Goal: Task Accomplishment & Management: Manage account settings

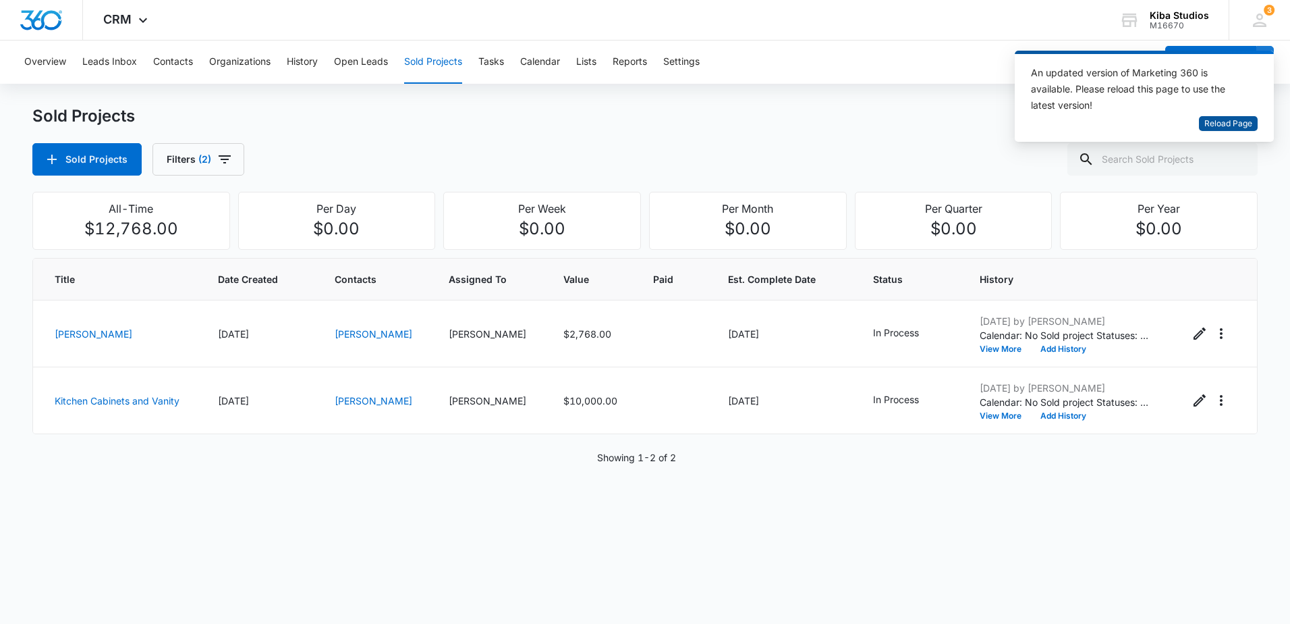
click at [1242, 121] on span "Reload Page" at bounding box center [1229, 123] width 48 height 13
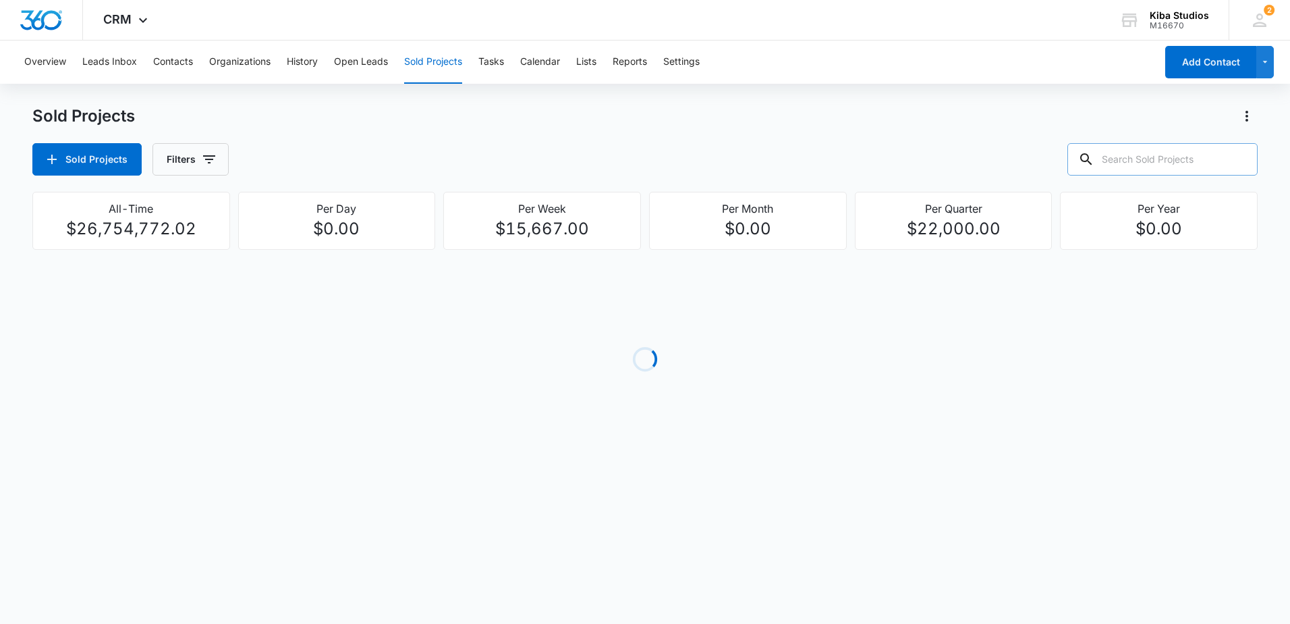
click at [1129, 160] on input "text" at bounding box center [1163, 159] width 190 height 32
type input "helena point"
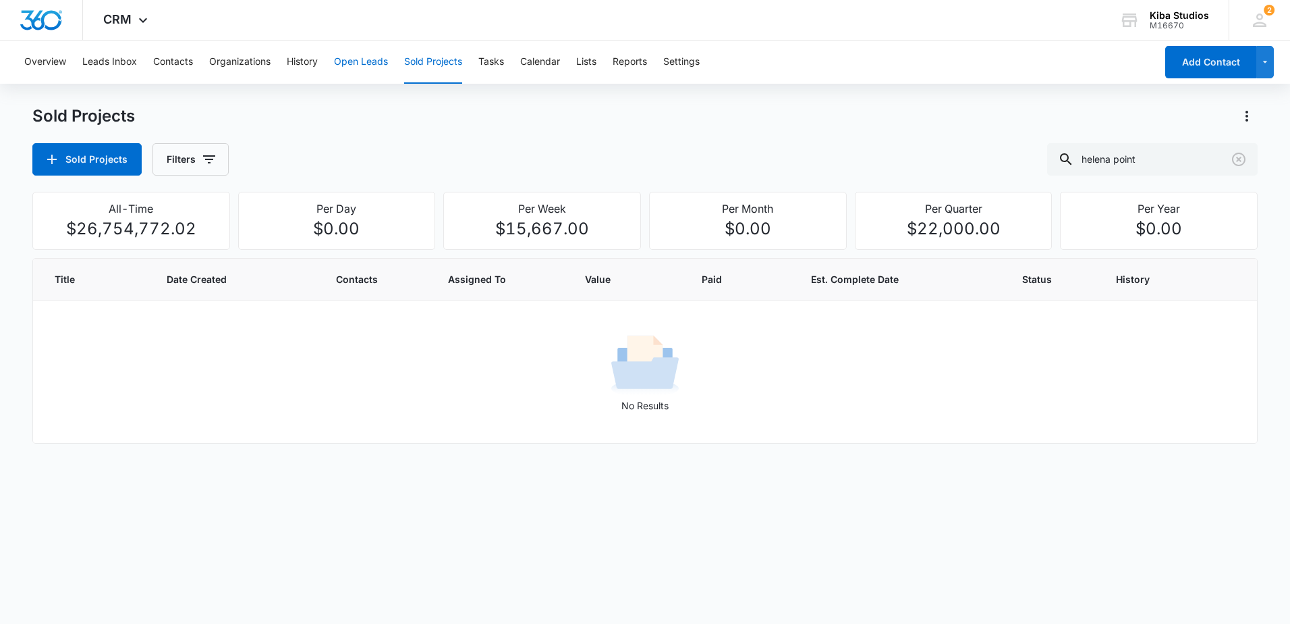
click at [359, 59] on button "Open Leads" at bounding box center [361, 61] width 54 height 43
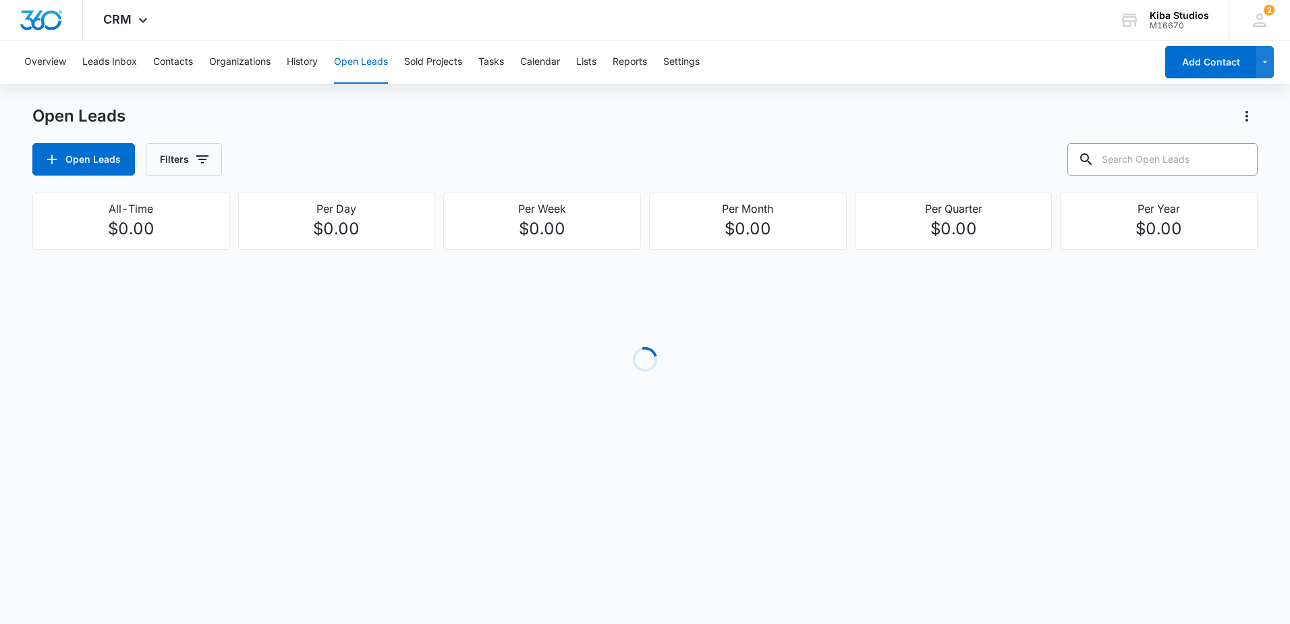
click at [1179, 163] on input "text" at bounding box center [1163, 159] width 190 height 32
type input "helena point"
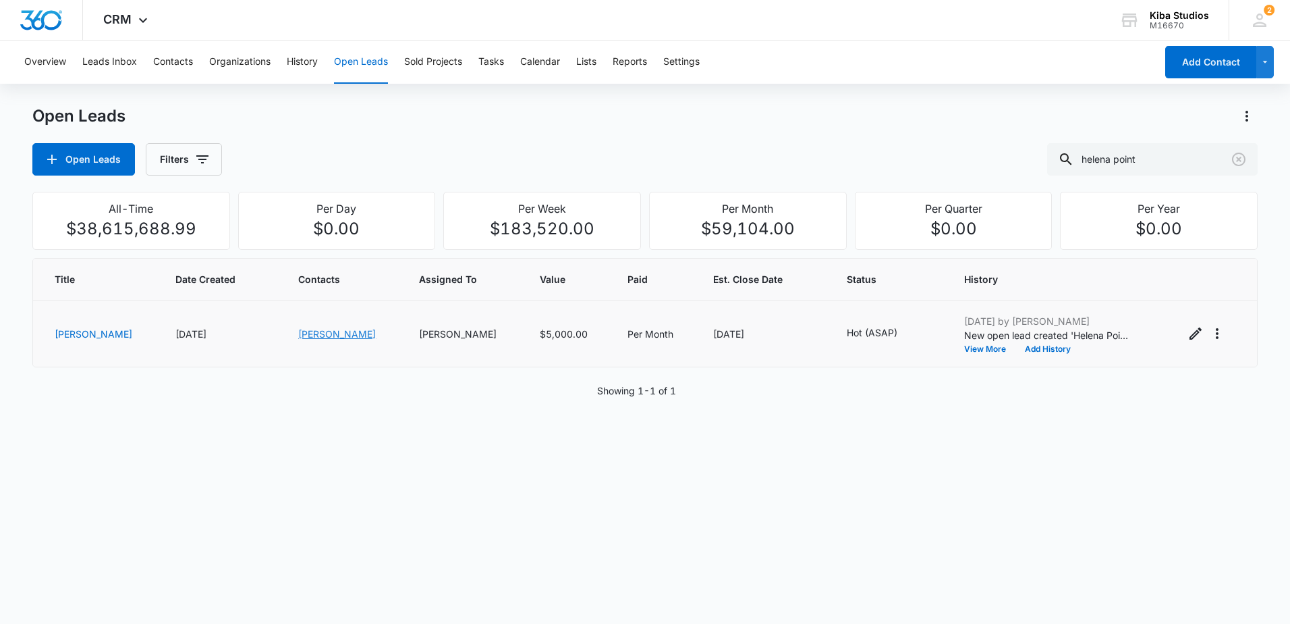
click at [313, 335] on link "[PERSON_NAME]" at bounding box center [337, 333] width 78 height 11
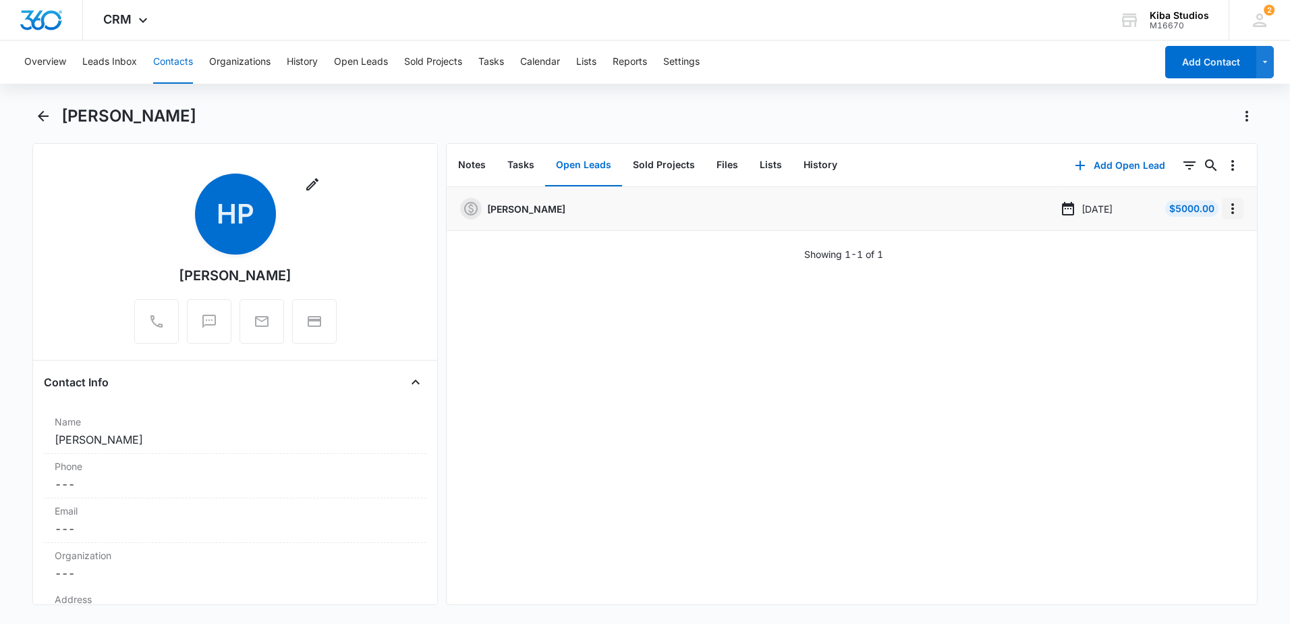
click at [1225, 211] on icon "Overflow Menu" at bounding box center [1233, 208] width 16 height 16
click at [642, 283] on div "Helena Pointe Aug 8, 2025 $5000.00 Edit Delete Showing 1-1 of 1" at bounding box center [852, 395] width 811 height 417
click at [443, 65] on button "Sold Projects" at bounding box center [433, 61] width 58 height 43
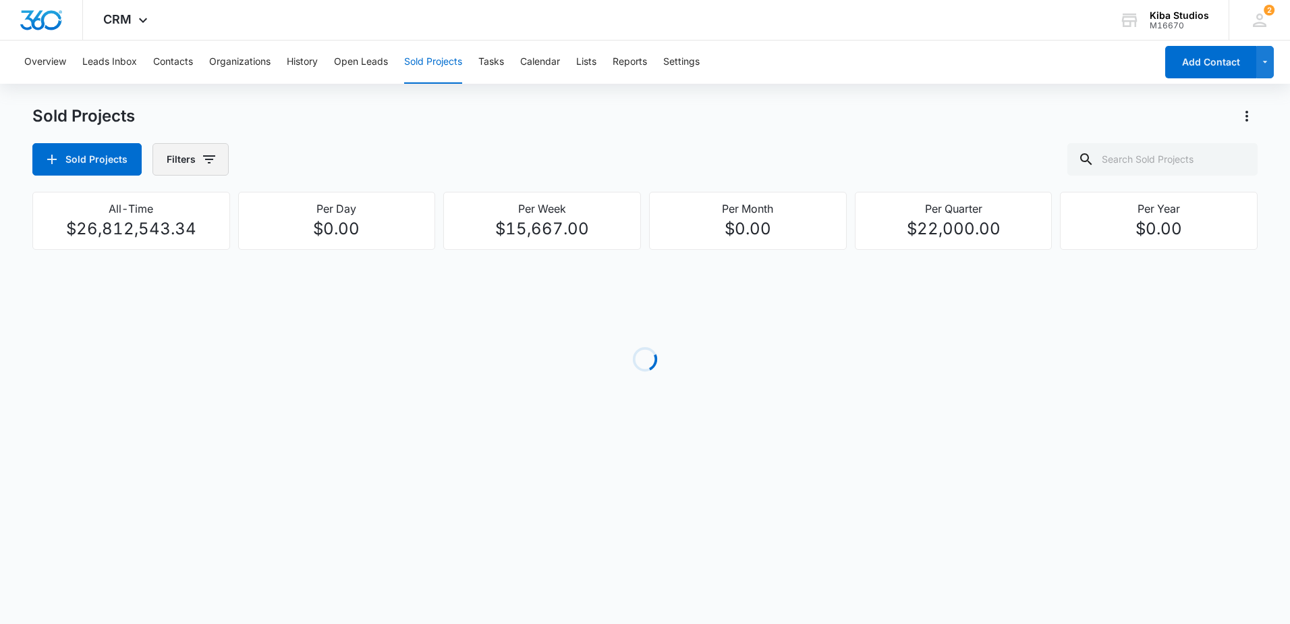
click at [213, 156] on icon "button" at bounding box center [209, 159] width 16 height 16
click at [263, 211] on div "Assigned By" at bounding box center [244, 209] width 155 height 22
click at [314, 248] on icon "Show Assigned To filters" at bounding box center [312, 244] width 16 height 16
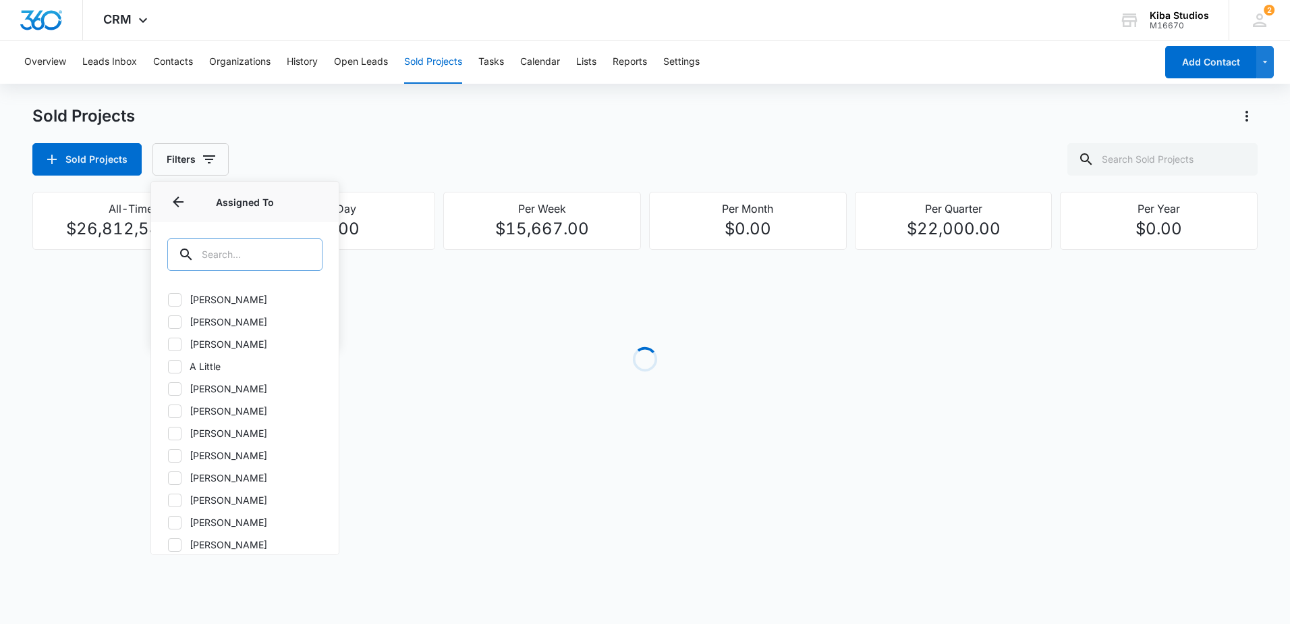
click at [274, 255] on input "text" at bounding box center [244, 254] width 155 height 32
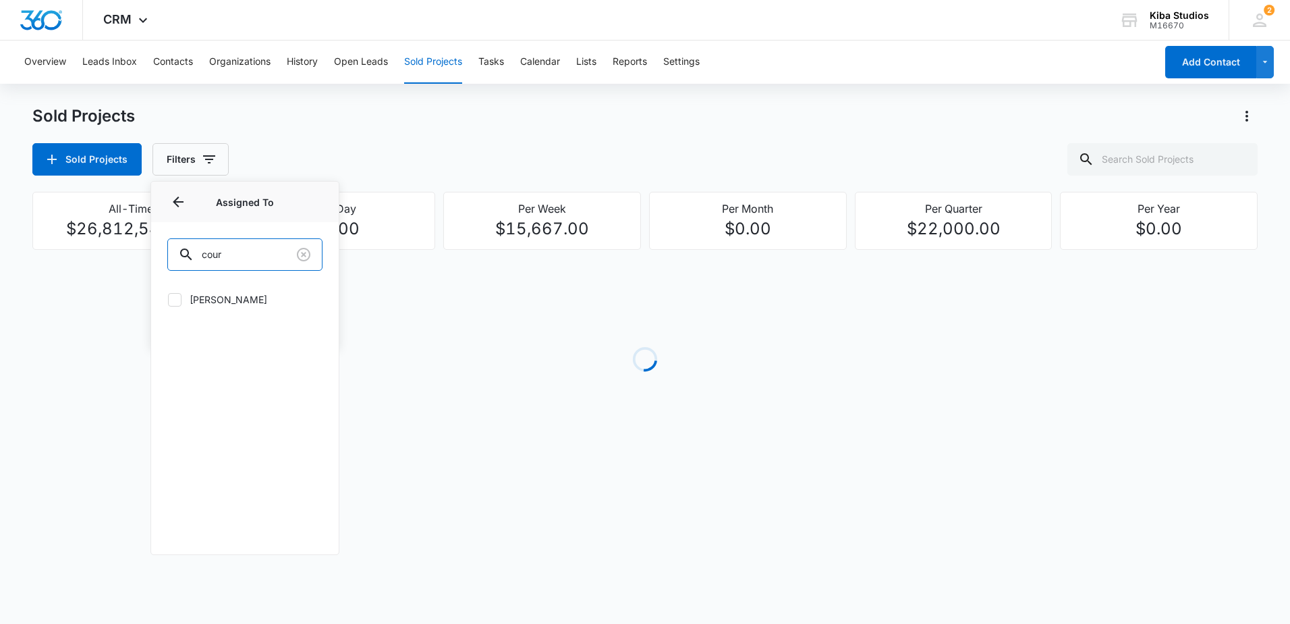
type input "cour"
click at [218, 294] on label "Courtney Lamgo" at bounding box center [244, 299] width 155 height 14
click at [168, 299] on input "Courtney Lamgo" at bounding box center [167, 299] width 1 height 1
checkbox input "true"
drag, startPoint x: 252, startPoint y: 250, endPoint x: 181, endPoint y: 248, distance: 70.9
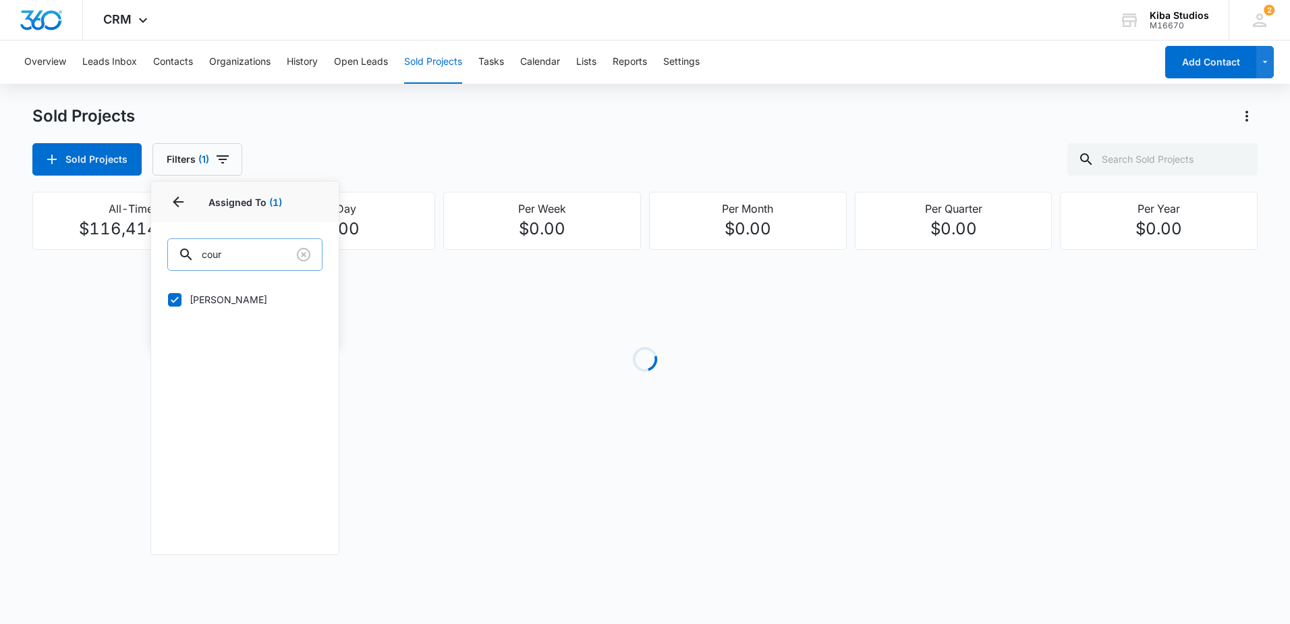
click at [181, 248] on div "cour" at bounding box center [244, 254] width 155 height 32
type input "gra"
click at [173, 319] on icon at bounding box center [175, 322] width 12 height 12
click at [168, 321] on input "Grant Ketcham" at bounding box center [167, 321] width 1 height 1
checkbox input "true"
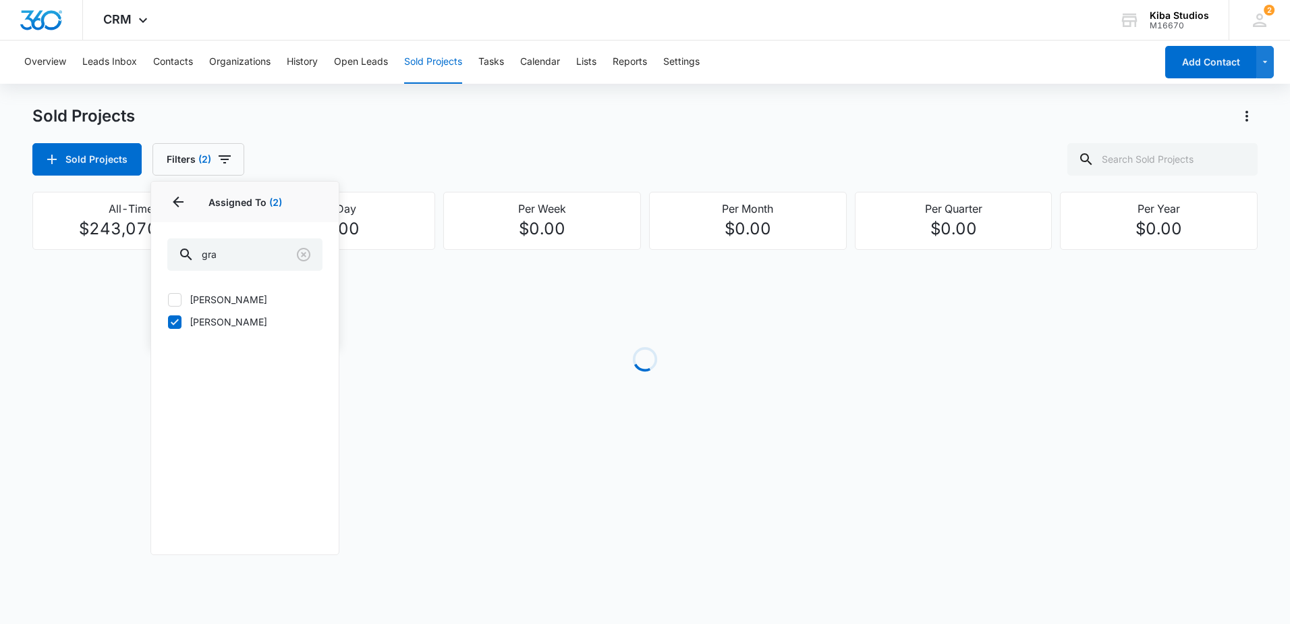
click at [292, 143] on div "Sold Projects Filters (2) Assigned By Assigned To 2 Assigned To (2) gra Grace P…" at bounding box center [645, 159] width 1226 height 32
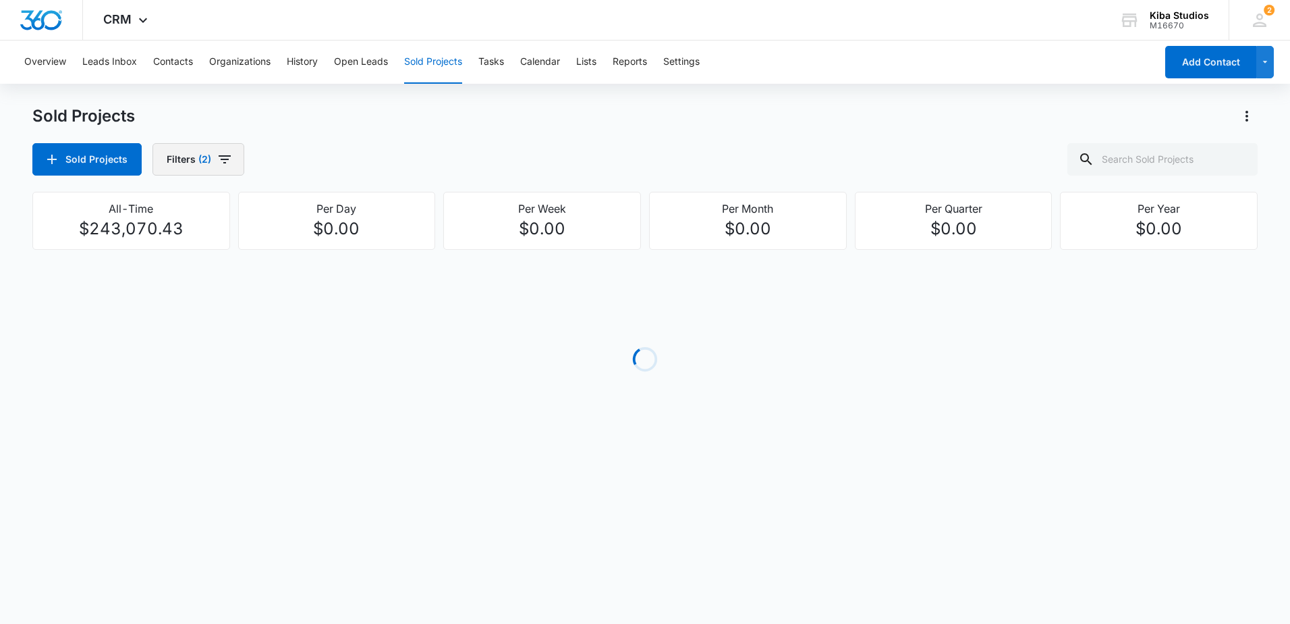
click at [237, 157] on button "Filters (2)" at bounding box center [199, 159] width 92 height 32
click at [385, 139] on div "Sold Projects Sold Projects Filters (2) Assigned By Assigned To 2 Project Statu…" at bounding box center [645, 140] width 1226 height 70
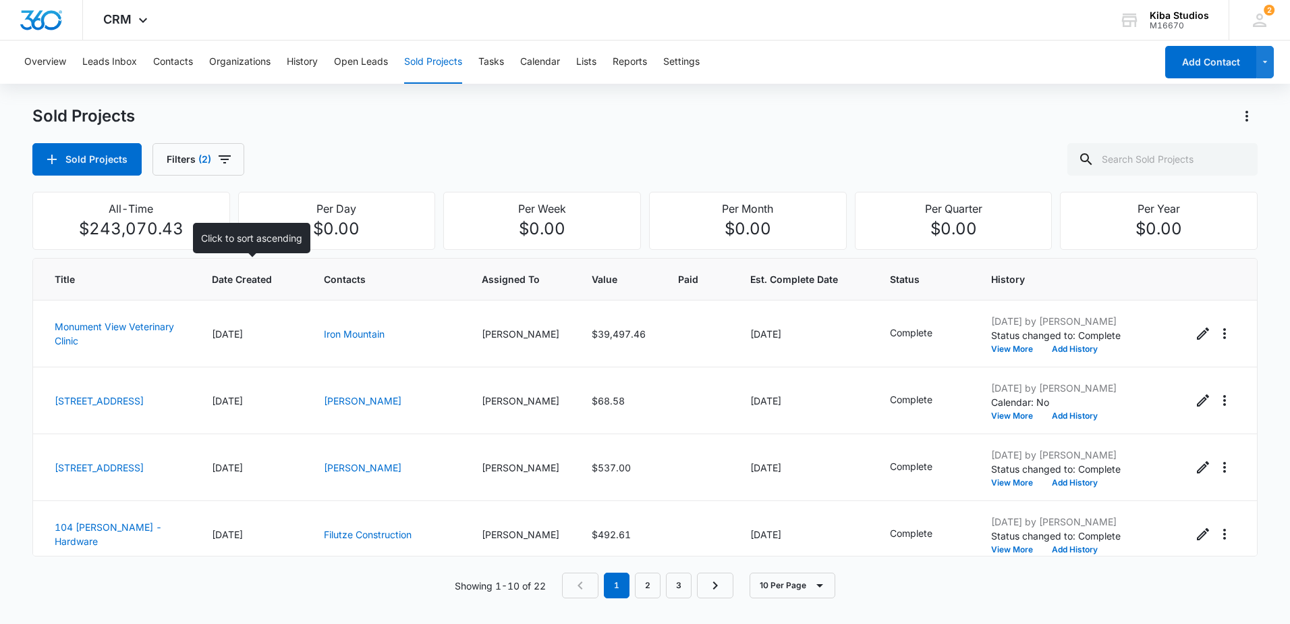
click at [261, 273] on span "Date Created" at bounding box center [242, 279] width 60 height 14
click at [271, 284] on span "Date Created" at bounding box center [242, 279] width 60 height 14
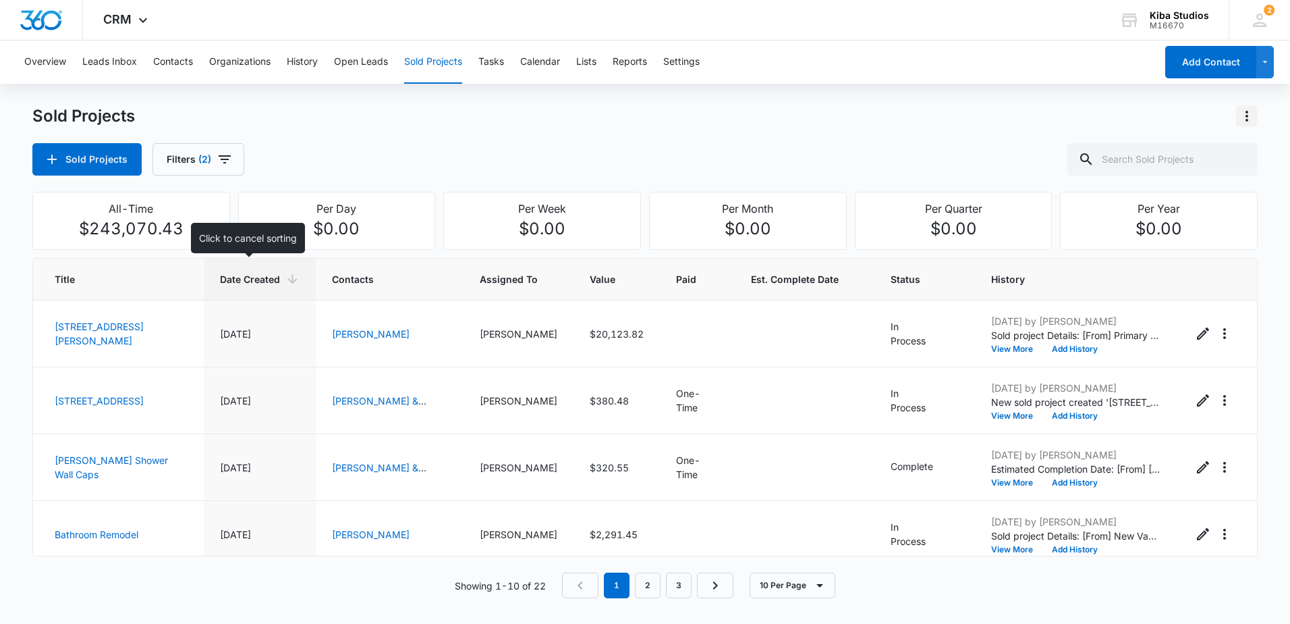
click at [1249, 117] on icon "Actions" at bounding box center [1247, 116] width 16 height 16
click at [1182, 173] on div "Export Sold Projects" at bounding box center [1168, 173] width 114 height 9
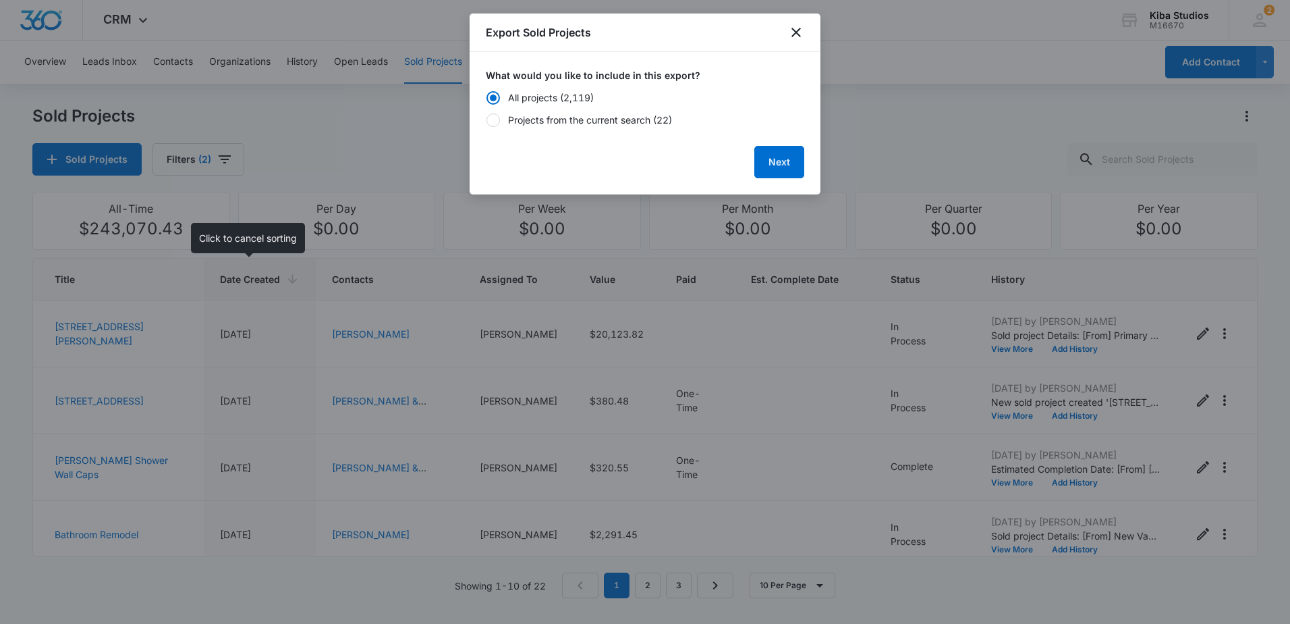
click at [807, 32] on div "Export Sold Projects" at bounding box center [645, 32] width 351 height 38
click at [792, 31] on icon "close" at bounding box center [796, 32] width 16 height 16
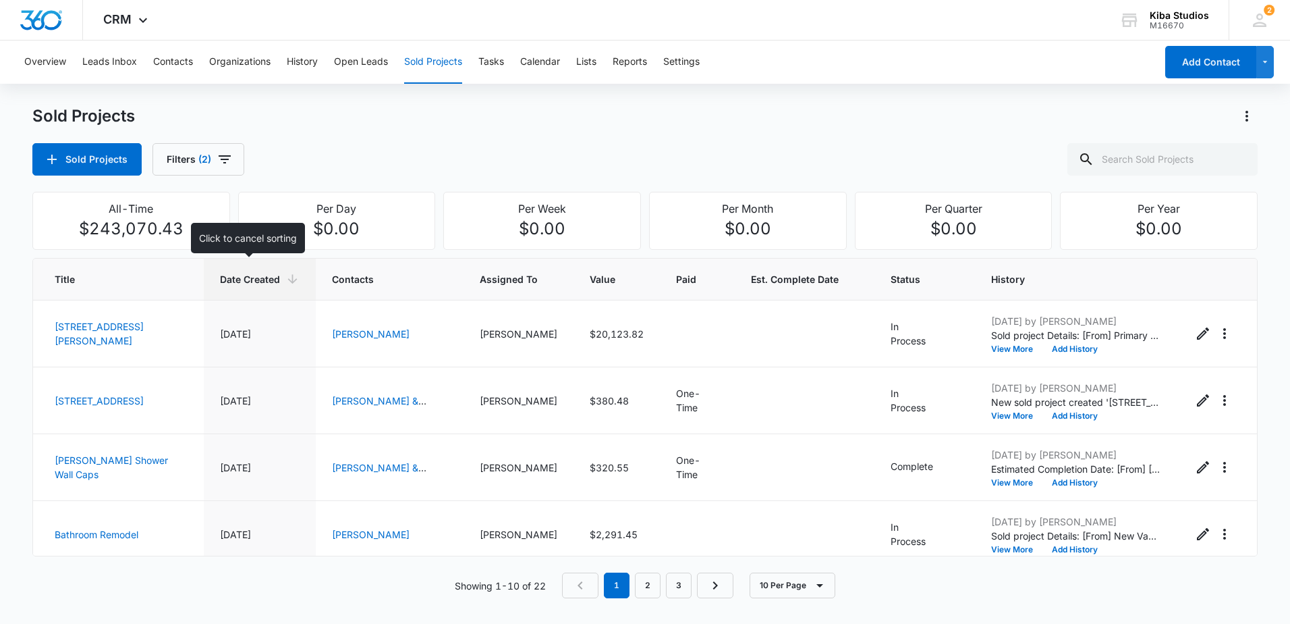
drag, startPoint x: 246, startPoint y: 159, endPoint x: 238, endPoint y: 159, distance: 8.1
click at [246, 159] on div "Sold Projects Filters (2)" at bounding box center [645, 159] width 1226 height 32
click at [233, 159] on button "Filters (2)" at bounding box center [199, 159] width 92 height 32
click at [302, 277] on button "Show Project Status filters" at bounding box center [312, 279] width 22 height 22
click at [229, 319] on label "In Process" at bounding box center [244, 321] width 155 height 14
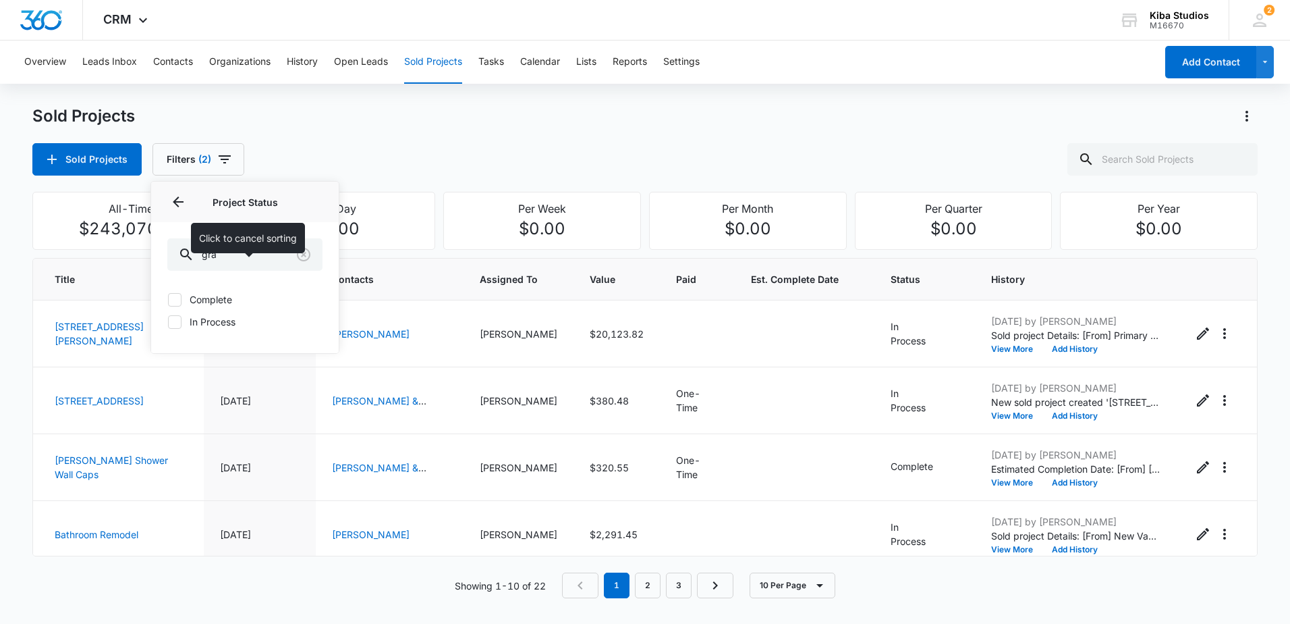
click at [168, 321] on input "In Process" at bounding box center [167, 321] width 1 height 1
checkbox input "true"
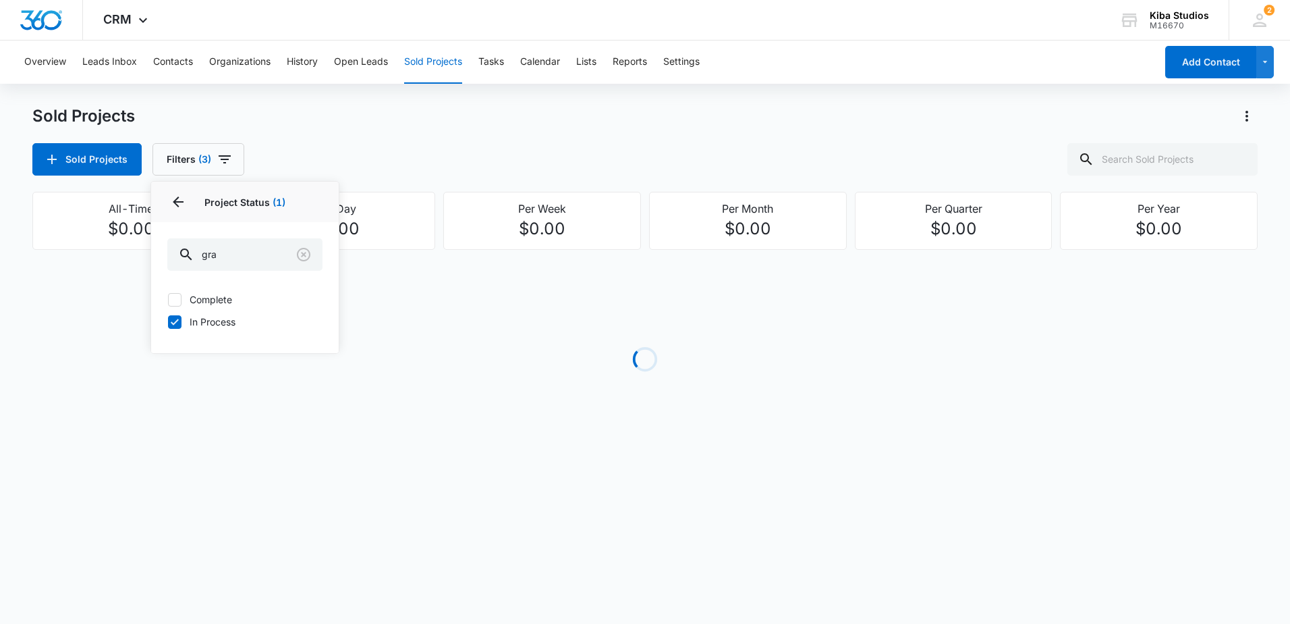
click at [698, 116] on div "Sold Projects" at bounding box center [645, 116] width 1226 height 22
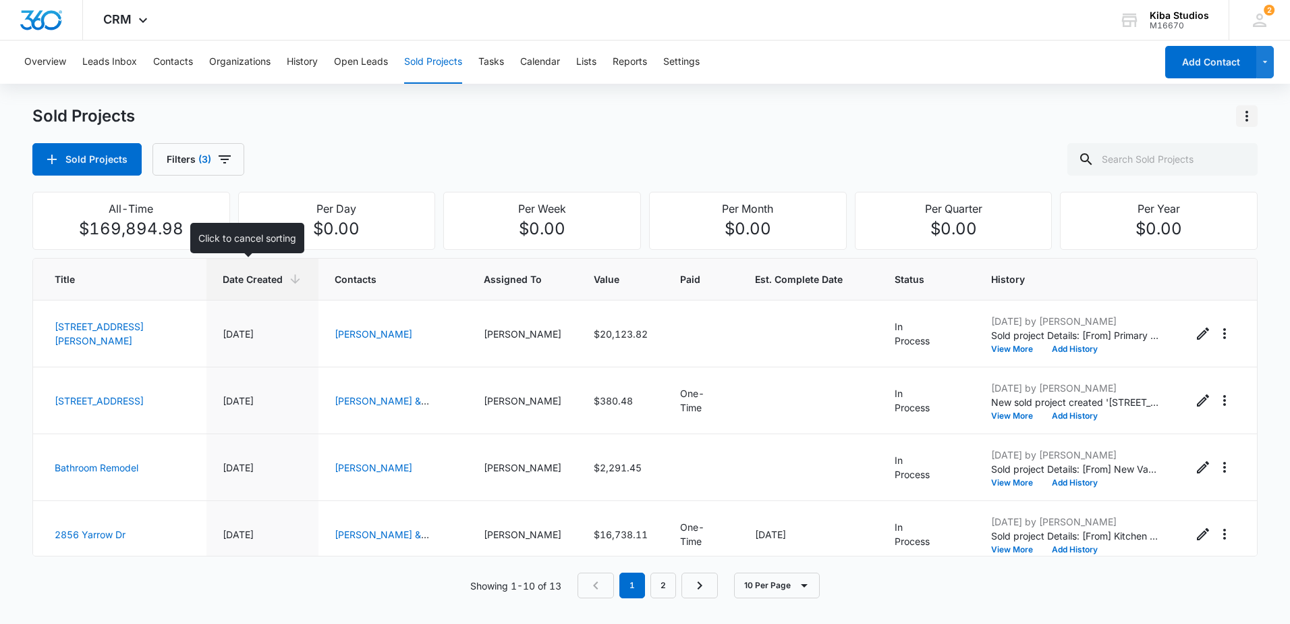
click at [1255, 113] on button "Actions" at bounding box center [1247, 116] width 22 height 22
click at [1178, 173] on div "Export Sold Projects" at bounding box center [1168, 173] width 114 height 9
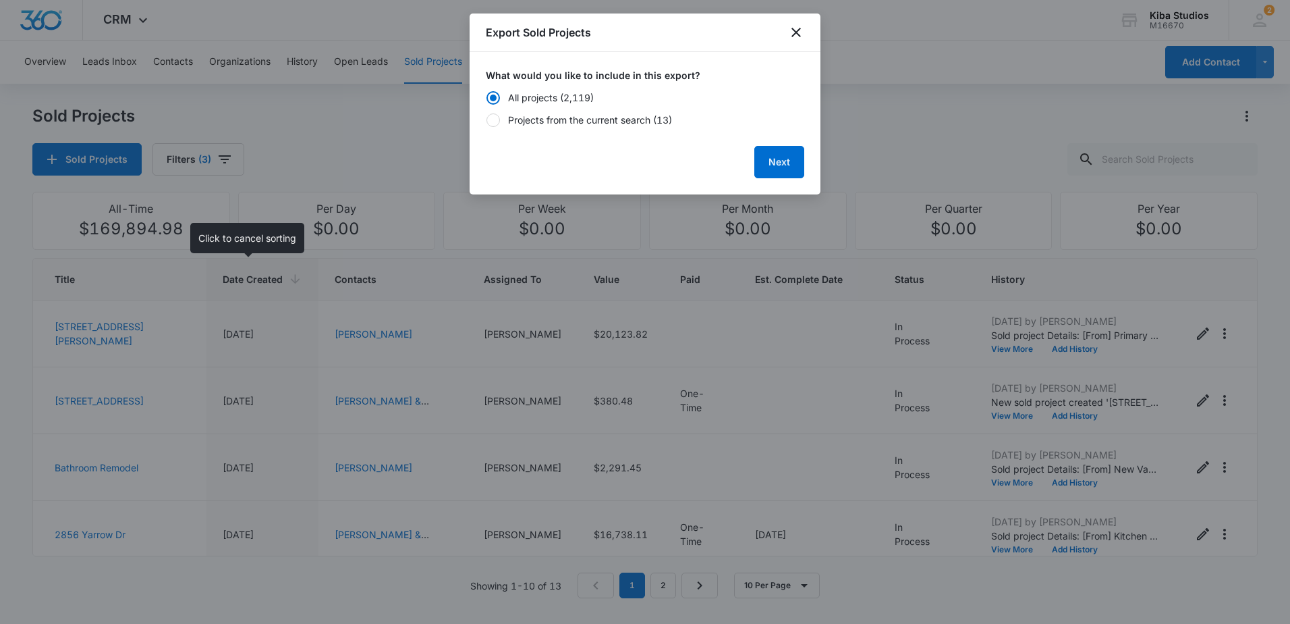
click at [505, 117] on label "Projects from the current search (13)" at bounding box center [645, 120] width 319 height 14
click at [487, 119] on input "Projects from the current search (13)" at bounding box center [486, 119] width 1 height 1
radio input "false"
radio input "true"
click at [761, 164] on button "Next" at bounding box center [780, 162] width 50 height 32
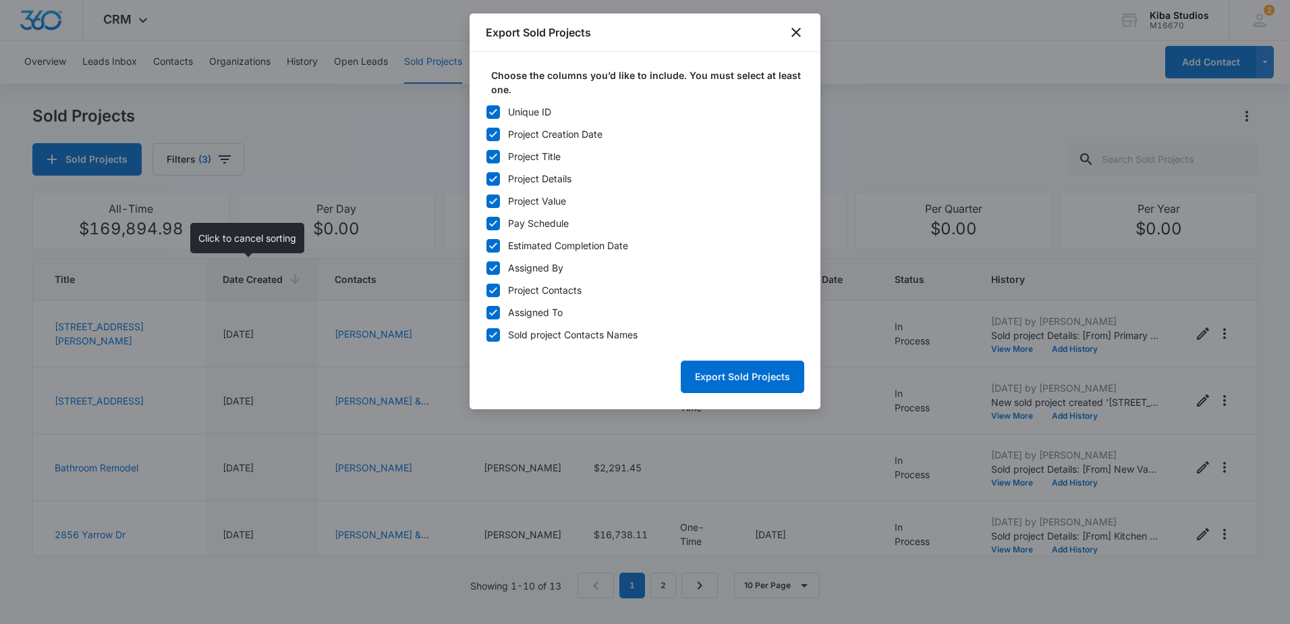
click at [497, 117] on icon at bounding box center [493, 112] width 12 height 12
click at [487, 112] on input "Unique ID" at bounding box center [486, 111] width 1 height 1
checkbox input "false"
click at [492, 221] on icon at bounding box center [493, 223] width 12 height 12
click at [487, 223] on input "Pay Schedule" at bounding box center [486, 223] width 1 height 1
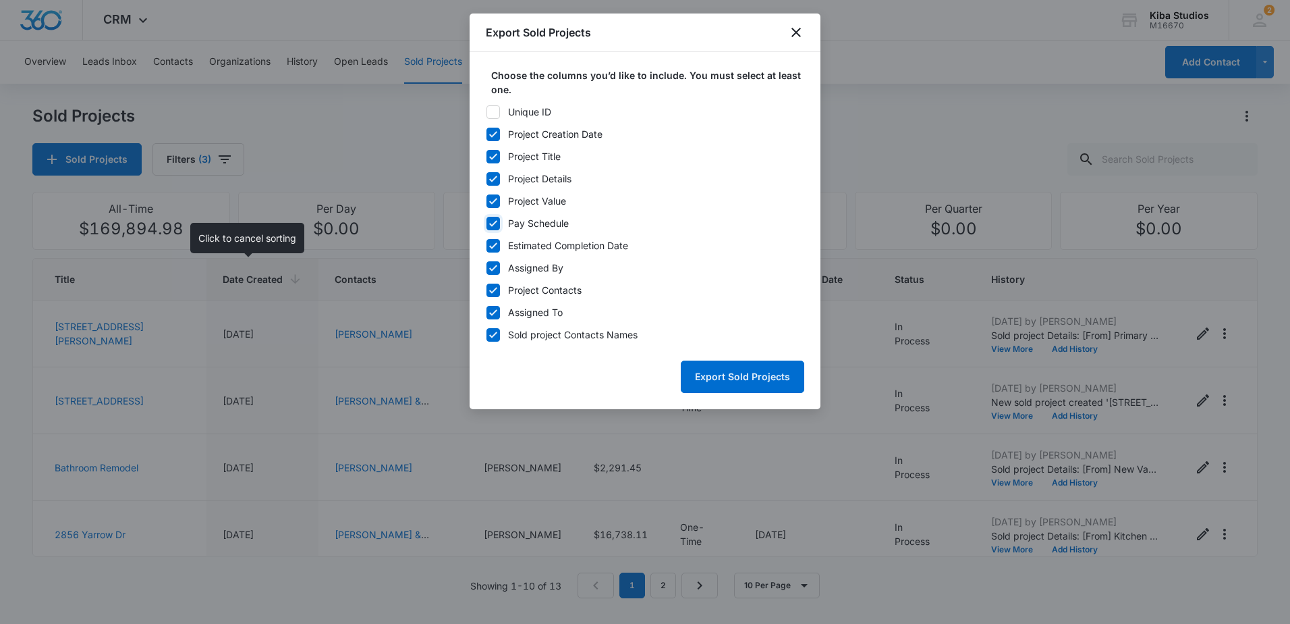
checkbox input "false"
click at [493, 246] on icon at bounding box center [493, 245] width 8 height 6
click at [487, 246] on input "Estimated Completion Date" at bounding box center [486, 245] width 1 height 1
checkbox input "false"
click at [490, 265] on icon at bounding box center [493, 268] width 12 height 12
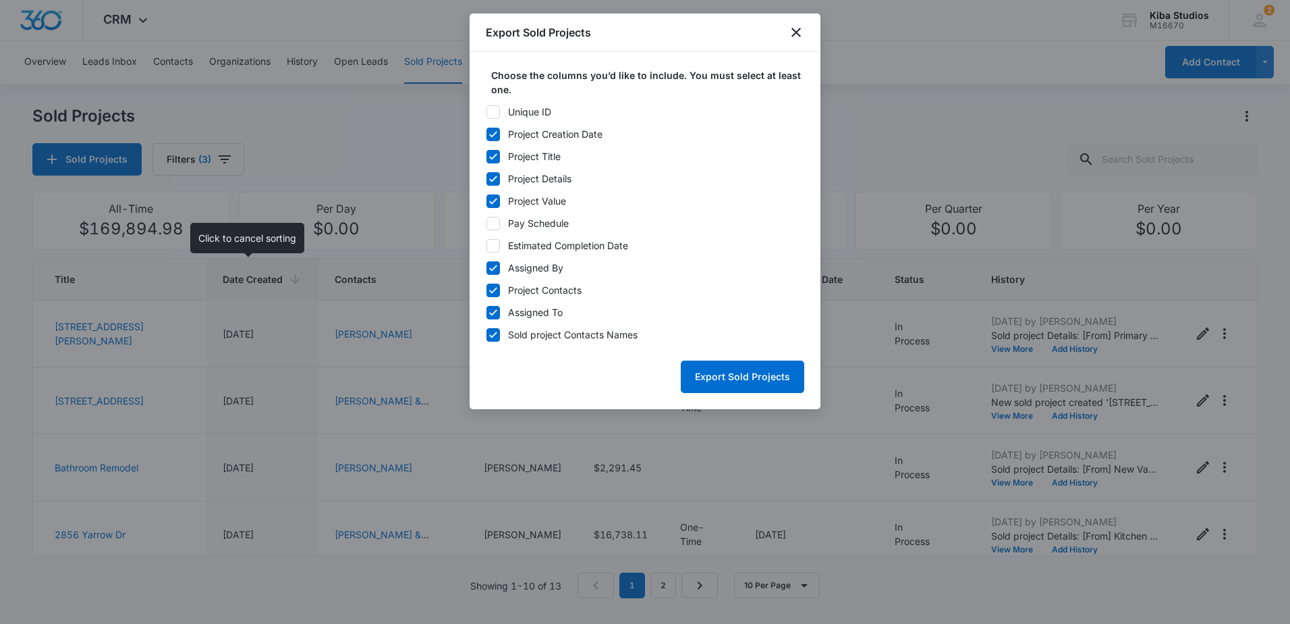
click at [487, 267] on input "Assigned By" at bounding box center [486, 267] width 1 height 1
checkbox input "false"
click at [739, 379] on button "Export Sold Projects" at bounding box center [743, 376] width 124 height 32
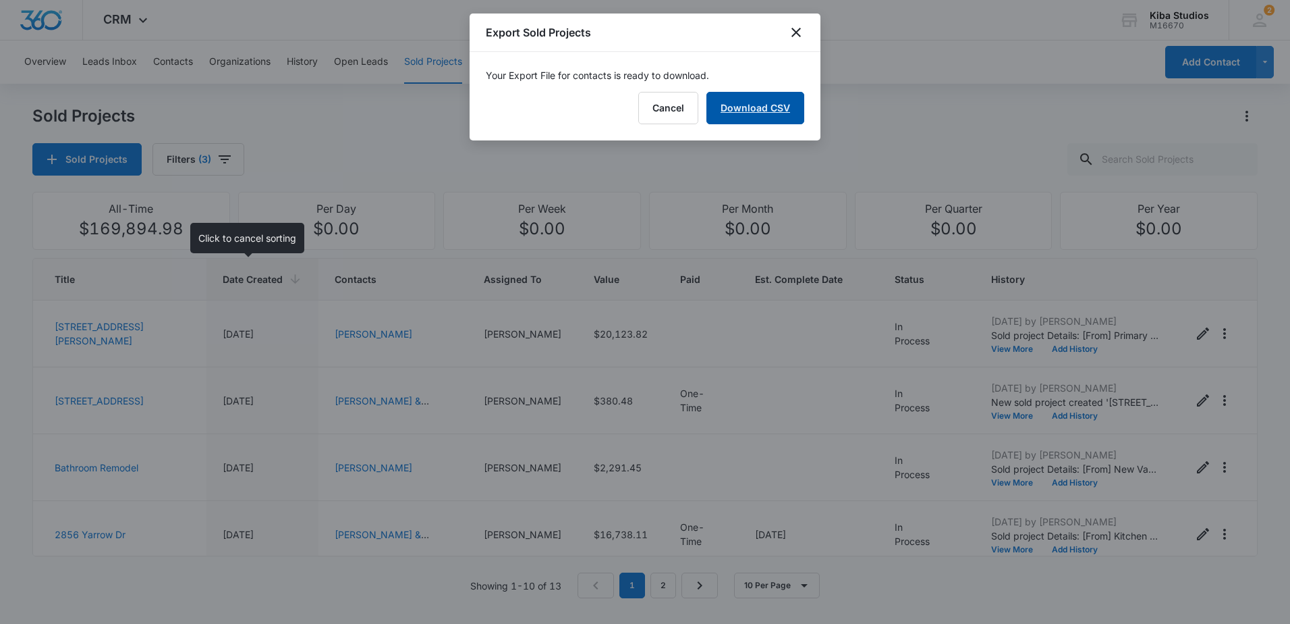
click at [738, 112] on link "Download CSV" at bounding box center [756, 108] width 98 height 32
click at [800, 30] on icon "close" at bounding box center [796, 32] width 16 height 16
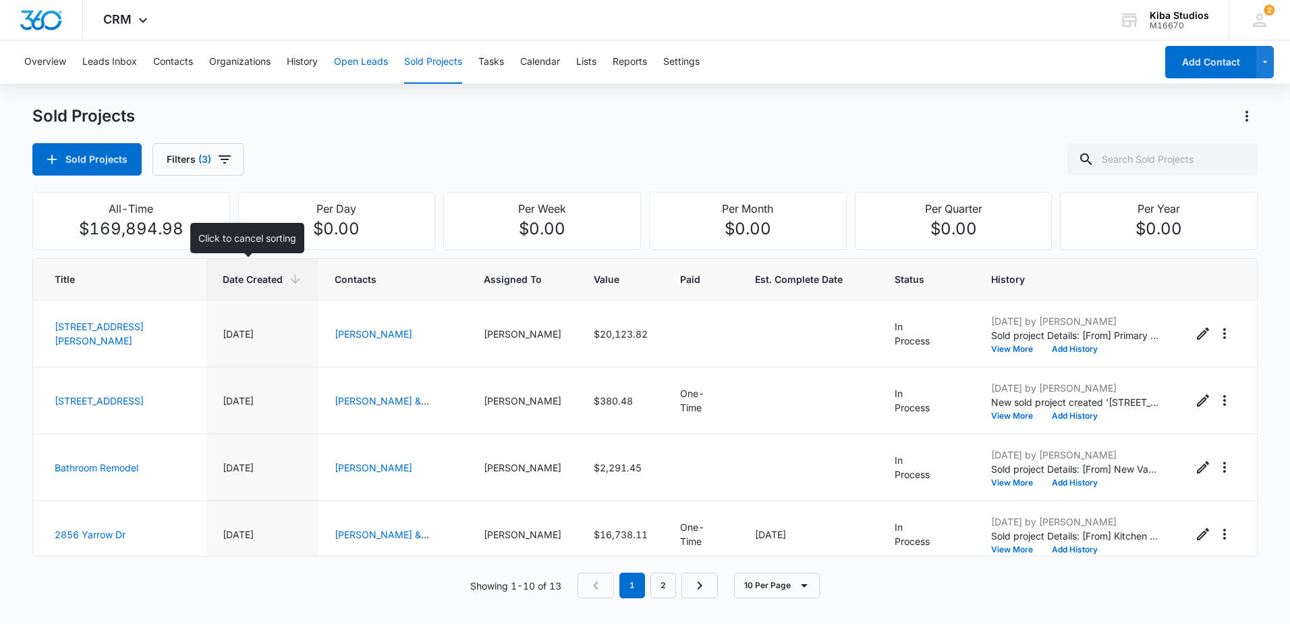
click at [368, 66] on button "Open Leads" at bounding box center [361, 61] width 54 height 43
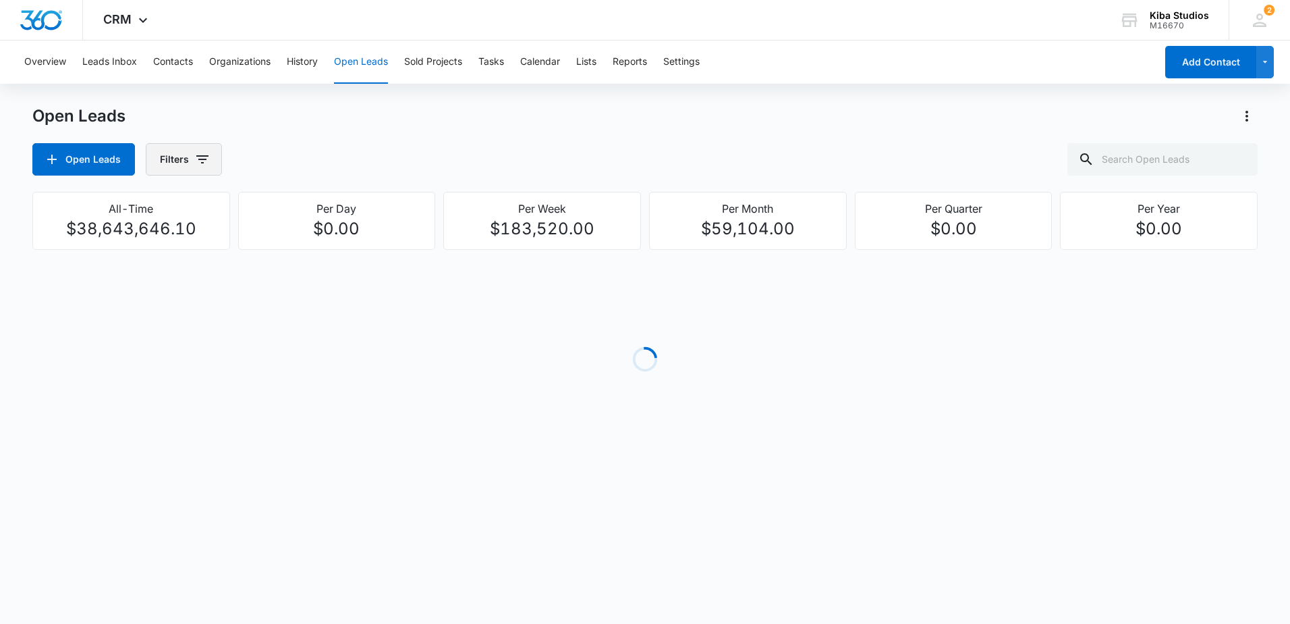
click at [205, 167] on span "button" at bounding box center [202, 159] width 16 height 16
click at [298, 244] on icon "Show Assigned To filters" at bounding box center [306, 244] width 16 height 16
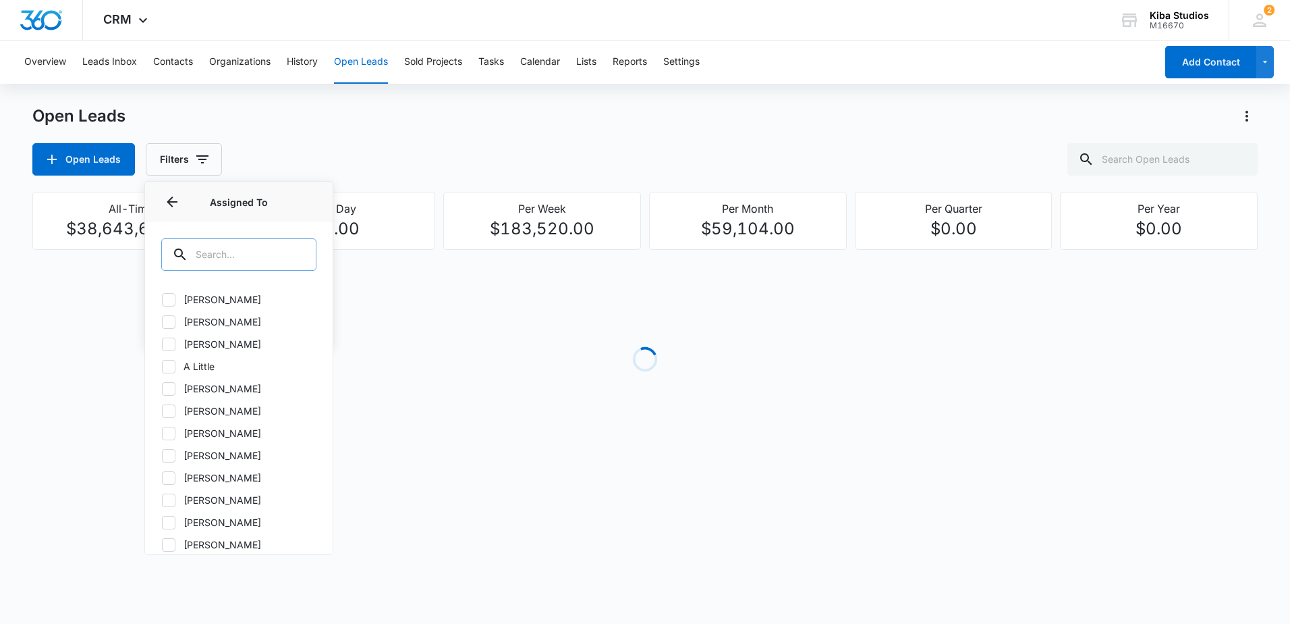
click at [251, 263] on input "text" at bounding box center [238, 254] width 155 height 32
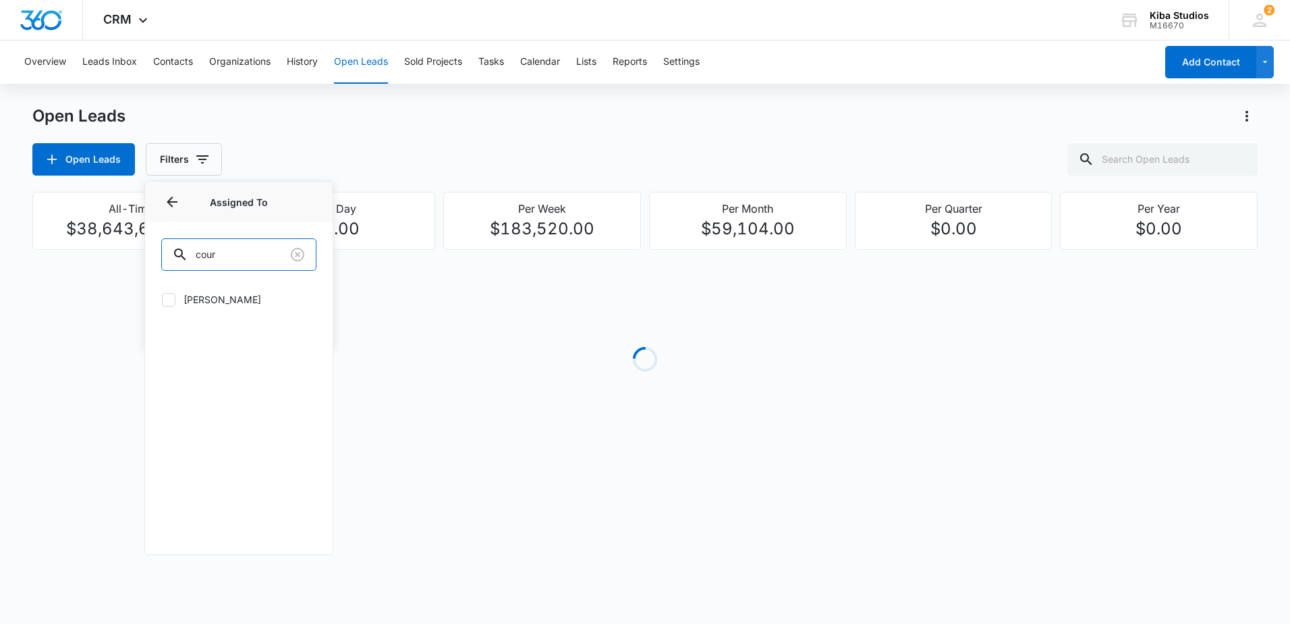
type input "cour"
click at [232, 300] on label "Courtney Lamgo" at bounding box center [238, 299] width 155 height 14
click at [162, 300] on input "Courtney Lamgo" at bounding box center [161, 299] width 1 height 1
checkbox input "true"
click at [231, 152] on button "Filters (1)" at bounding box center [191, 159] width 90 height 32
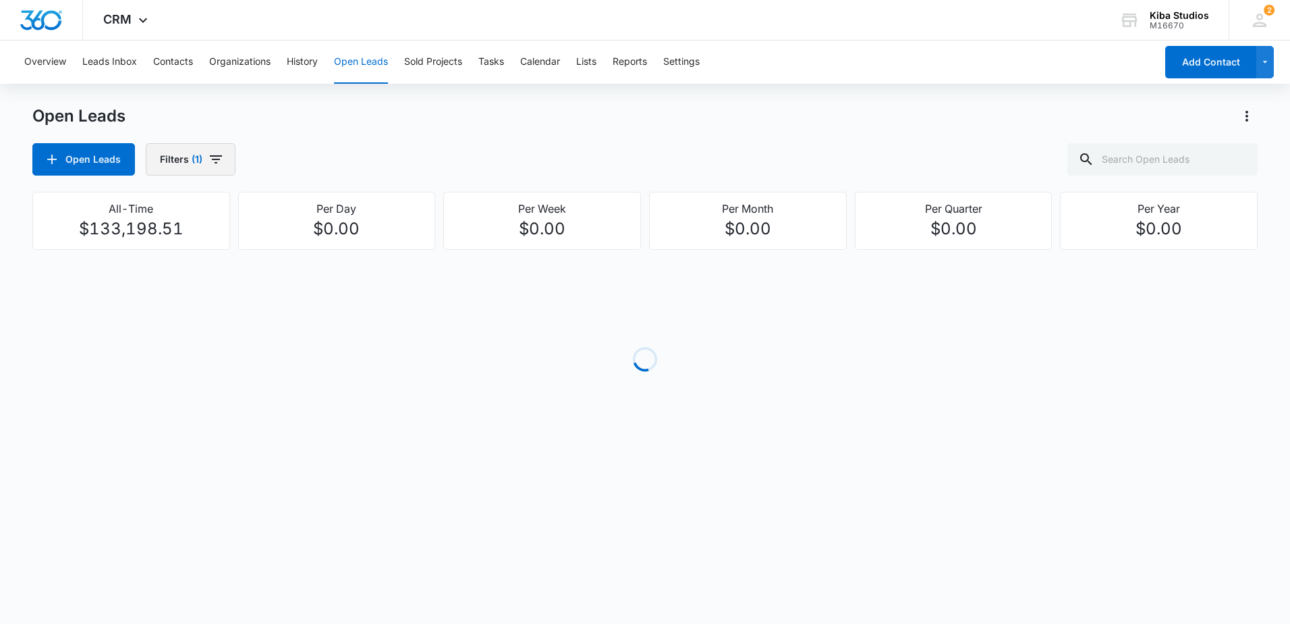
click at [227, 157] on button "Filters (1)" at bounding box center [191, 159] width 90 height 32
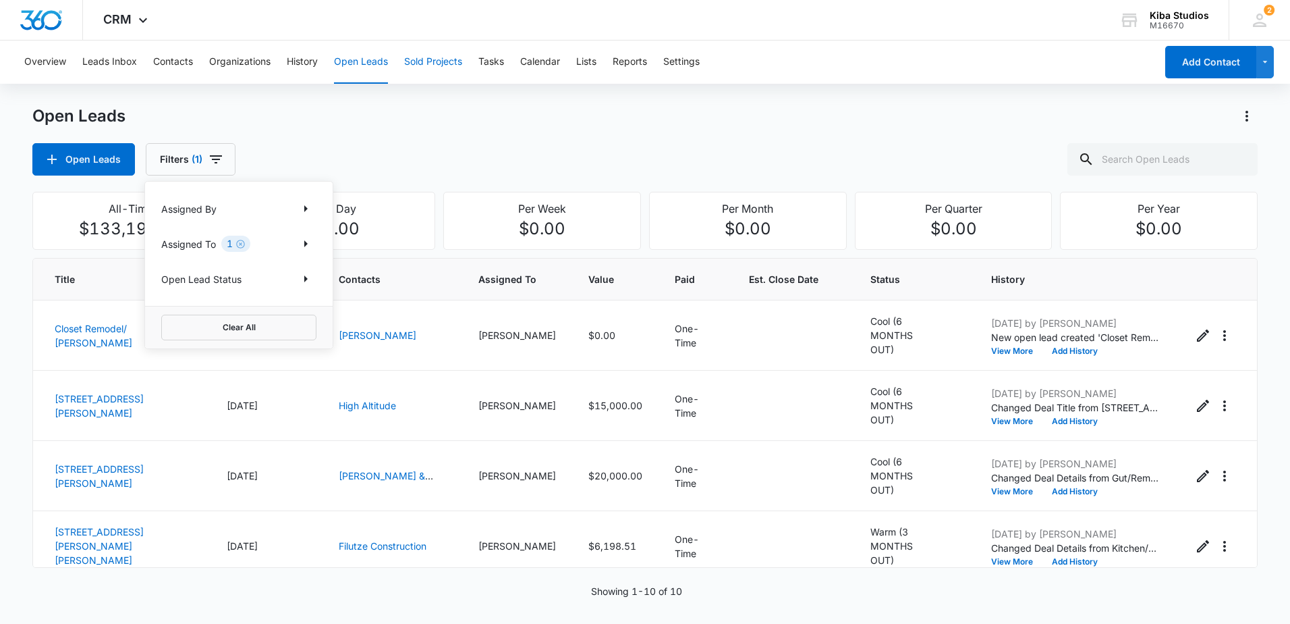
click at [438, 62] on button "Sold Projects" at bounding box center [433, 61] width 58 height 43
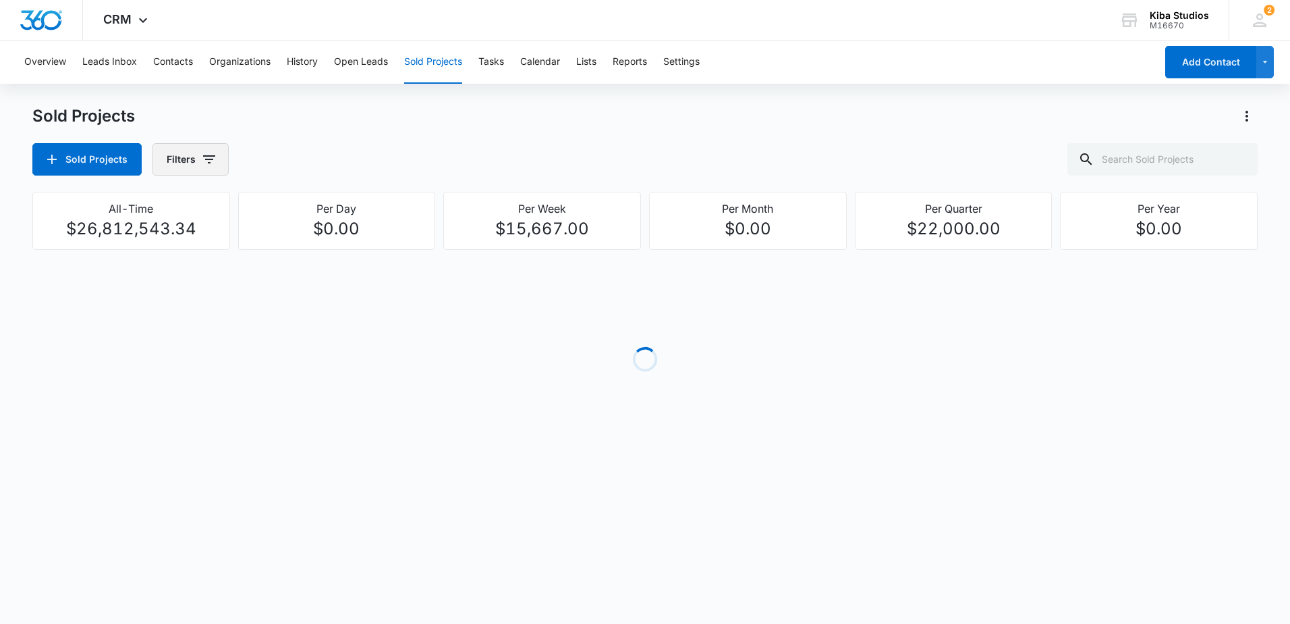
click at [204, 163] on icon "button" at bounding box center [209, 159] width 16 height 16
click at [227, 202] on div "Assigned By" at bounding box center [244, 209] width 155 height 22
click at [229, 204] on div "Assigned By" at bounding box center [244, 209] width 155 height 22
click at [236, 213] on div "Assigned By" at bounding box center [244, 209] width 155 height 22
click at [314, 213] on icon "Show Assigned By filters" at bounding box center [312, 208] width 16 height 16
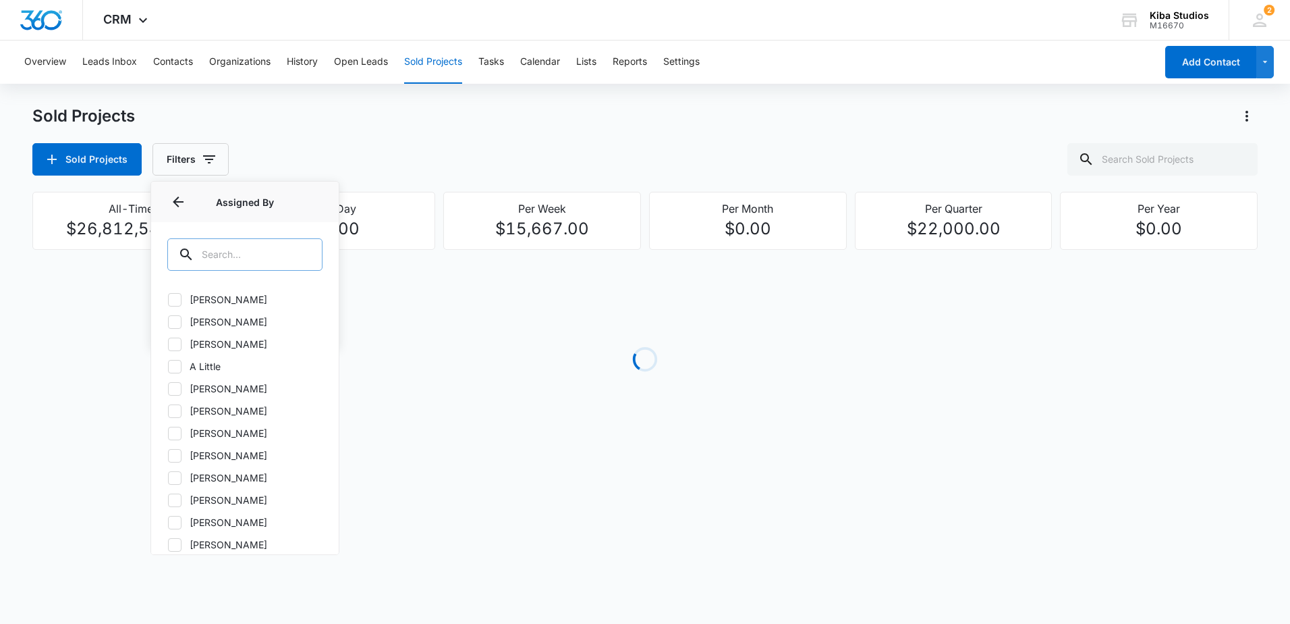
click at [234, 256] on input "text" at bounding box center [244, 254] width 155 height 32
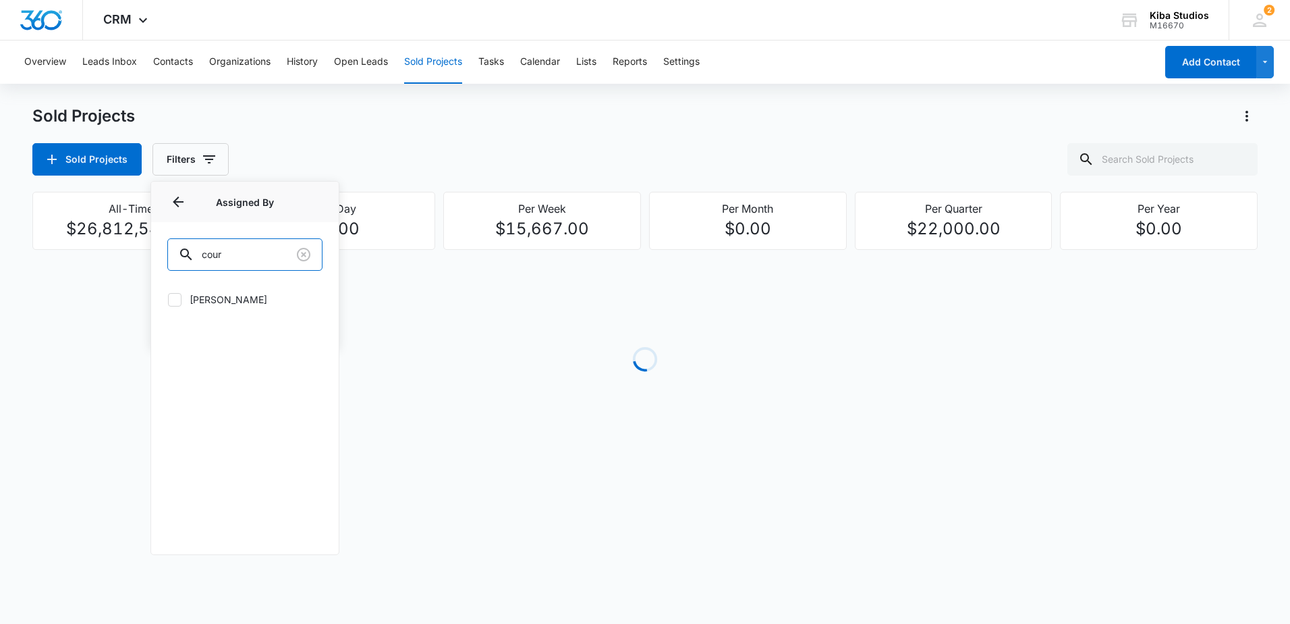
type input "cour"
click at [230, 301] on label "Courtney Lamgo" at bounding box center [244, 299] width 155 height 14
click at [168, 300] on input "Courtney Lamgo" at bounding box center [167, 299] width 1 height 1
checkbox input "true"
drag, startPoint x: 237, startPoint y: 256, endPoint x: 180, endPoint y: 249, distance: 57.2
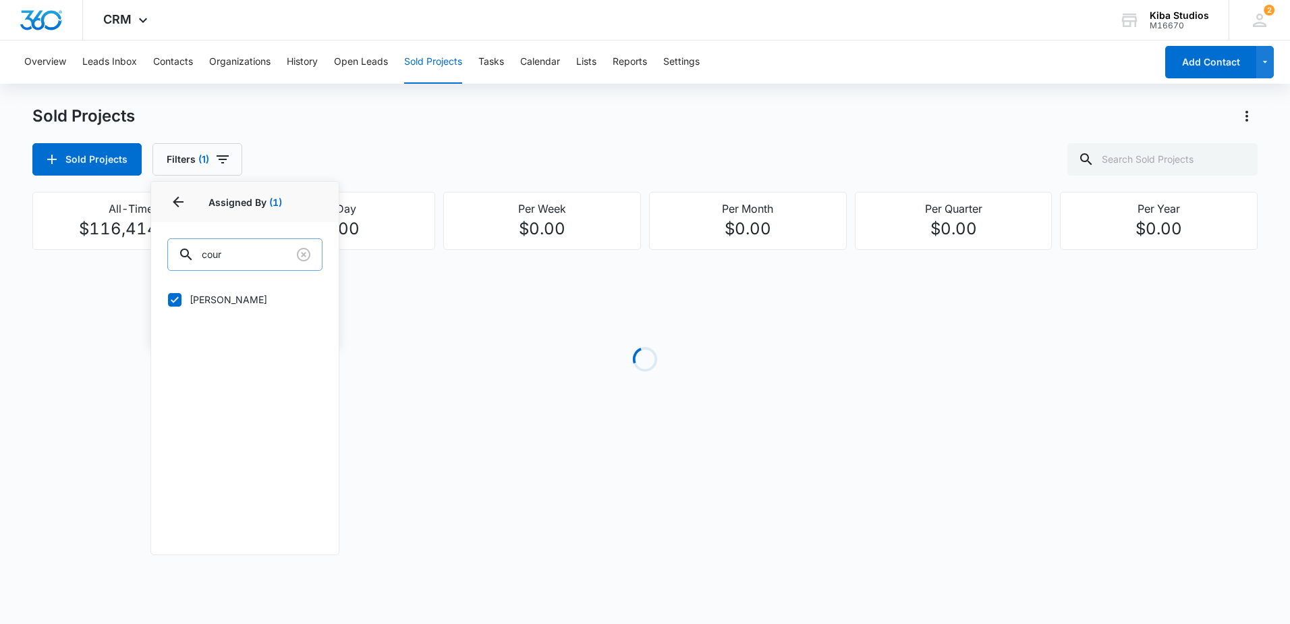
click at [180, 249] on div "cour" at bounding box center [244, 254] width 155 height 32
type input "jon"
click at [214, 303] on label "Jonathan Sexton-Toole" at bounding box center [244, 299] width 155 height 14
click at [168, 300] on input "Jonathan Sexton-Toole" at bounding box center [167, 299] width 1 height 1
checkbox input "true"
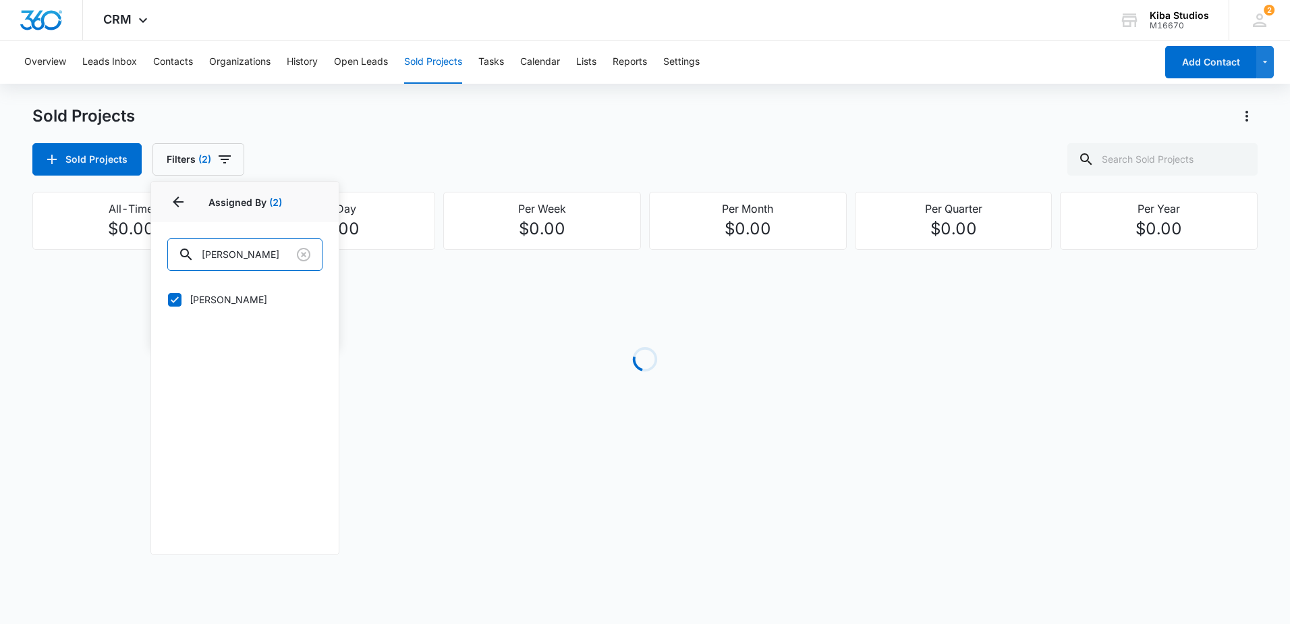
drag, startPoint x: 234, startPoint y: 258, endPoint x: 157, endPoint y: 247, distance: 77.0
click at [158, 248] on div "jon" at bounding box center [245, 253] width 188 height 62
type input "gra"
click at [182, 321] on label "Grant Ketcham" at bounding box center [244, 321] width 155 height 14
click at [168, 321] on input "Grant Ketcham" at bounding box center [167, 321] width 1 height 1
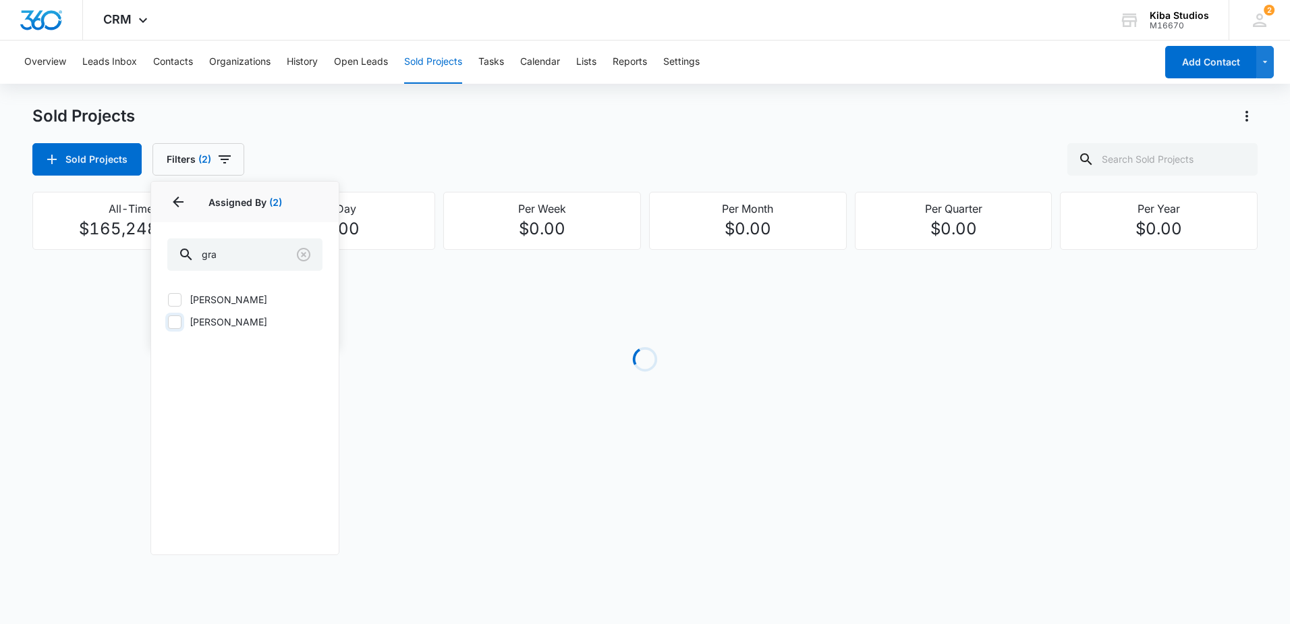
checkbox input "true"
click at [458, 173] on div "Sold Projects Filters (3) Assigned By 3 Assigned By (3) gra Grace Popovich Gran…" at bounding box center [645, 159] width 1226 height 32
click at [220, 157] on icon "button" at bounding box center [225, 159] width 12 height 8
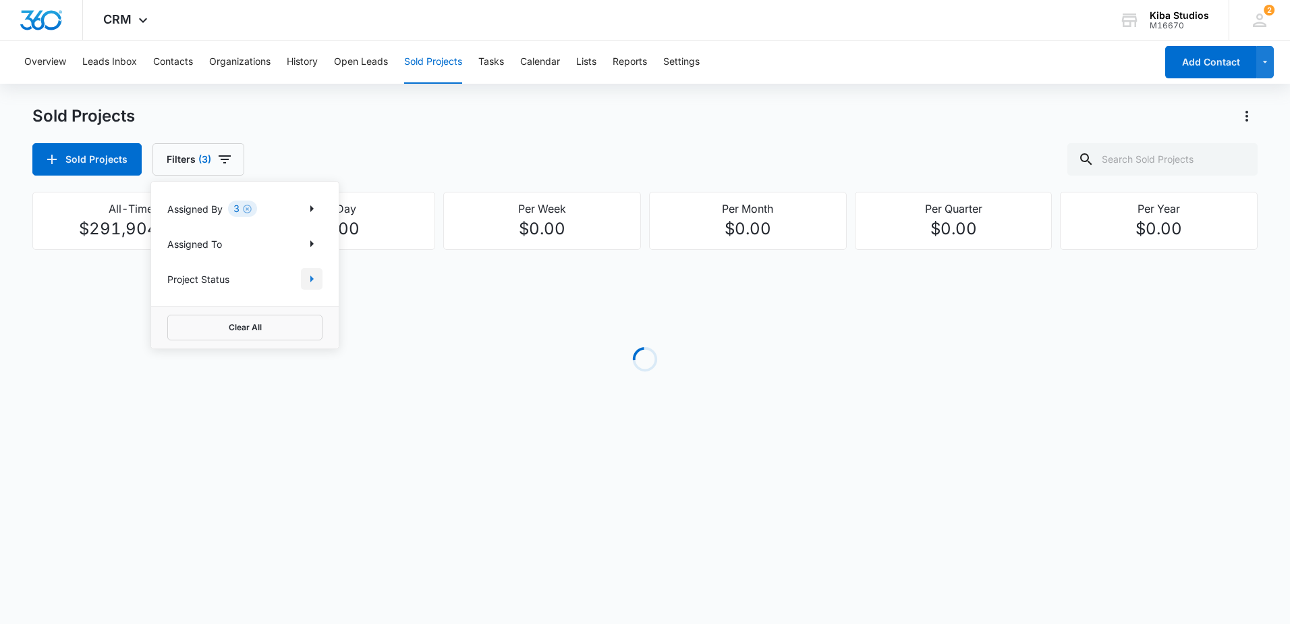
click at [309, 283] on icon "Show Project Status filters" at bounding box center [312, 279] width 16 height 16
click at [215, 319] on label "In Process" at bounding box center [244, 321] width 155 height 14
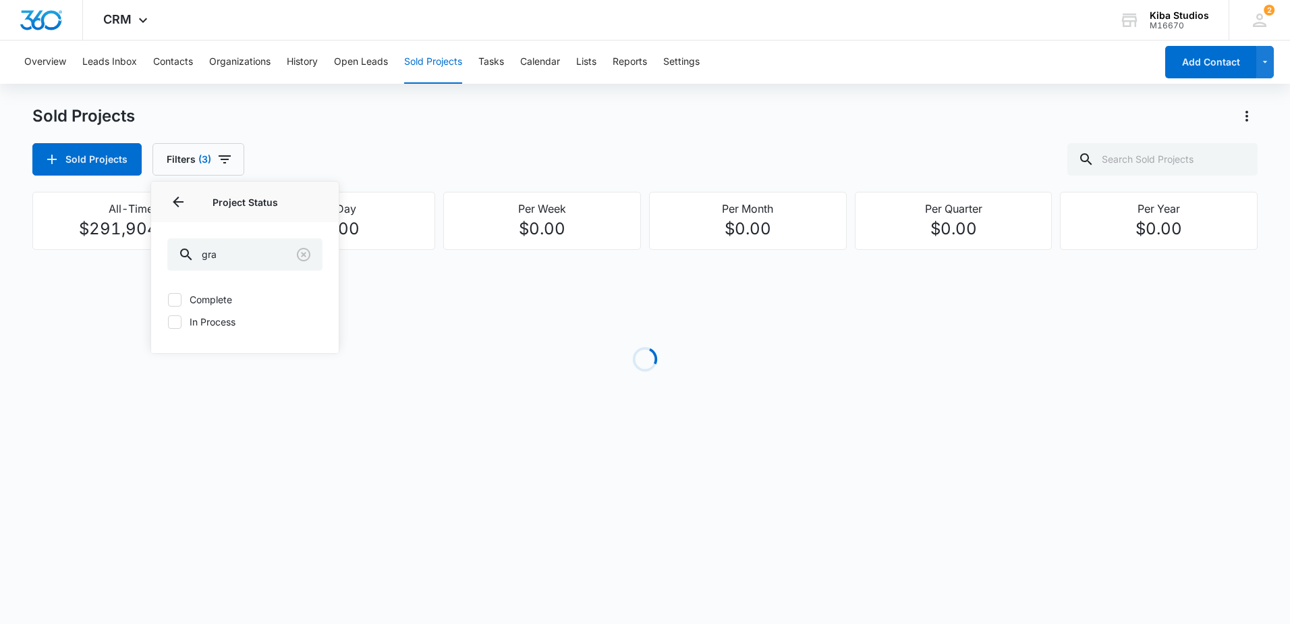
click at [168, 321] on input "In Process" at bounding box center [167, 321] width 1 height 1
checkbox input "true"
click at [458, 167] on div "Sold Projects Filters (4) Assigned By 3 Assigned To Project Status 1 Project St…" at bounding box center [645, 159] width 1226 height 32
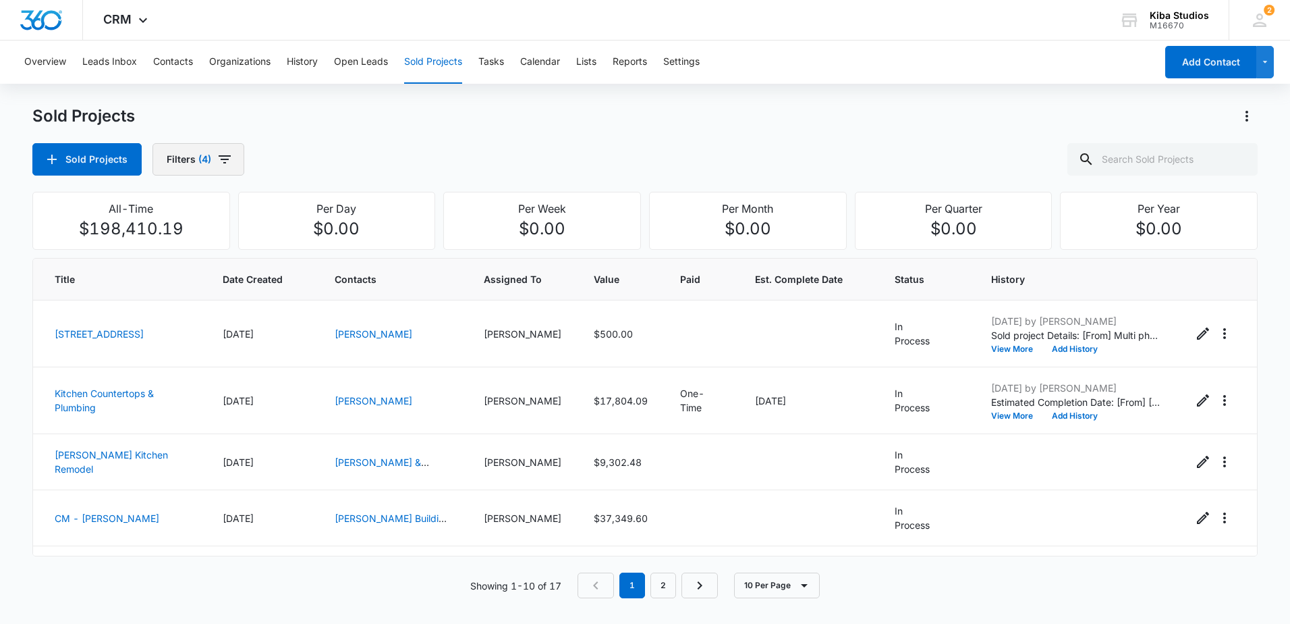
click at [223, 159] on icon "button" at bounding box center [225, 159] width 12 height 8
click at [248, 212] on icon "Clear" at bounding box center [247, 209] width 10 height 10
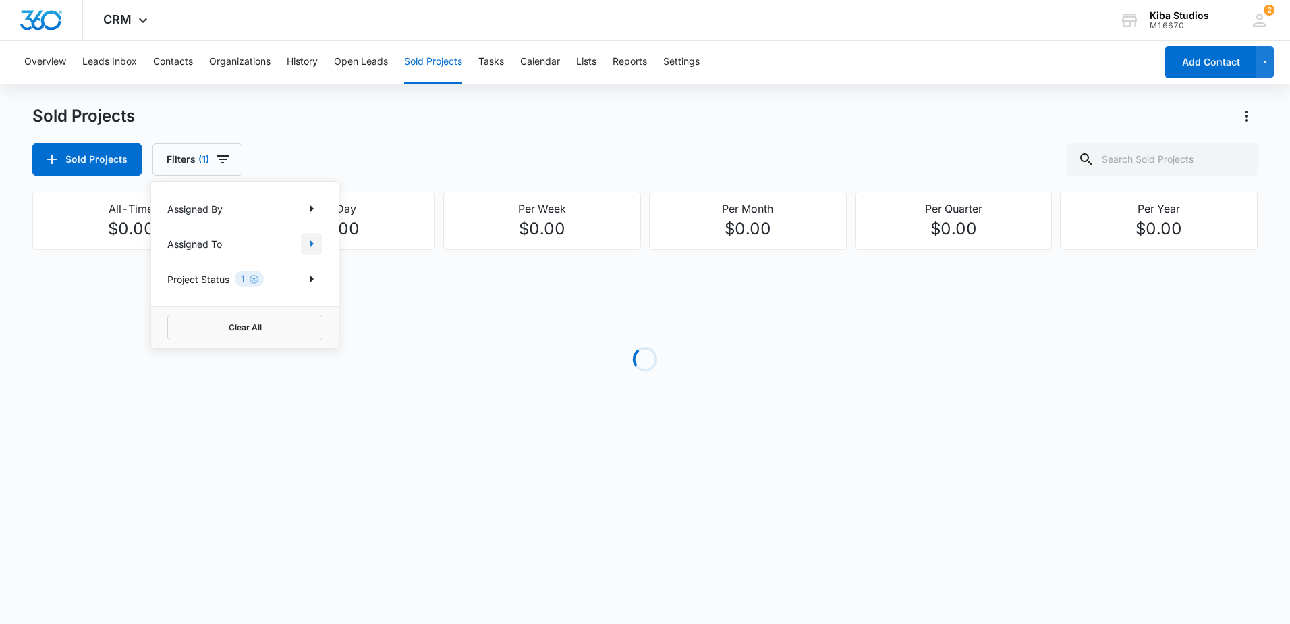
click at [310, 244] on icon "Show Assigned To filters" at bounding box center [312, 244] width 16 height 16
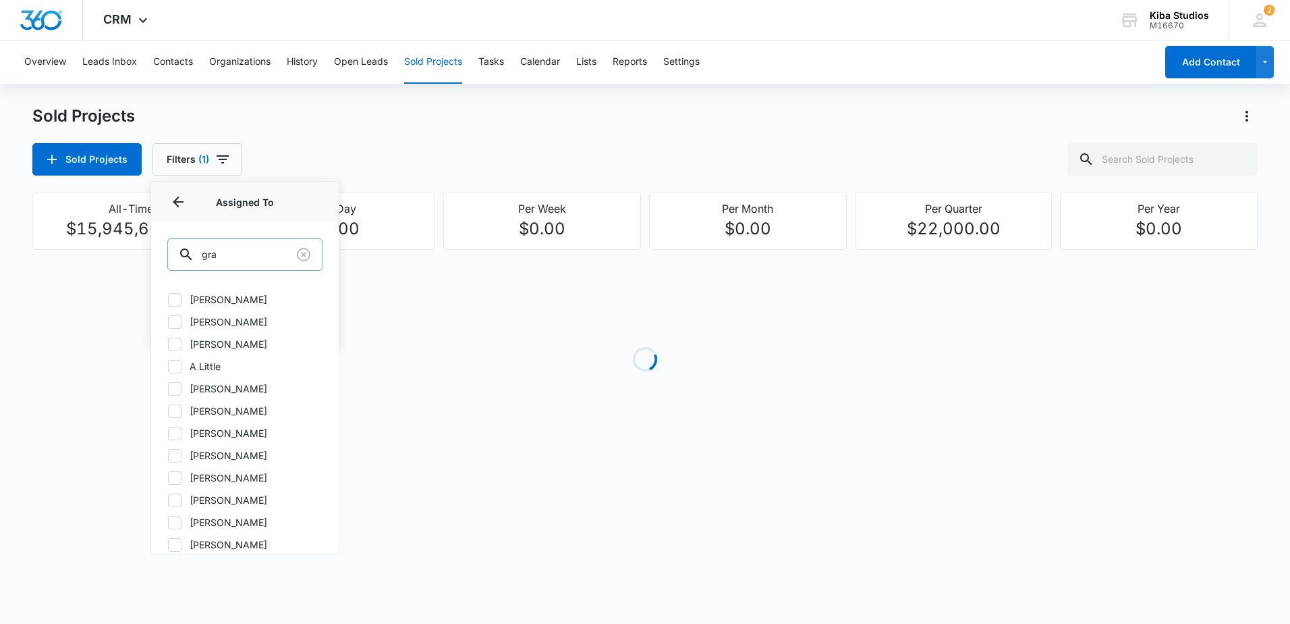
drag, startPoint x: 248, startPoint y: 249, endPoint x: 176, endPoint y: 243, distance: 71.8
click at [176, 243] on div "gra" at bounding box center [244, 254] width 155 height 32
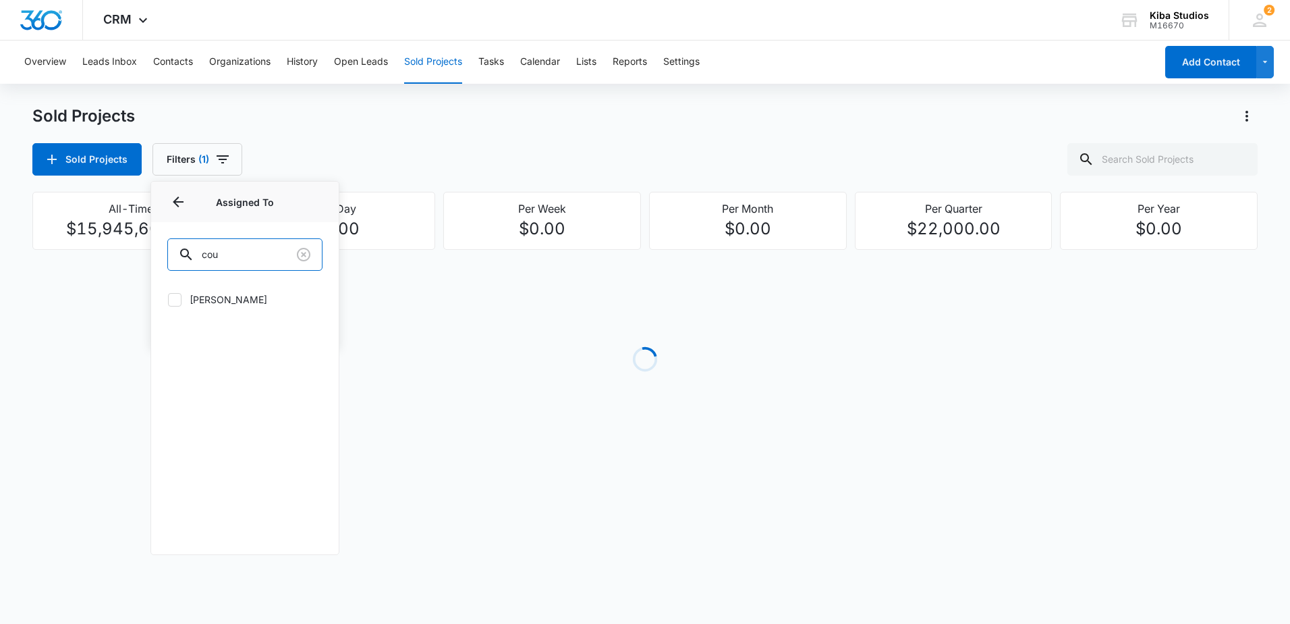
type input "cou"
click at [219, 300] on label "Courtney Lamgo" at bounding box center [244, 299] width 155 height 14
click at [168, 300] on input "Courtney Lamgo" at bounding box center [167, 299] width 1 height 1
checkbox input "true"
drag, startPoint x: 230, startPoint y: 258, endPoint x: 159, endPoint y: 249, distance: 72.1
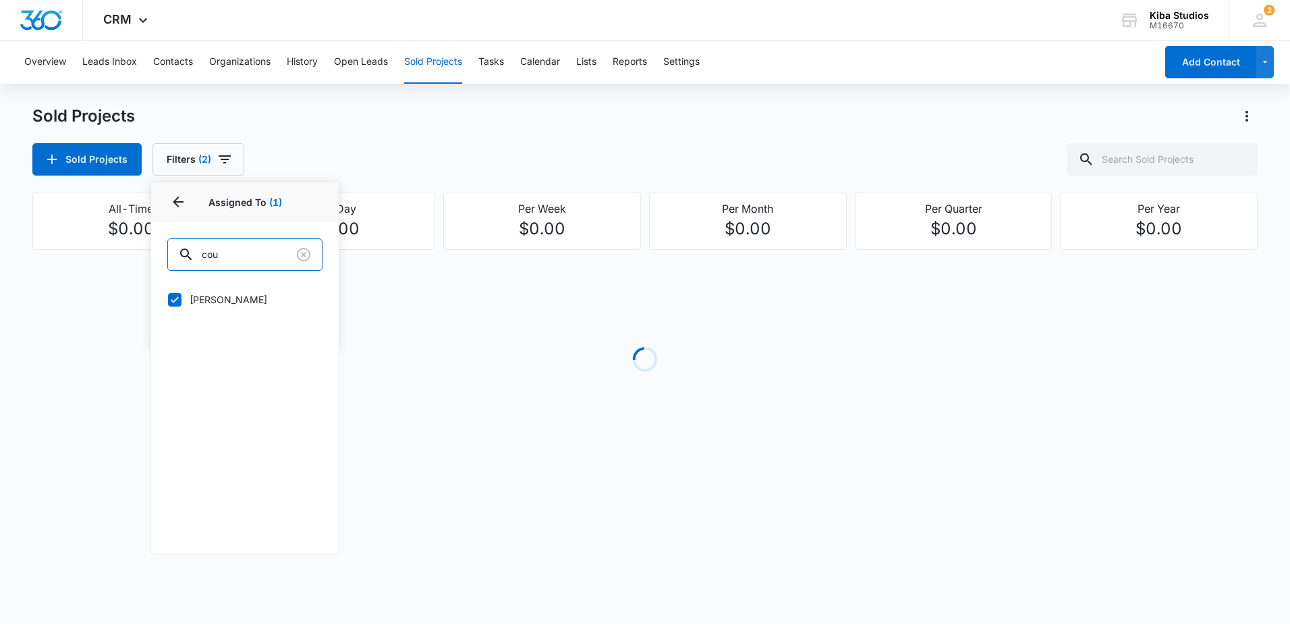
click at [159, 249] on div "cou" at bounding box center [245, 253] width 188 height 62
type input "gra"
click at [196, 316] on label "Grant Ketcham" at bounding box center [244, 321] width 155 height 14
click at [168, 321] on input "Grant Ketcham" at bounding box center [167, 321] width 1 height 1
checkbox input "true"
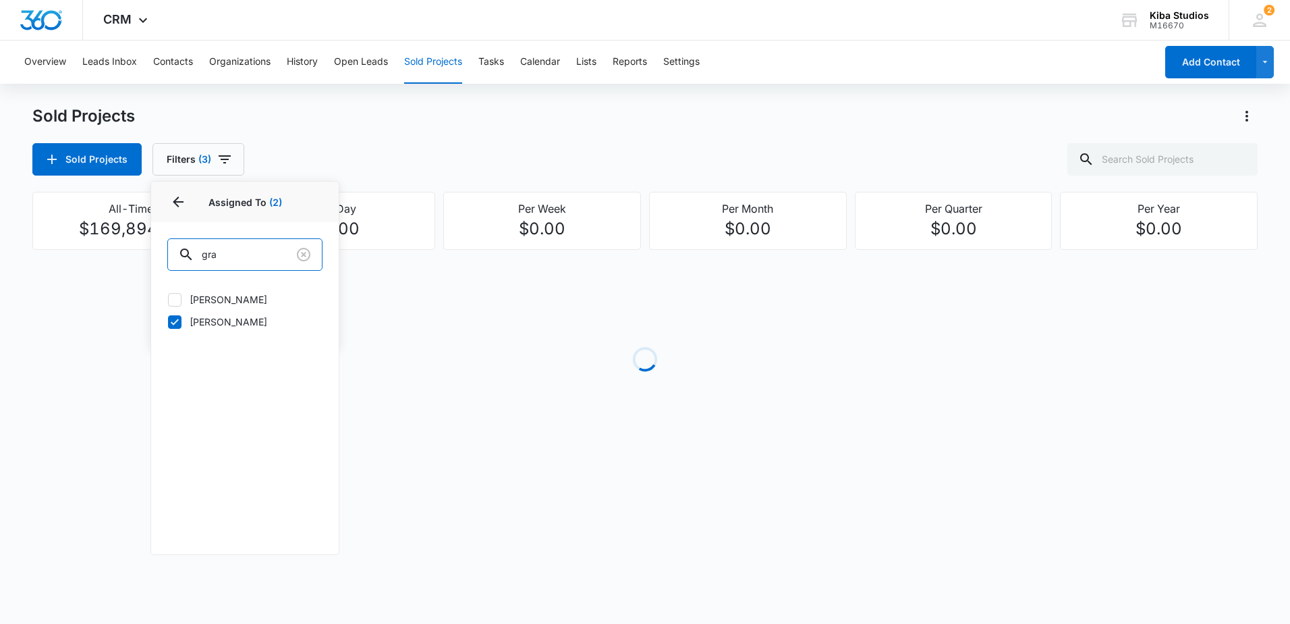
drag, startPoint x: 186, startPoint y: 252, endPoint x: 157, endPoint y: 252, distance: 29.0
click at [157, 252] on div "gra" at bounding box center [245, 253] width 188 height 62
type input "j"
type input "jon"
click at [198, 296] on label "Jonathan Sexton-Toole" at bounding box center [244, 299] width 155 height 14
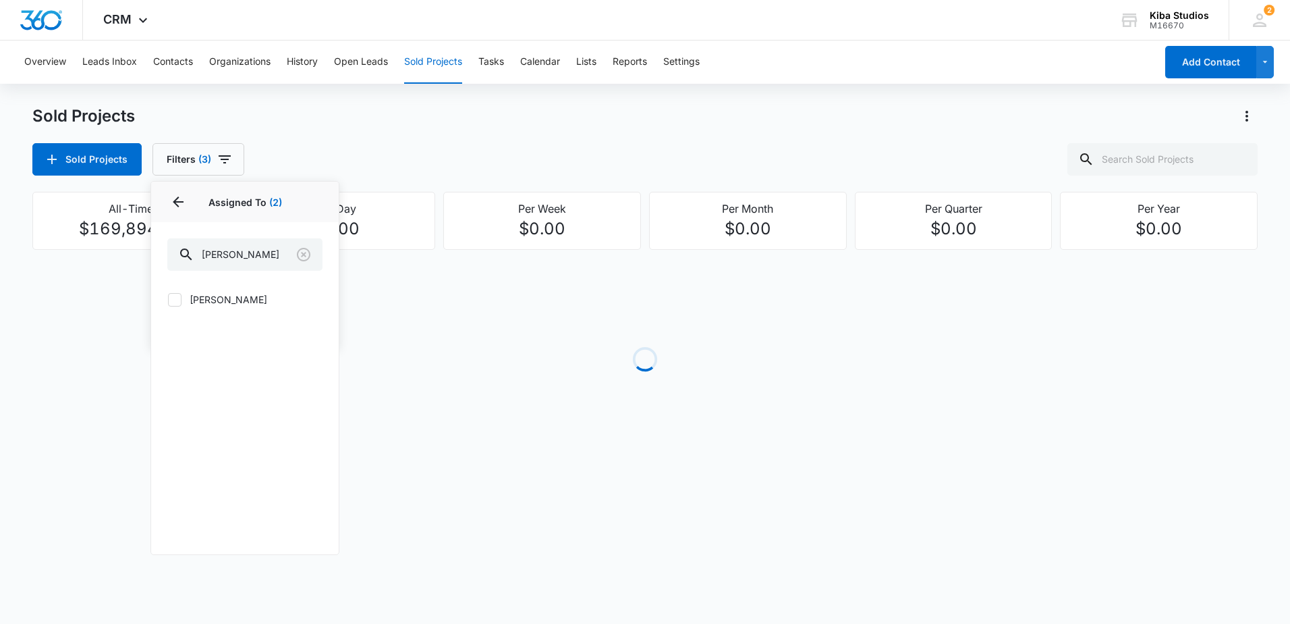
click at [168, 299] on input "Jonathan Sexton-Toole" at bounding box center [167, 299] width 1 height 1
checkbox input "true"
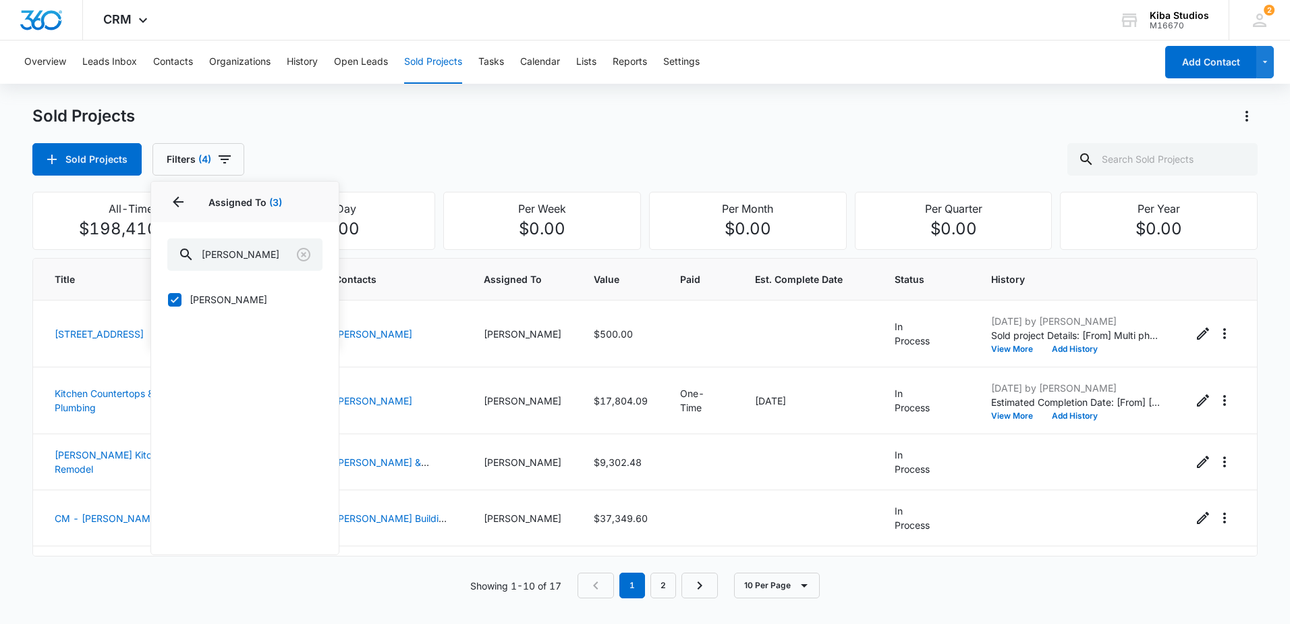
click at [434, 161] on div "Sold Projects Filters (4) Assigned By Assigned To 3 Assigned To (3) jon Jonatha…" at bounding box center [645, 159] width 1226 height 32
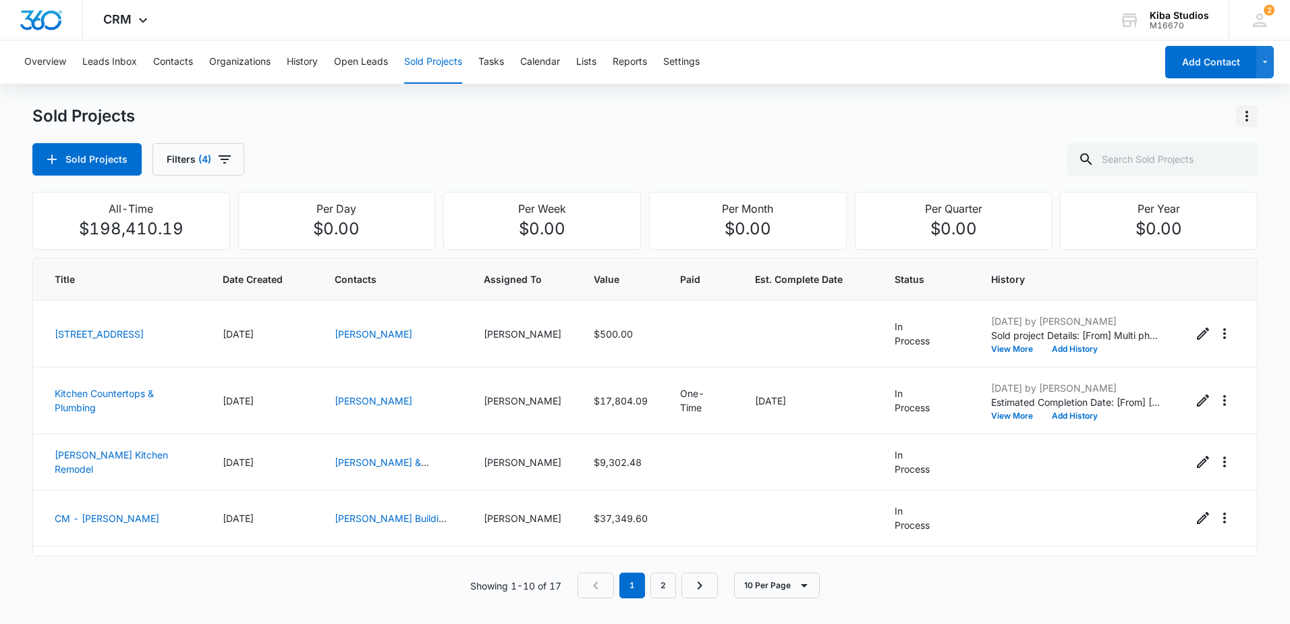
click at [1254, 118] on icon "Actions" at bounding box center [1247, 116] width 16 height 16
click at [1170, 171] on div "Export Sold Projects" at bounding box center [1168, 173] width 114 height 9
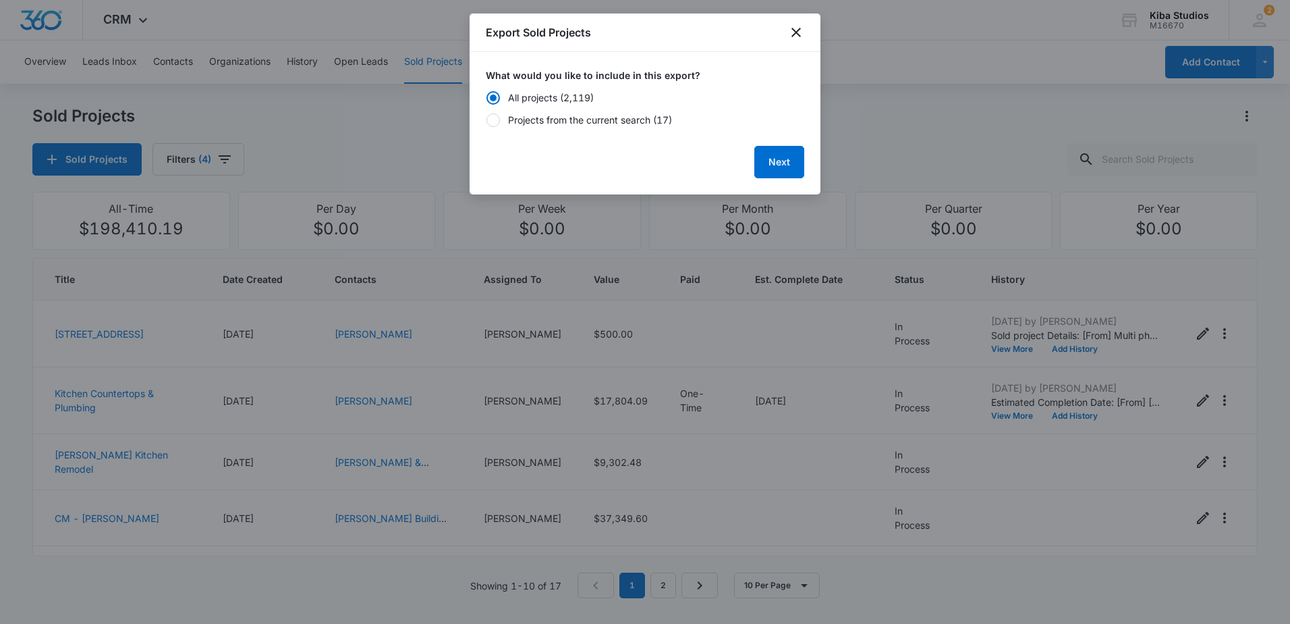
click at [586, 115] on div "Projects from the current search (17)" at bounding box center [590, 120] width 164 height 14
click at [487, 119] on input "Projects from the current search (17)" at bounding box center [486, 119] width 1 height 1
radio input "false"
radio input "true"
click at [786, 161] on button "Next" at bounding box center [780, 162] width 50 height 32
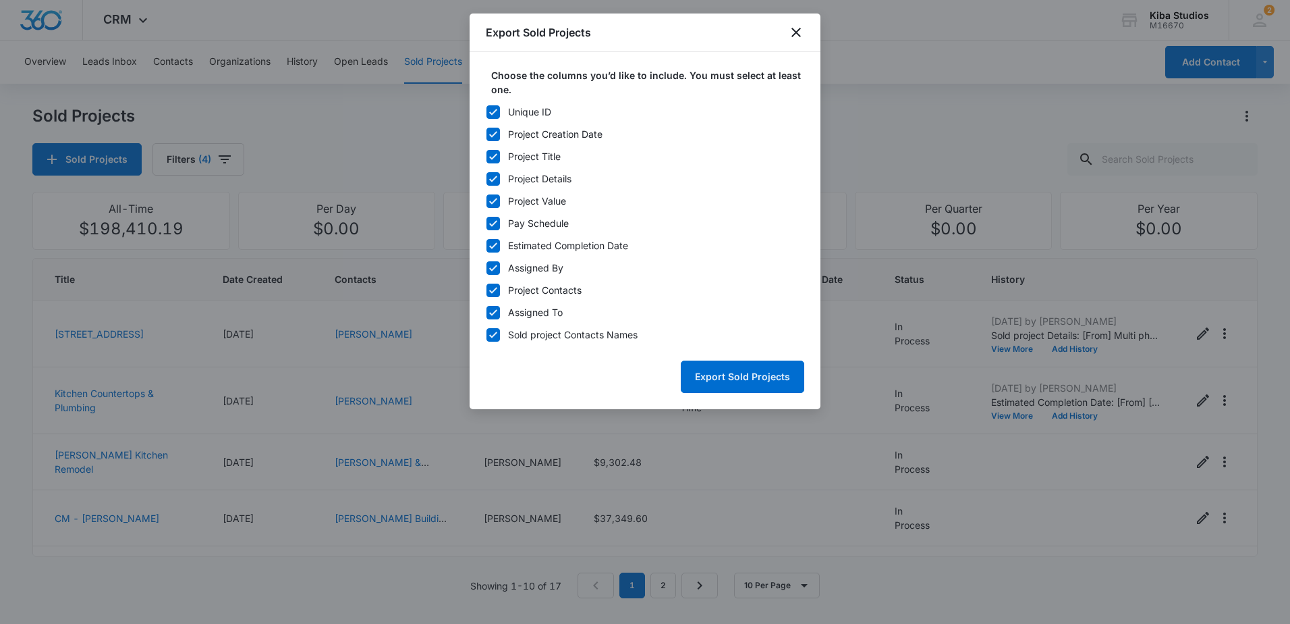
click at [500, 111] on label "Unique ID" at bounding box center [645, 112] width 319 height 14
click at [487, 111] on input "Unique ID" at bounding box center [486, 111] width 1 height 1
checkbox input "false"
click at [493, 219] on icon at bounding box center [493, 223] width 12 height 12
click at [487, 223] on input "Pay Schedule" at bounding box center [486, 223] width 1 height 1
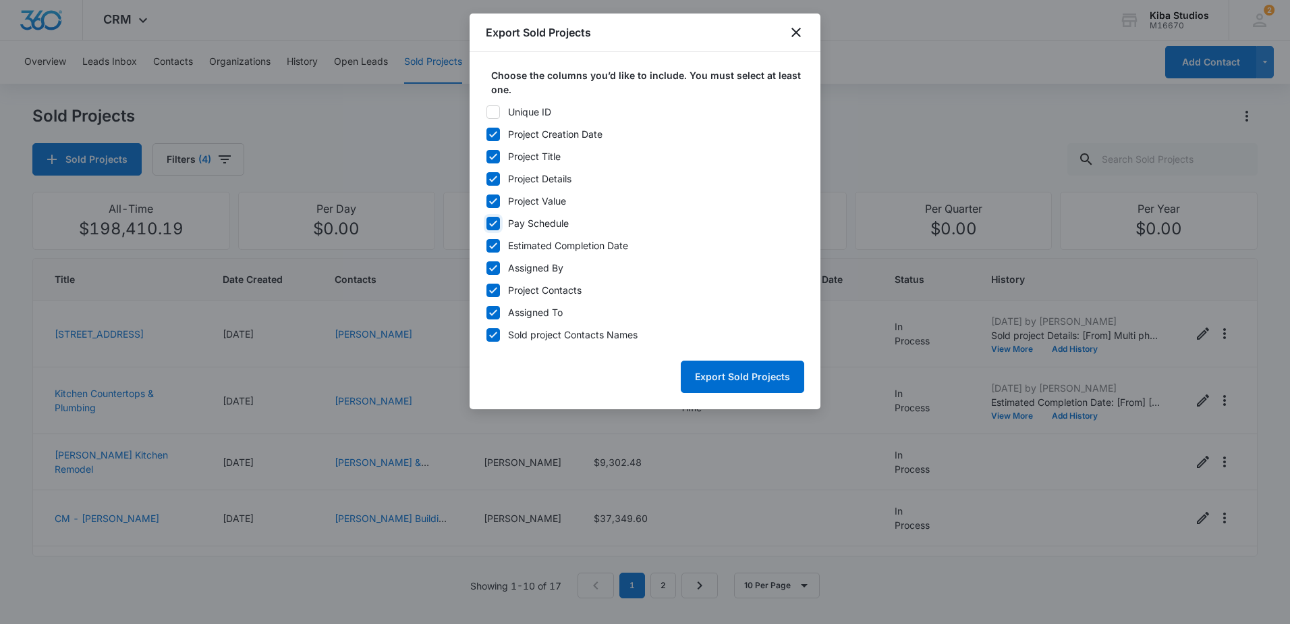
checkbox input "false"
click at [492, 240] on icon at bounding box center [493, 246] width 12 height 12
click at [487, 245] on input "Estimated Completion Date" at bounding box center [486, 245] width 1 height 1
checkbox input "false"
click at [496, 269] on icon at bounding box center [493, 268] width 12 height 12
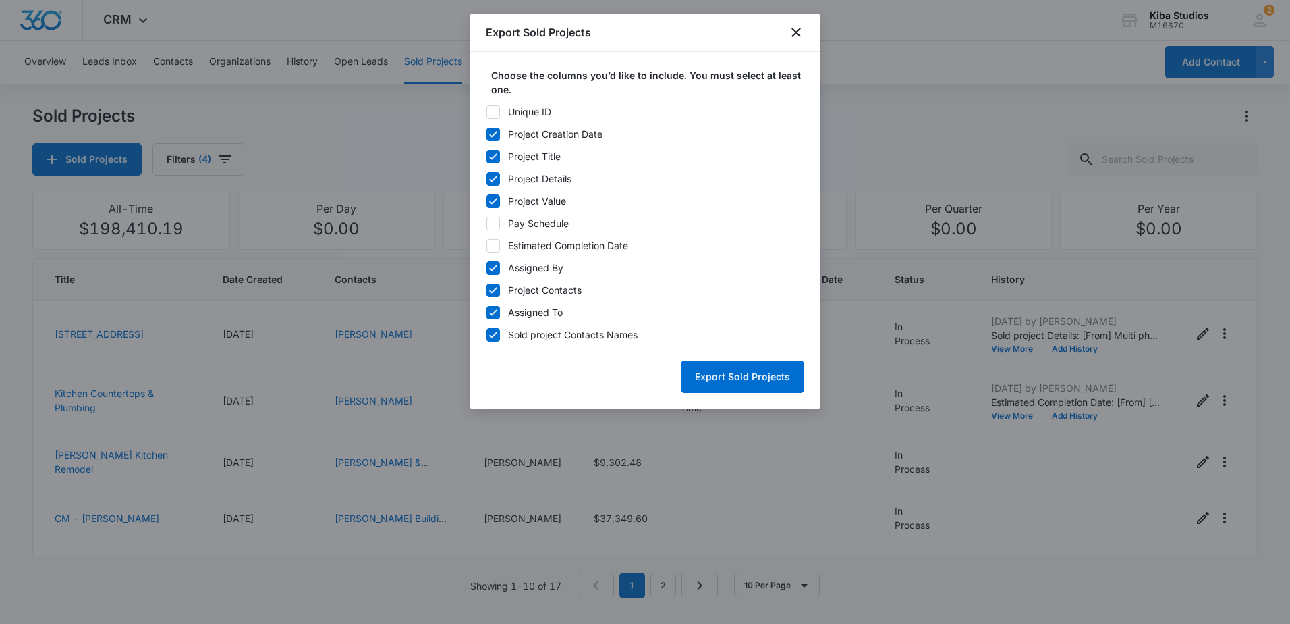
click at [487, 268] on input "Assigned By" at bounding box center [486, 267] width 1 height 1
checkbox input "false"
click at [738, 369] on button "Export Sold Projects" at bounding box center [743, 376] width 124 height 32
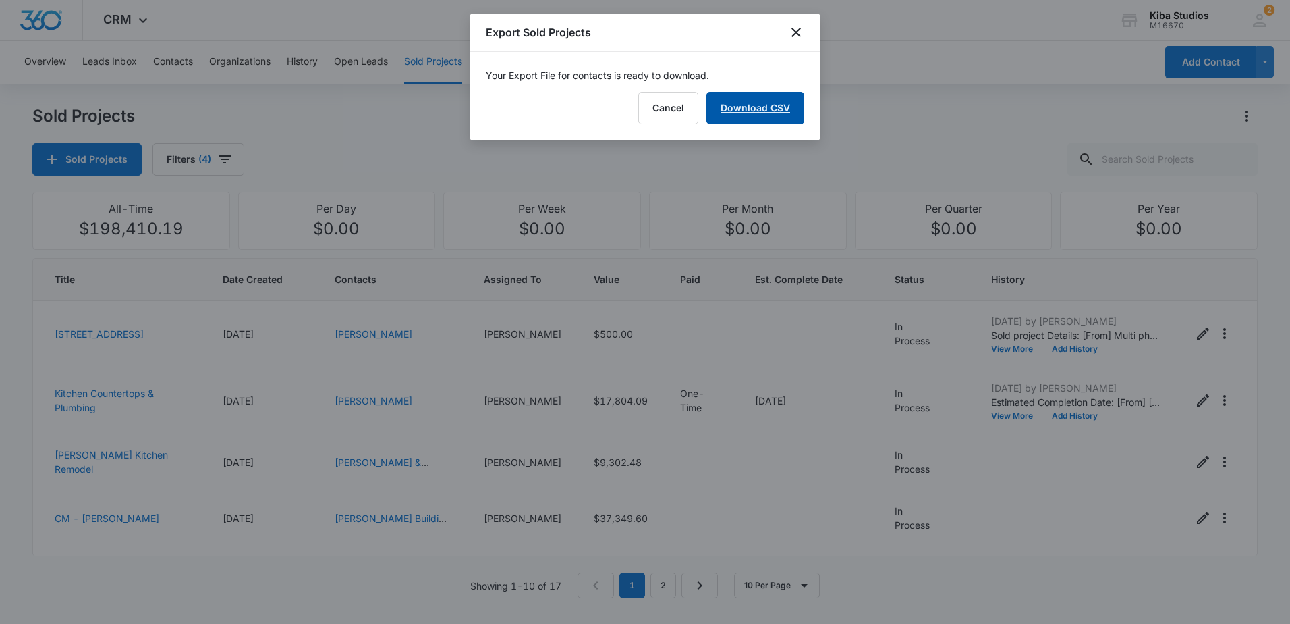
click at [744, 119] on link "Download CSV" at bounding box center [756, 108] width 98 height 32
click at [793, 28] on icon "close" at bounding box center [796, 32] width 9 height 9
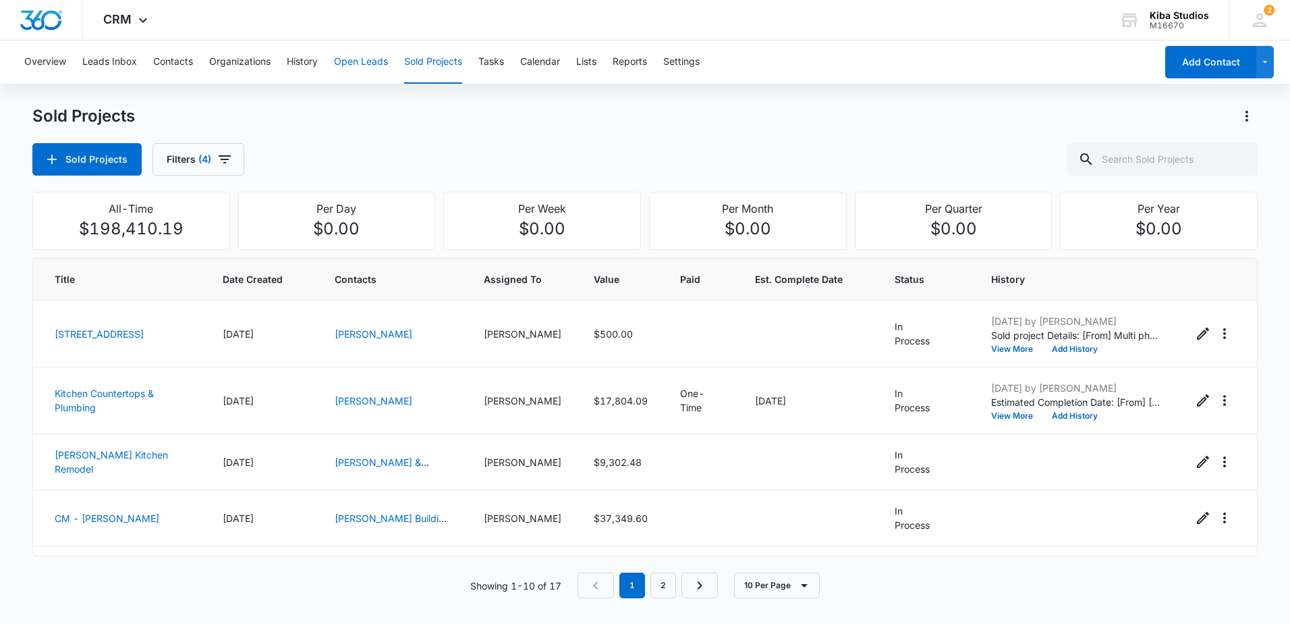
click at [370, 67] on button "Open Leads" at bounding box center [361, 61] width 54 height 43
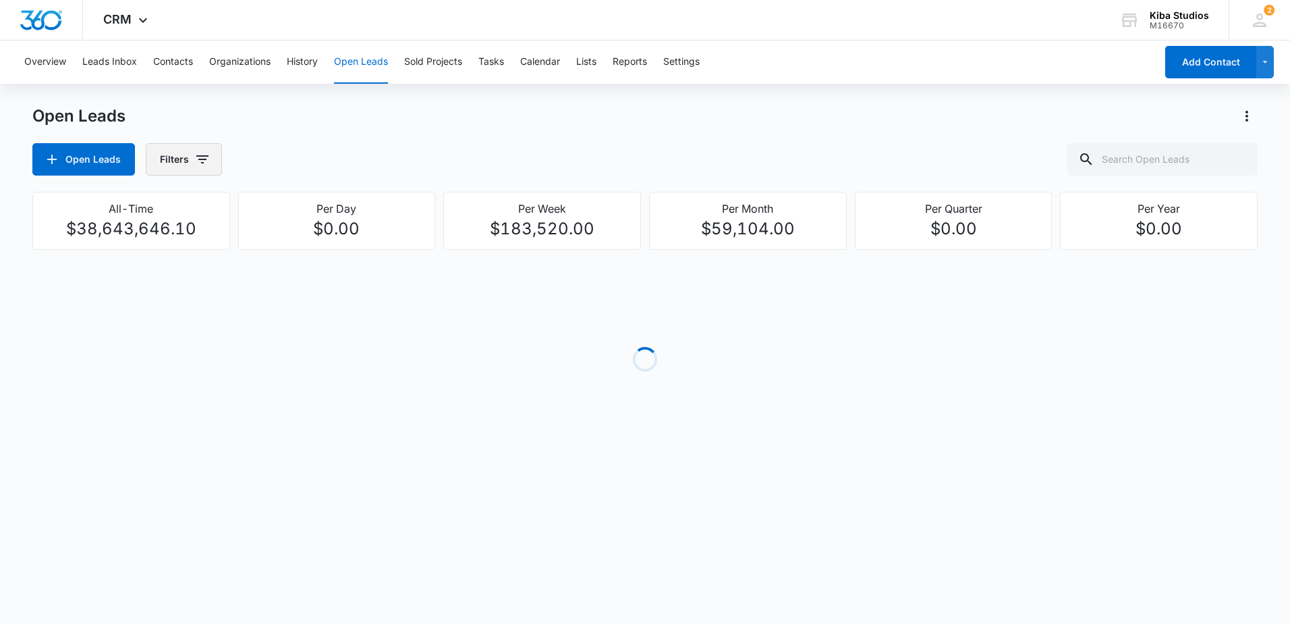
click at [205, 161] on icon "button" at bounding box center [202, 159] width 16 height 16
click at [301, 244] on icon "Show Assigned To filters" at bounding box center [306, 244] width 16 height 16
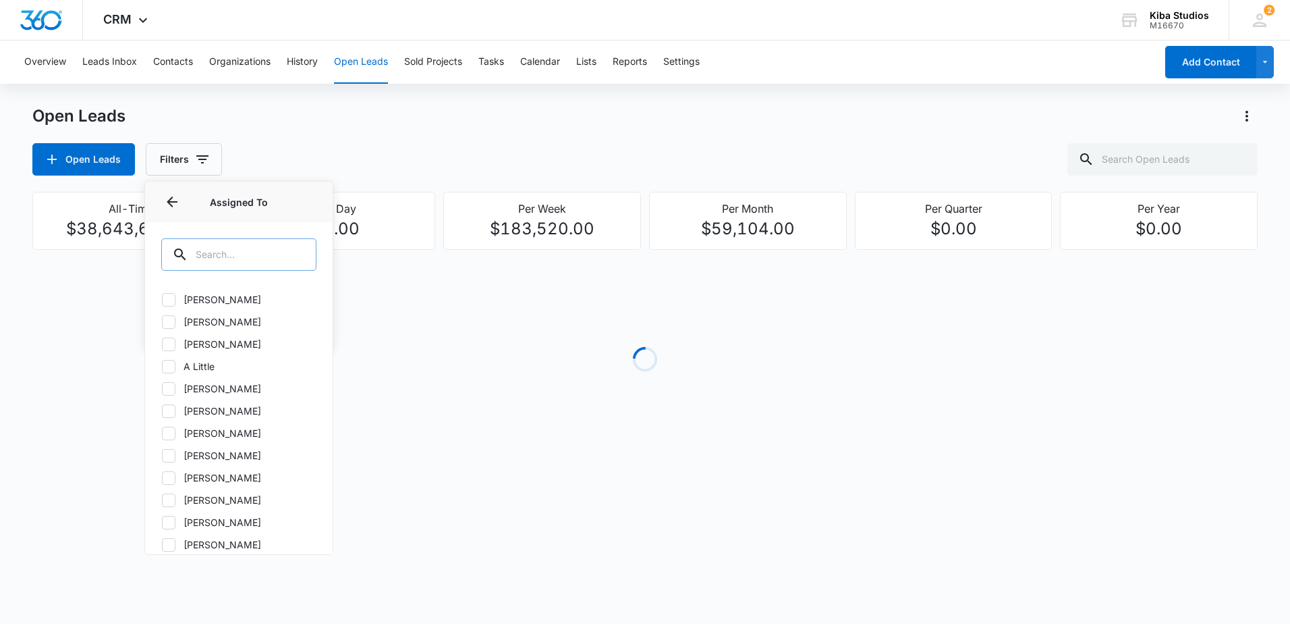
click at [269, 254] on input "text" at bounding box center [238, 254] width 155 height 32
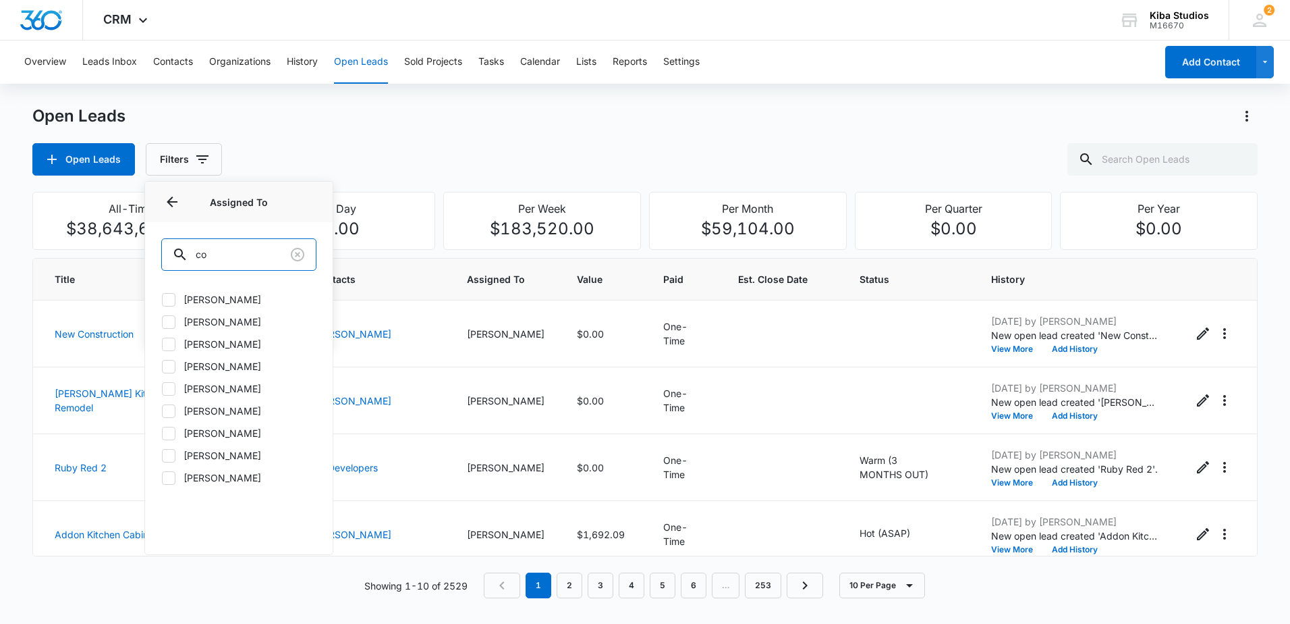
type input "co"
click at [196, 394] on label "Courtney Lamgo" at bounding box center [238, 388] width 155 height 14
click at [162, 389] on input "Courtney Lamgo" at bounding box center [161, 388] width 1 height 1
checkbox input "true"
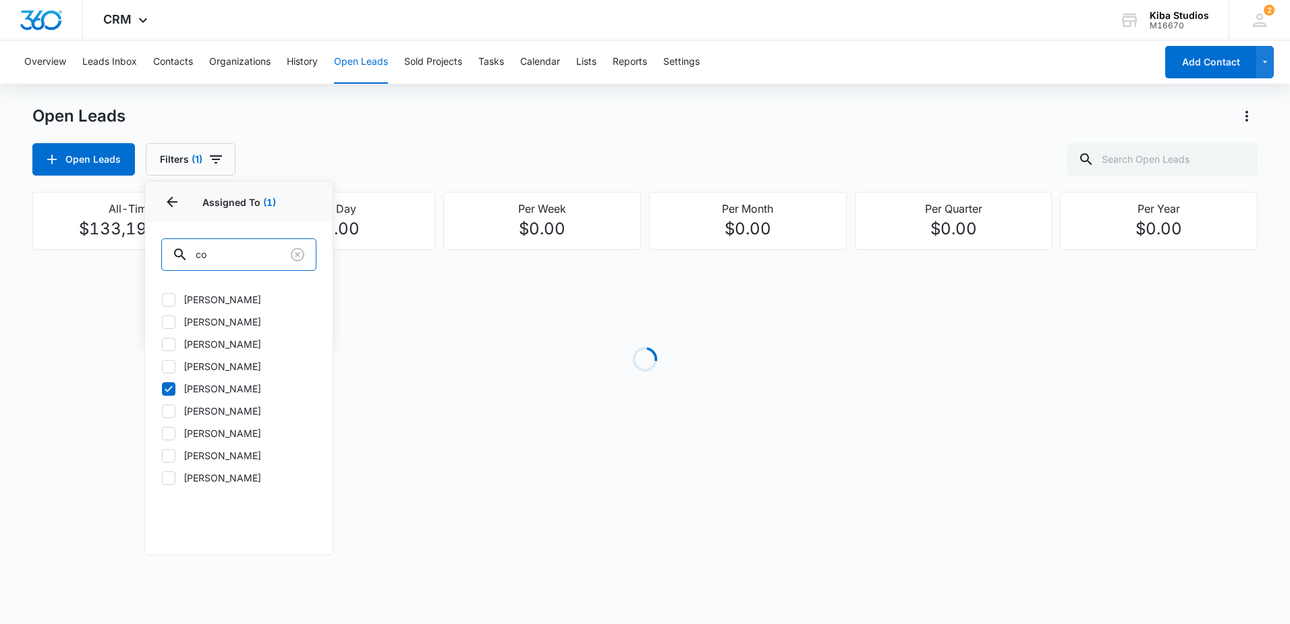
drag, startPoint x: 230, startPoint y: 253, endPoint x: 151, endPoint y: 252, distance: 79.0
click at [151, 252] on div "co" at bounding box center [239, 253] width 188 height 62
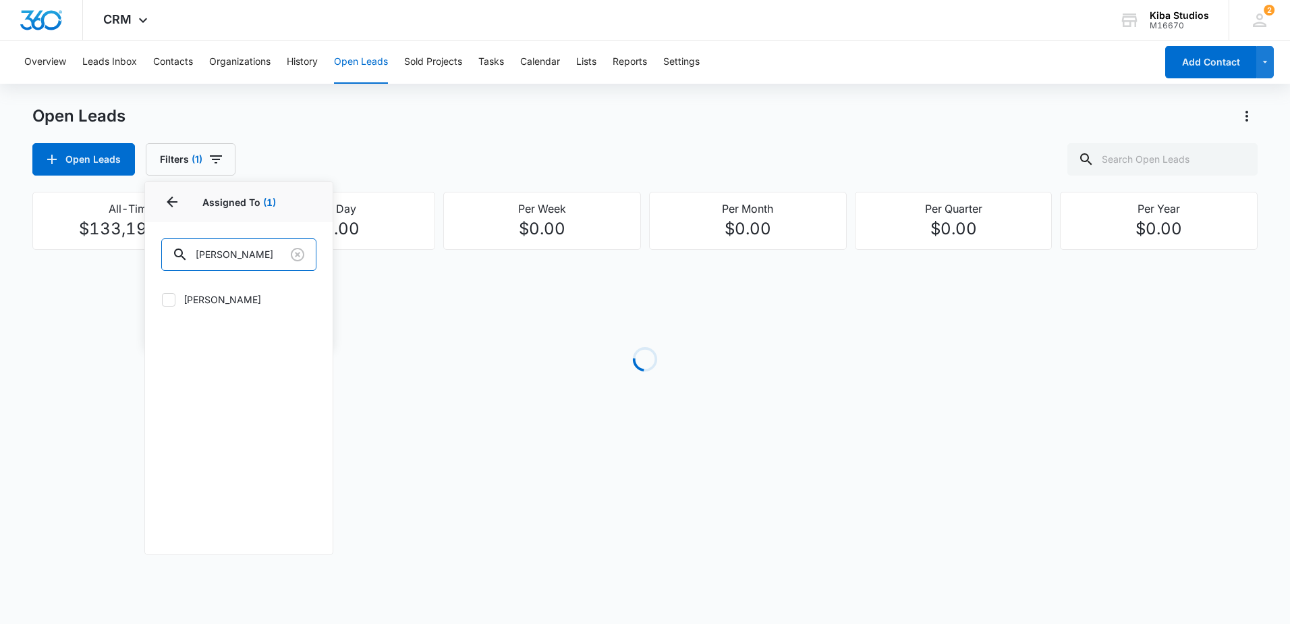
type input "jon"
click at [211, 299] on label "Jonathan Sexton-Toole" at bounding box center [238, 299] width 155 height 14
click at [162, 299] on input "Jonathan Sexton-Toole" at bounding box center [161, 299] width 1 height 1
checkbox input "true"
drag, startPoint x: 234, startPoint y: 252, endPoint x: 117, endPoint y: 242, distance: 117.9
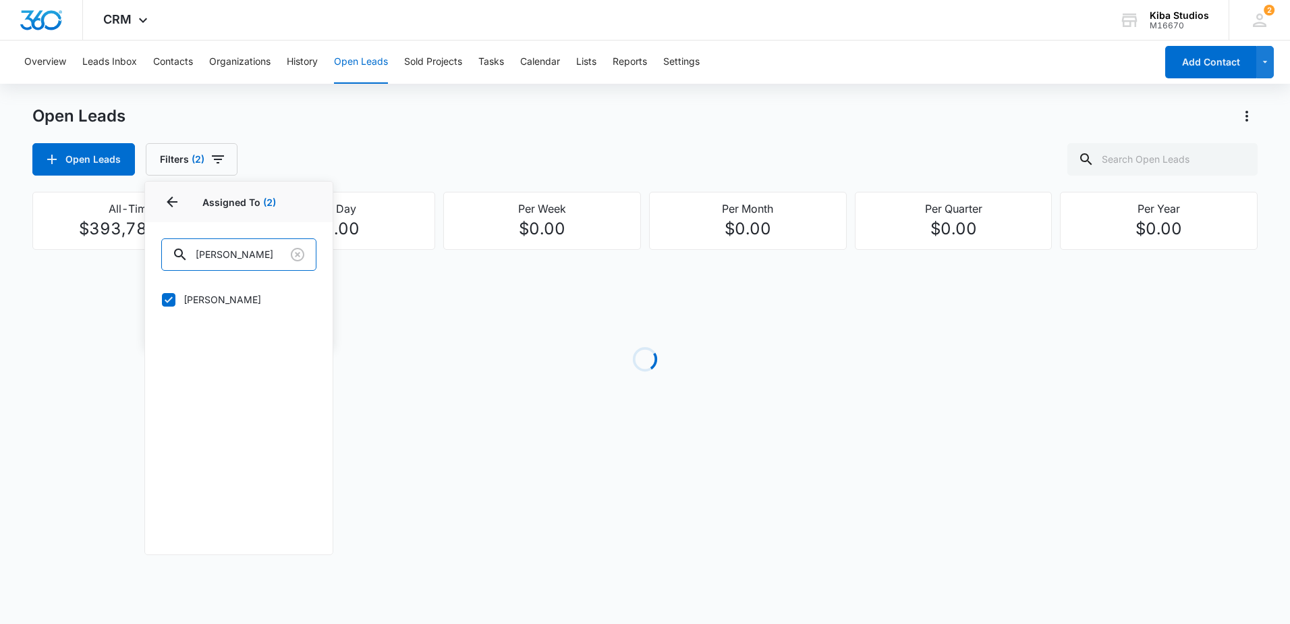
click at [118, 244] on div "Open Leads Open Leads Filters (2) Assigned By Assigned To 2 Assigned To (2) jon…" at bounding box center [645, 290] width 1226 height 371
drag, startPoint x: 250, startPoint y: 260, endPoint x: 153, endPoint y: 256, distance: 97.2
click at [153, 256] on div "jon" at bounding box center [239, 253] width 188 height 62
type input "d"
type input "gran"
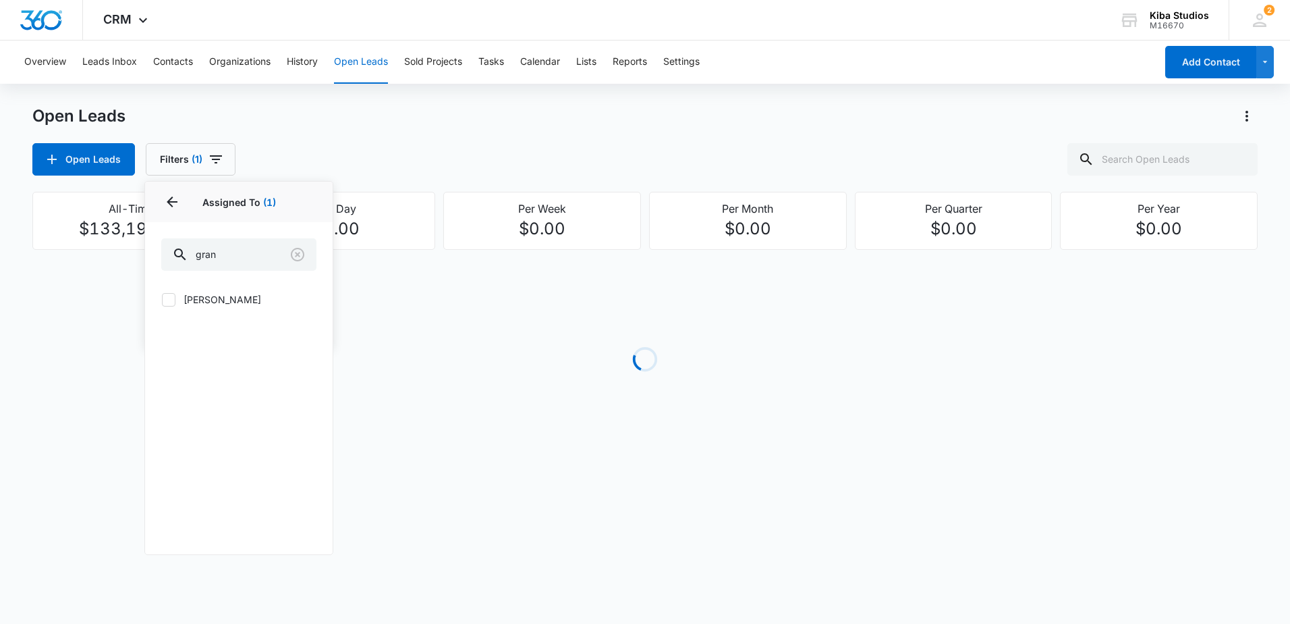
click at [185, 292] on div "Grant Ketcham" at bounding box center [239, 307] width 188 height 47
click at [190, 294] on label "Grant Ketcham" at bounding box center [238, 299] width 155 height 14
click at [162, 299] on input "Grant Ketcham" at bounding box center [161, 299] width 1 height 1
checkbox input "true"
click at [406, 140] on div "Open Leads Open Leads Filters (2)" at bounding box center [645, 140] width 1226 height 70
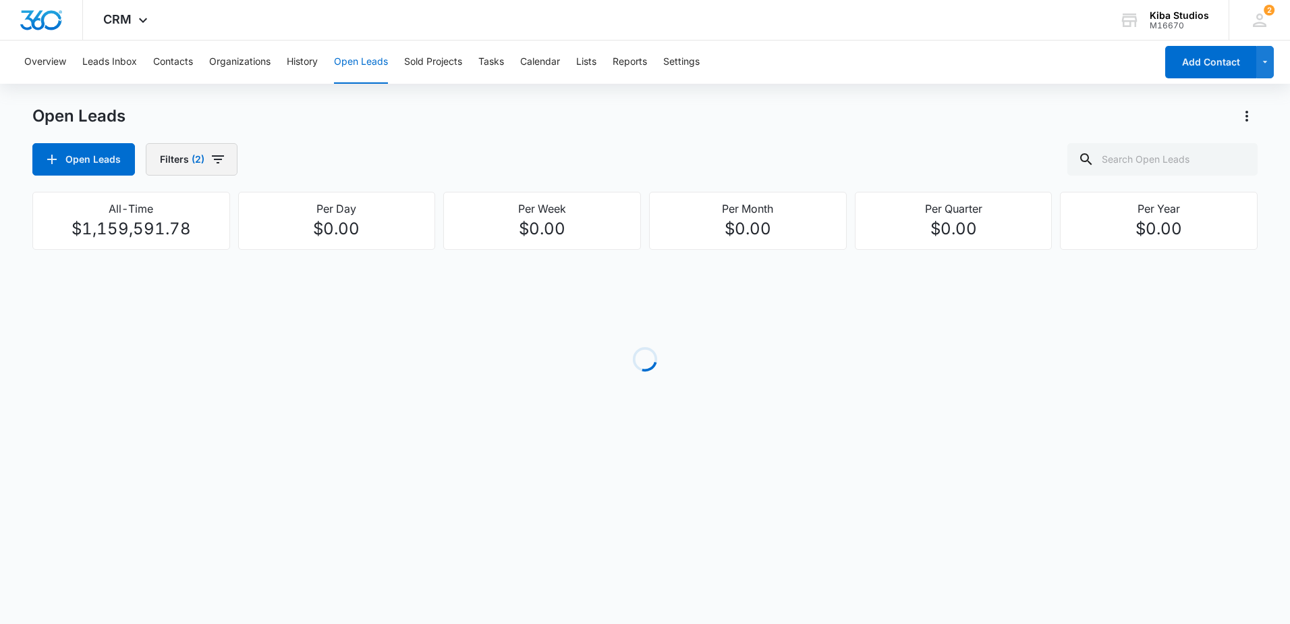
click at [223, 157] on icon "button" at bounding box center [218, 159] width 16 height 16
click at [302, 245] on icon "Show Assigned To filters" at bounding box center [306, 244] width 16 height 16
drag, startPoint x: 234, startPoint y: 263, endPoint x: 180, endPoint y: 269, distance: 55.0
click at [180, 269] on div "gran" at bounding box center [238, 254] width 155 height 32
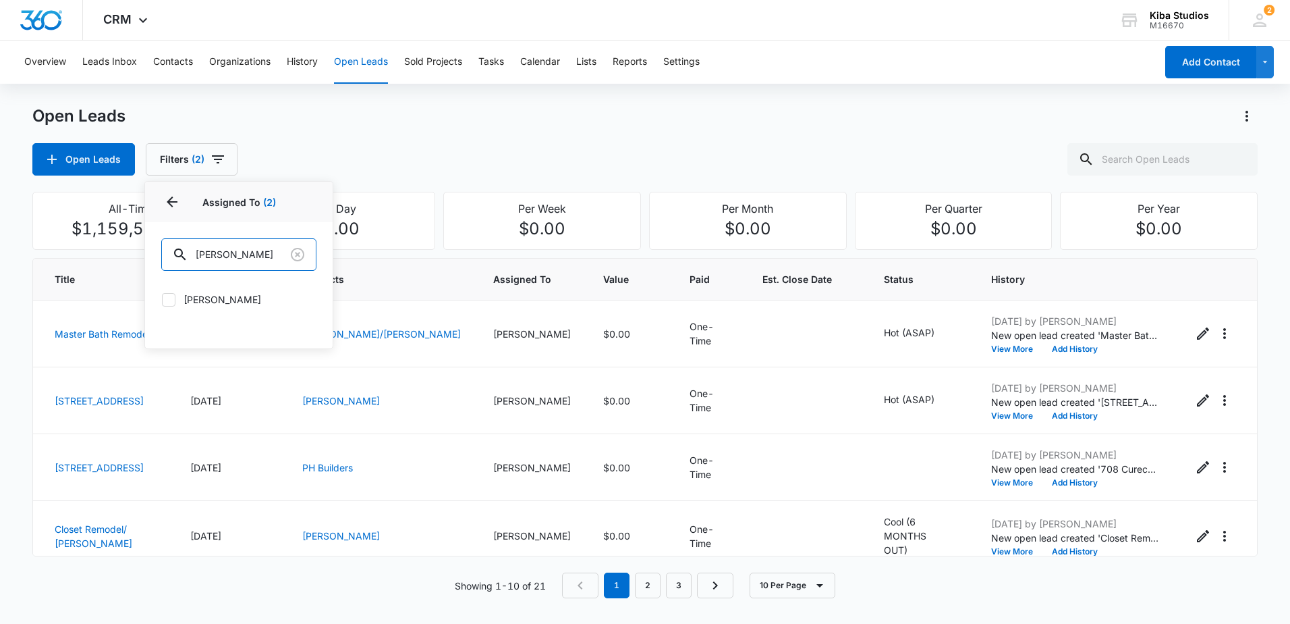
type input "jon"
click at [200, 304] on label "Jonathan Sexton-Toole" at bounding box center [238, 299] width 155 height 14
click at [162, 300] on input "Jonathan Sexton-Toole" at bounding box center [161, 299] width 1 height 1
checkbox input "true"
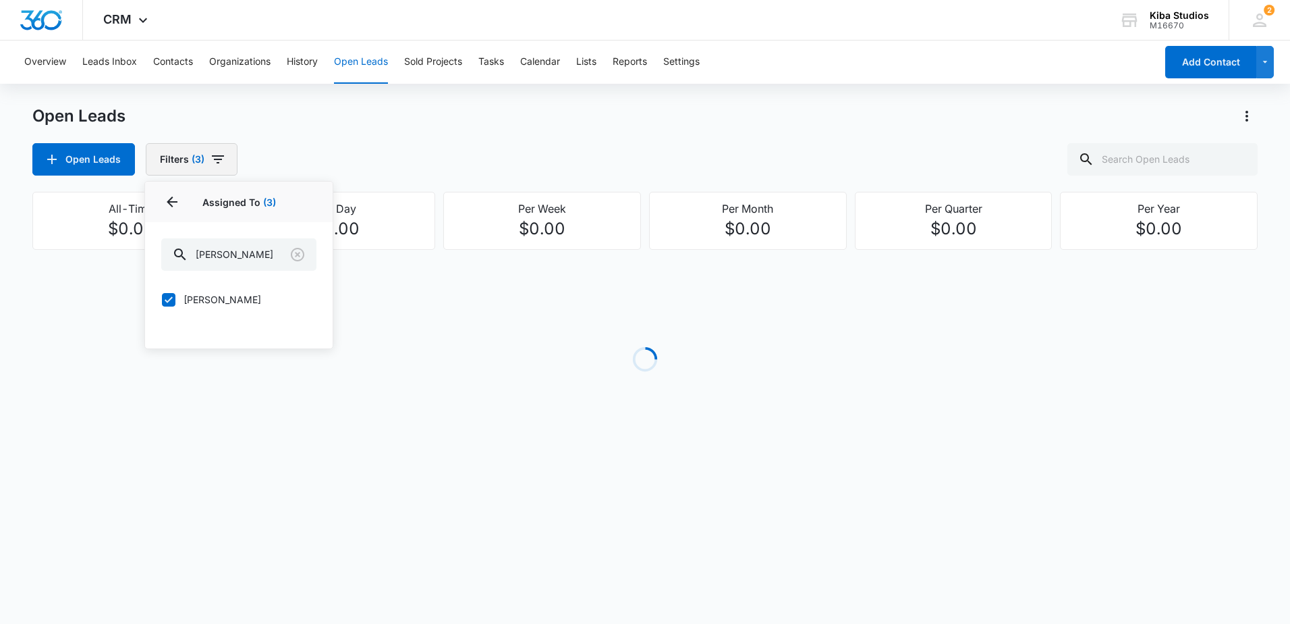
click at [215, 165] on icon "button" at bounding box center [218, 159] width 16 height 16
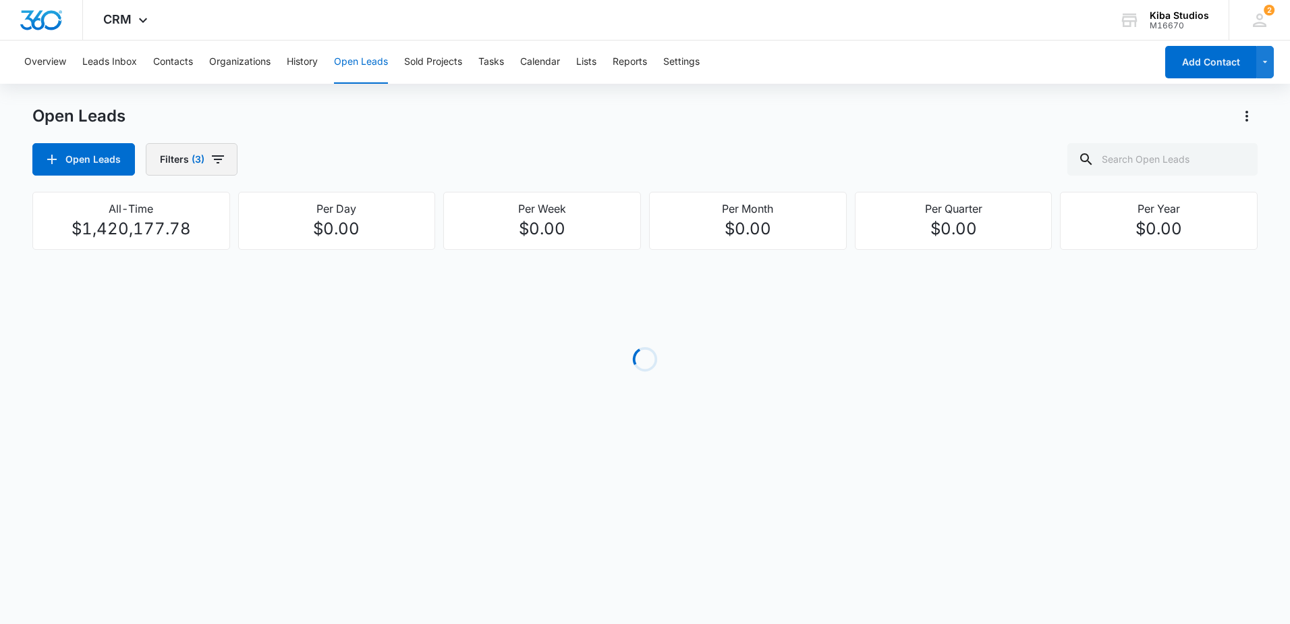
click at [220, 169] on button "Filters (3)" at bounding box center [192, 159] width 92 height 32
click at [299, 283] on icon "Show Open Lead Status filters" at bounding box center [306, 279] width 16 height 16
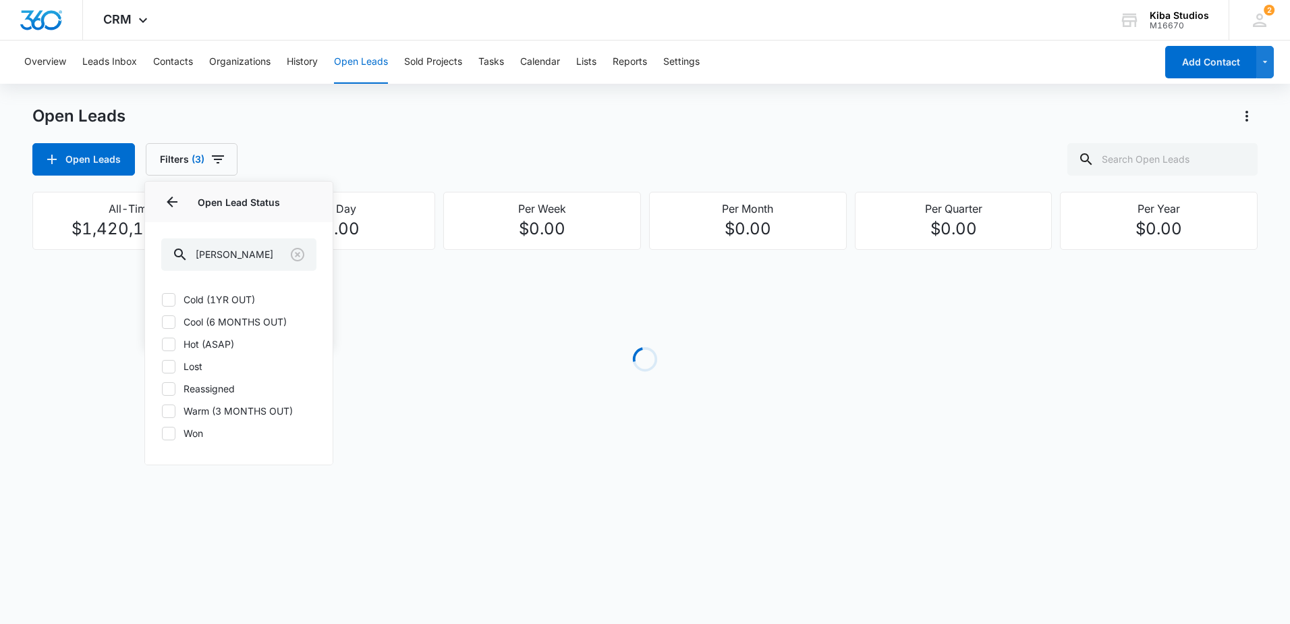
click at [169, 298] on icon at bounding box center [169, 300] width 12 height 12
click at [162, 299] on input "Cold (1YR OUT)" at bounding box center [161, 299] width 1 height 1
checkbox input "true"
click at [169, 324] on icon at bounding box center [169, 322] width 12 height 12
click at [162, 322] on input "Cool (6 MONTHS OUT)" at bounding box center [161, 321] width 1 height 1
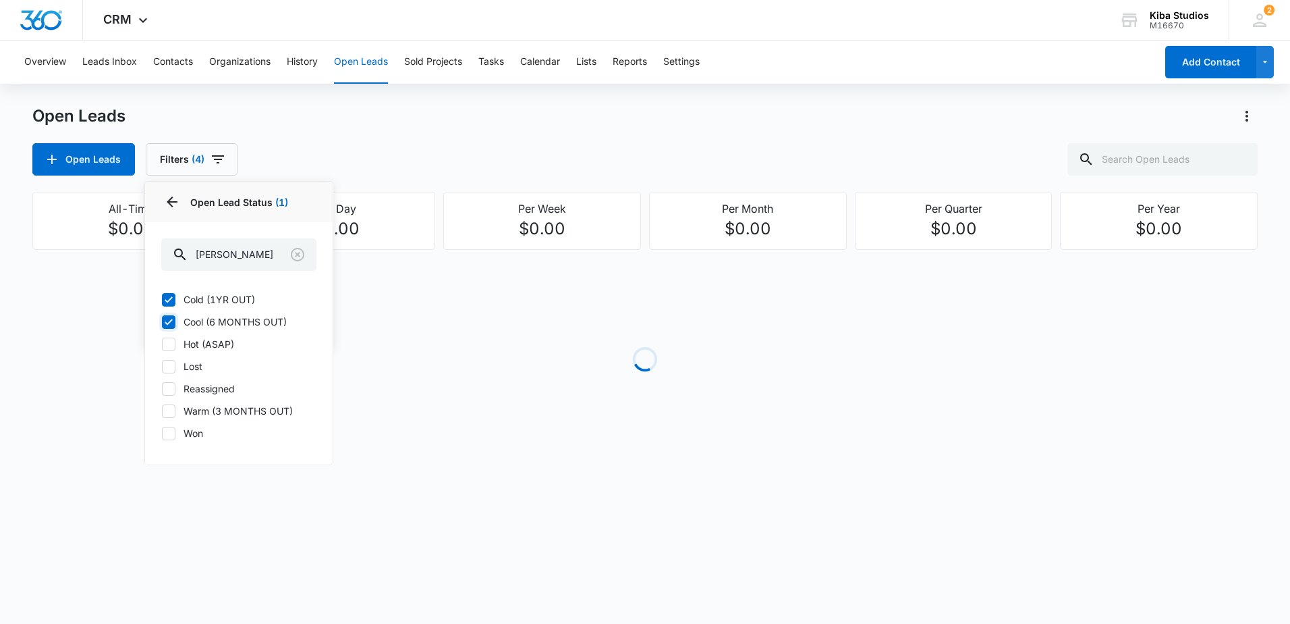
checkbox input "true"
click at [172, 349] on icon at bounding box center [169, 344] width 12 height 12
click at [162, 344] on input "Hot (ASAP)" at bounding box center [161, 344] width 1 height 1
checkbox input "true"
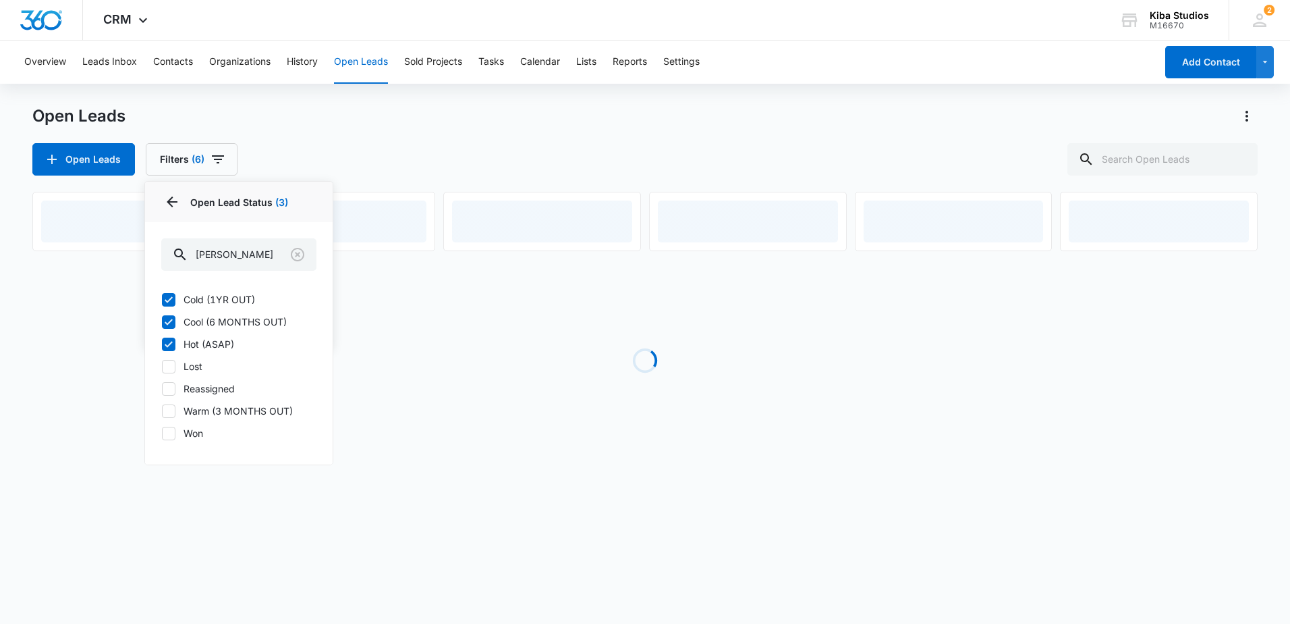
click at [172, 413] on icon at bounding box center [169, 411] width 12 height 12
click at [162, 411] on input "Warm (3 MONTHS OUT)" at bounding box center [161, 410] width 1 height 1
click at [172, 413] on icon at bounding box center [169, 411] width 12 height 12
click at [162, 411] on input "Warm (3 MONTHS OUT)" at bounding box center [161, 410] width 1 height 1
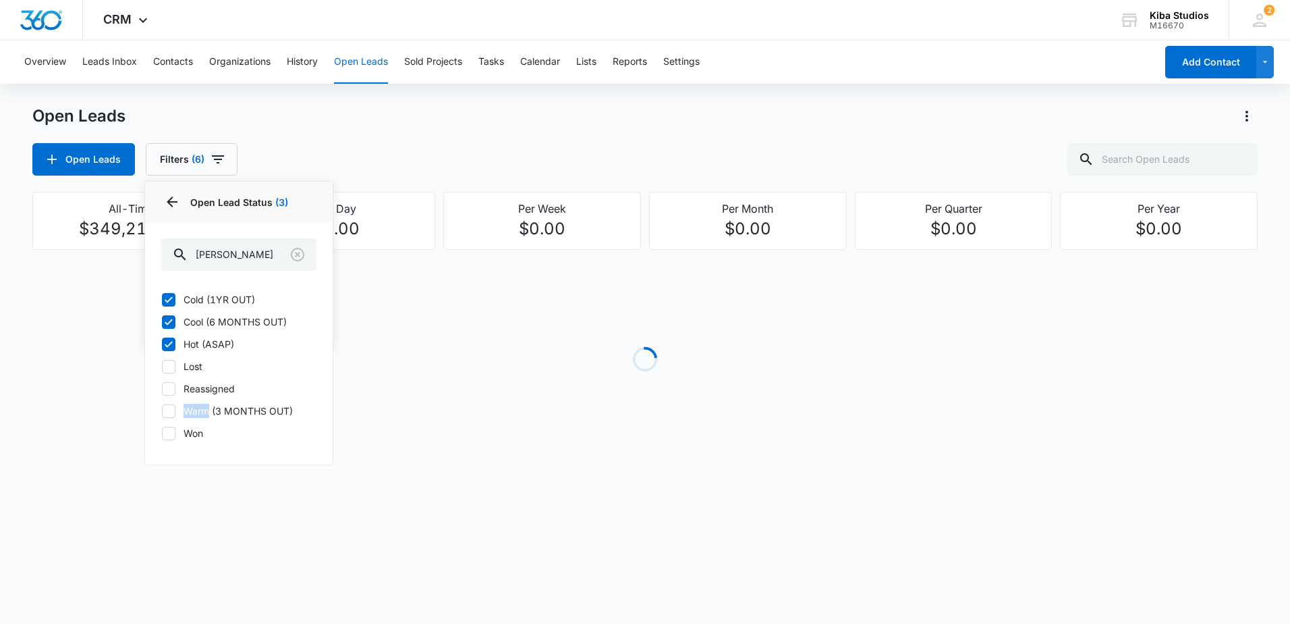
click at [168, 410] on icon at bounding box center [169, 411] width 12 height 12
click at [162, 410] on input "Warm (3 MONTHS OUT)" at bounding box center [161, 410] width 1 height 1
checkbox input "true"
click at [387, 151] on div "Open Leads Filters (7) Assigned By Assigned To 3 Open Lead Status 4 Open Lead S…" at bounding box center [645, 159] width 1226 height 32
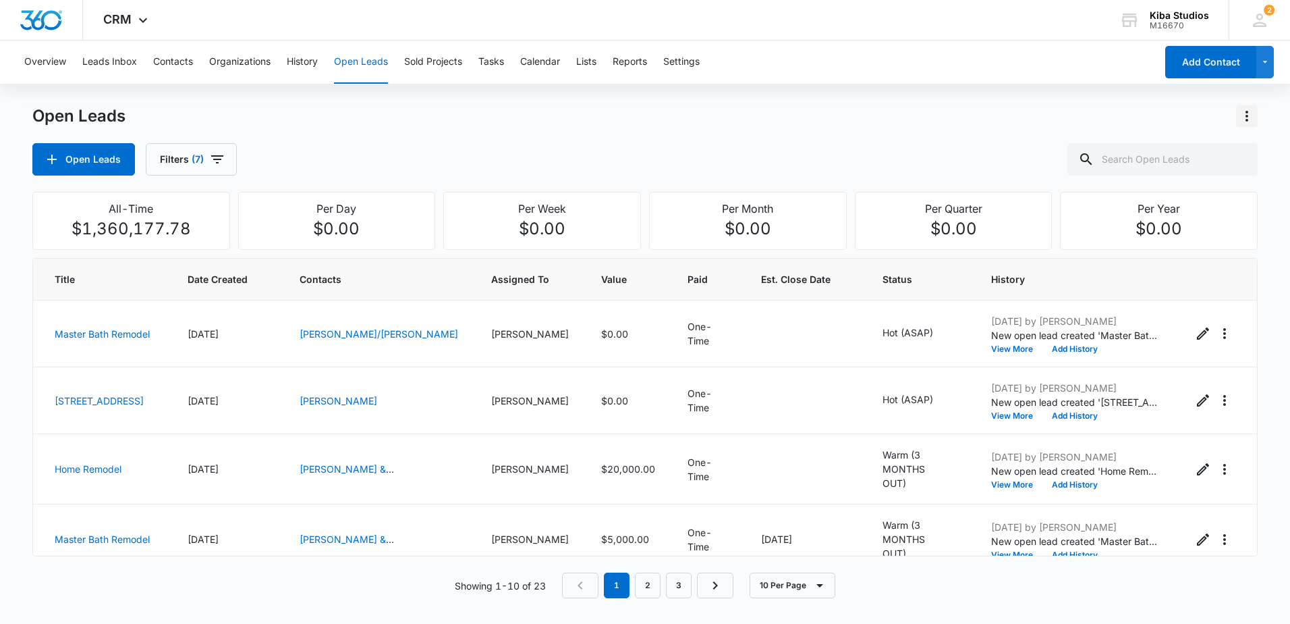
click at [1249, 113] on icon "Actions" at bounding box center [1247, 116] width 16 height 16
click at [1145, 173] on div "Export Open Leads" at bounding box center [1170, 173] width 110 height 9
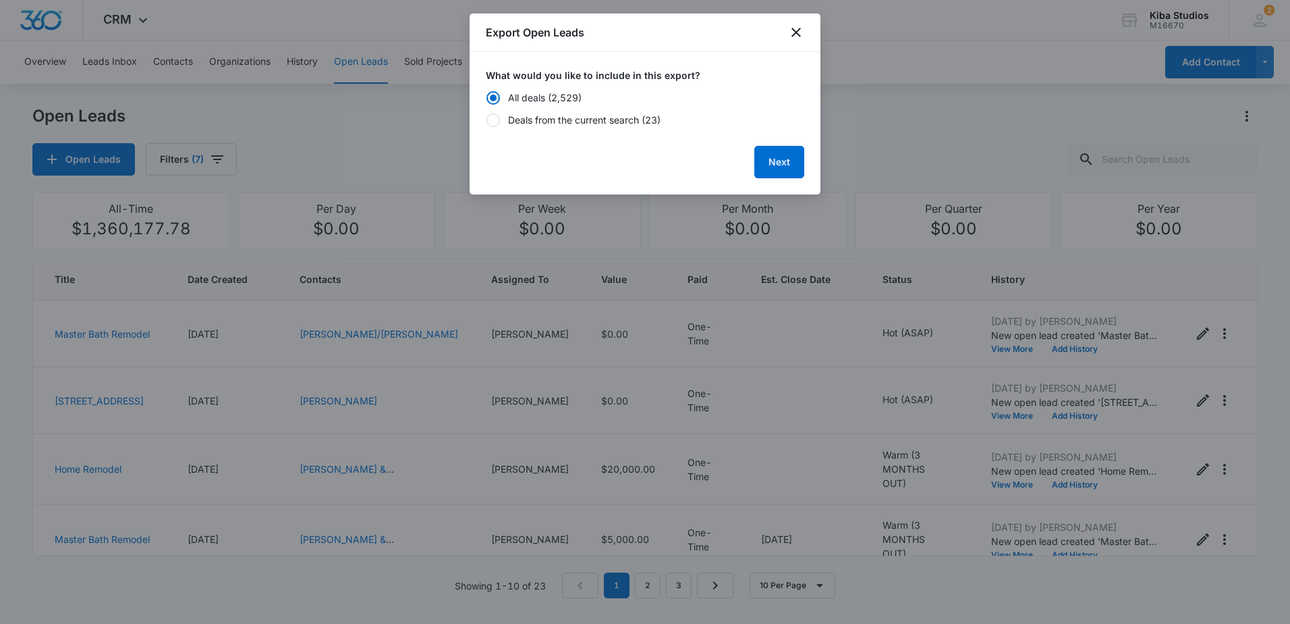
click at [517, 121] on div "Deals from the current search (23)" at bounding box center [584, 120] width 153 height 14
click at [487, 120] on input "Deals from the current search (23)" at bounding box center [486, 119] width 1 height 1
radio input "false"
radio input "true"
click at [791, 162] on button "Next" at bounding box center [780, 162] width 50 height 32
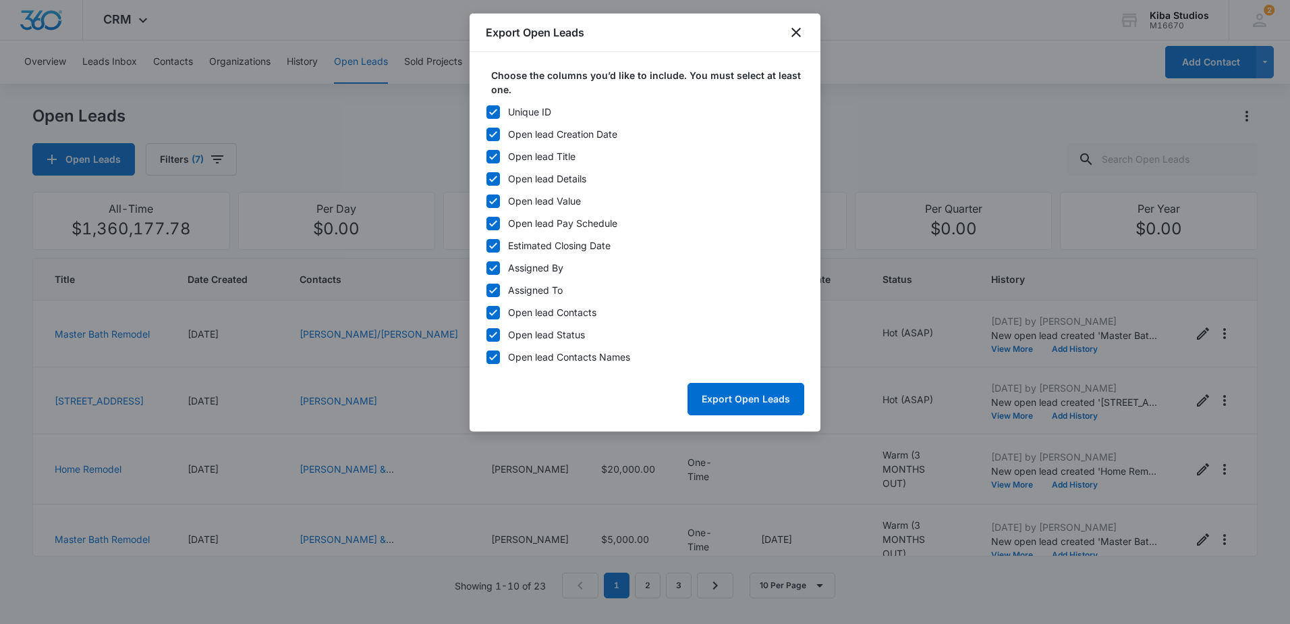
click at [491, 109] on icon at bounding box center [493, 112] width 12 height 12
click at [487, 111] on input "Unique ID" at bounding box center [486, 111] width 1 height 1
checkbox input "false"
click at [494, 242] on icon at bounding box center [493, 246] width 12 height 12
click at [487, 245] on input "Estimated Closing Date" at bounding box center [486, 245] width 1 height 1
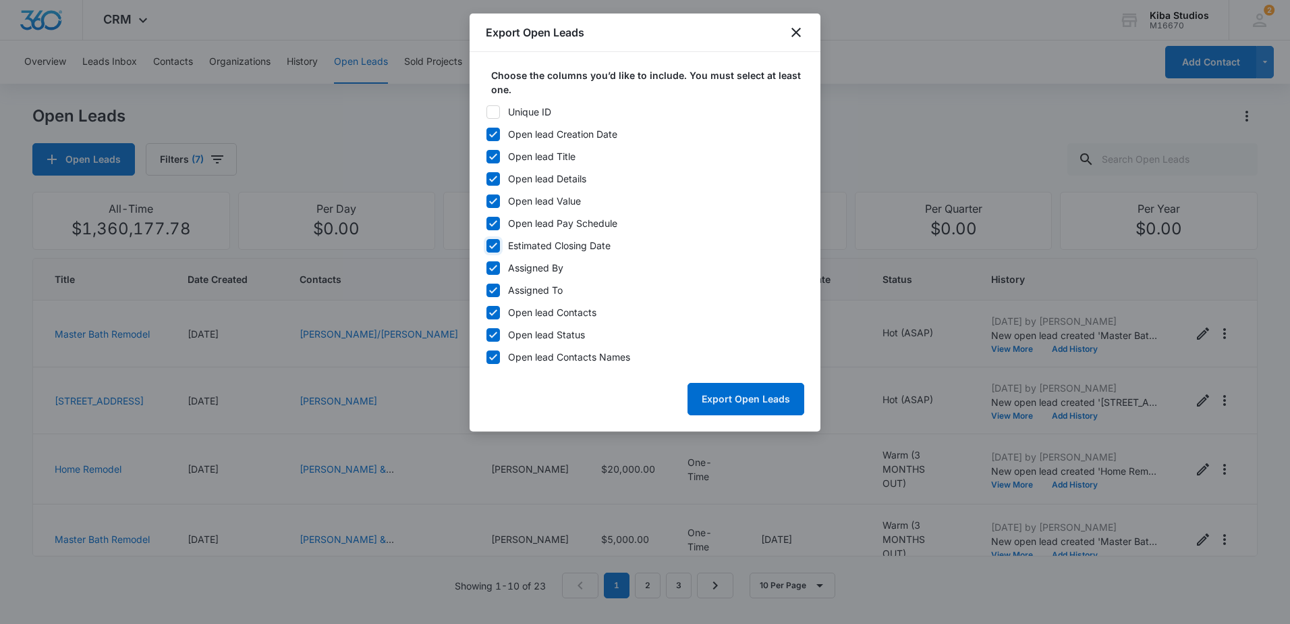
checkbox input "false"
click at [496, 225] on icon at bounding box center [493, 223] width 12 height 12
click at [487, 223] on input "Open lead Pay Schedule" at bounding box center [486, 223] width 1 height 1
checkbox input "false"
click at [494, 268] on icon at bounding box center [493, 268] width 8 height 6
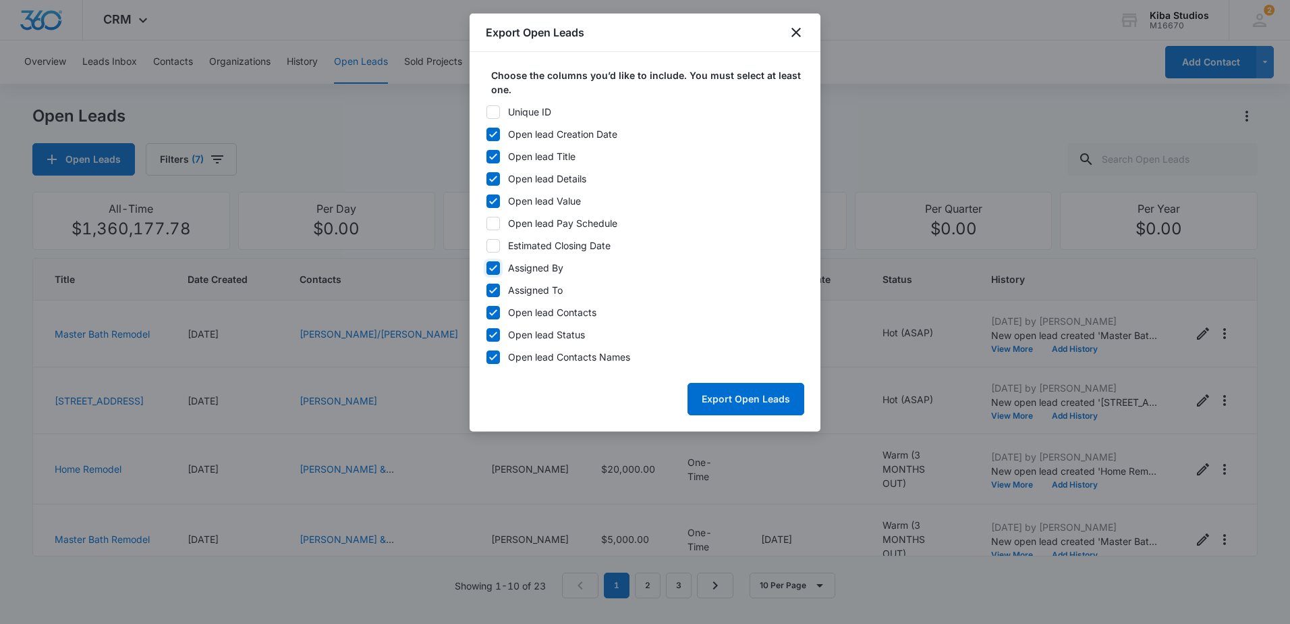
click at [487, 268] on input "Assigned By" at bounding box center [486, 267] width 1 height 1
checkbox input "false"
click at [491, 314] on icon at bounding box center [493, 312] width 8 height 6
click at [487, 312] on input "Open lead Contacts" at bounding box center [486, 312] width 1 height 1
checkbox input "false"
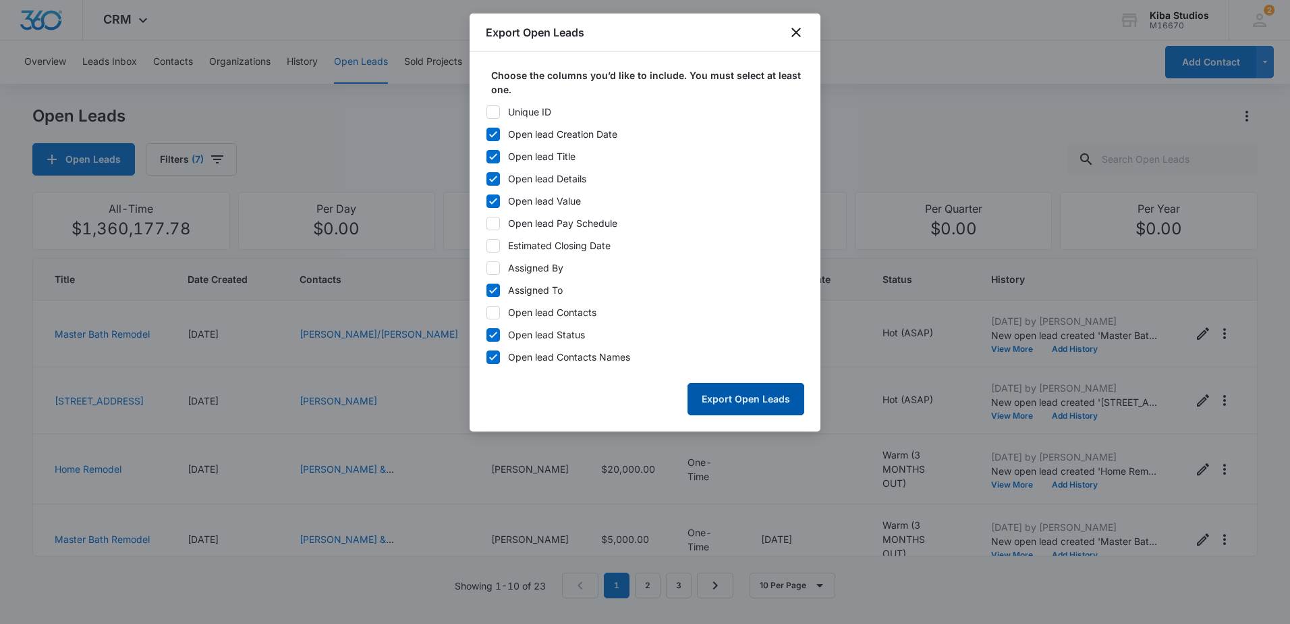
click at [742, 393] on button "Export Open Leads" at bounding box center [746, 399] width 117 height 32
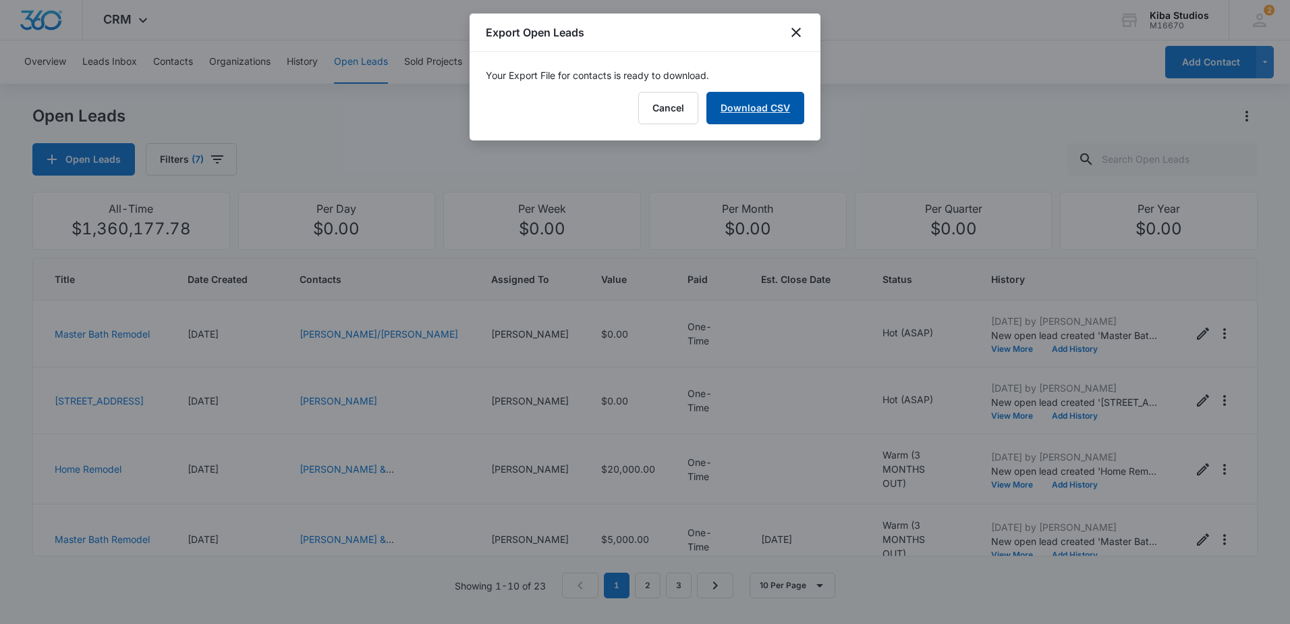
click at [794, 108] on link "Download CSV" at bounding box center [756, 108] width 98 height 32
click at [797, 33] on icon "close" at bounding box center [796, 32] width 9 height 9
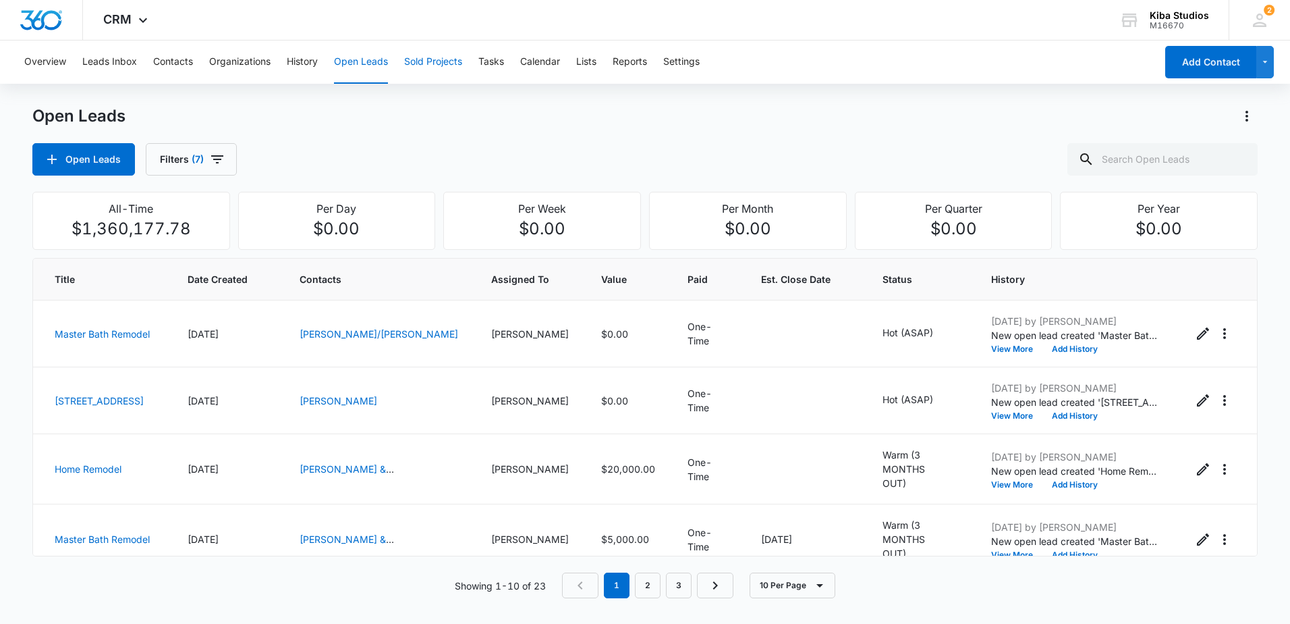
click at [417, 62] on button "Sold Projects" at bounding box center [433, 61] width 58 height 43
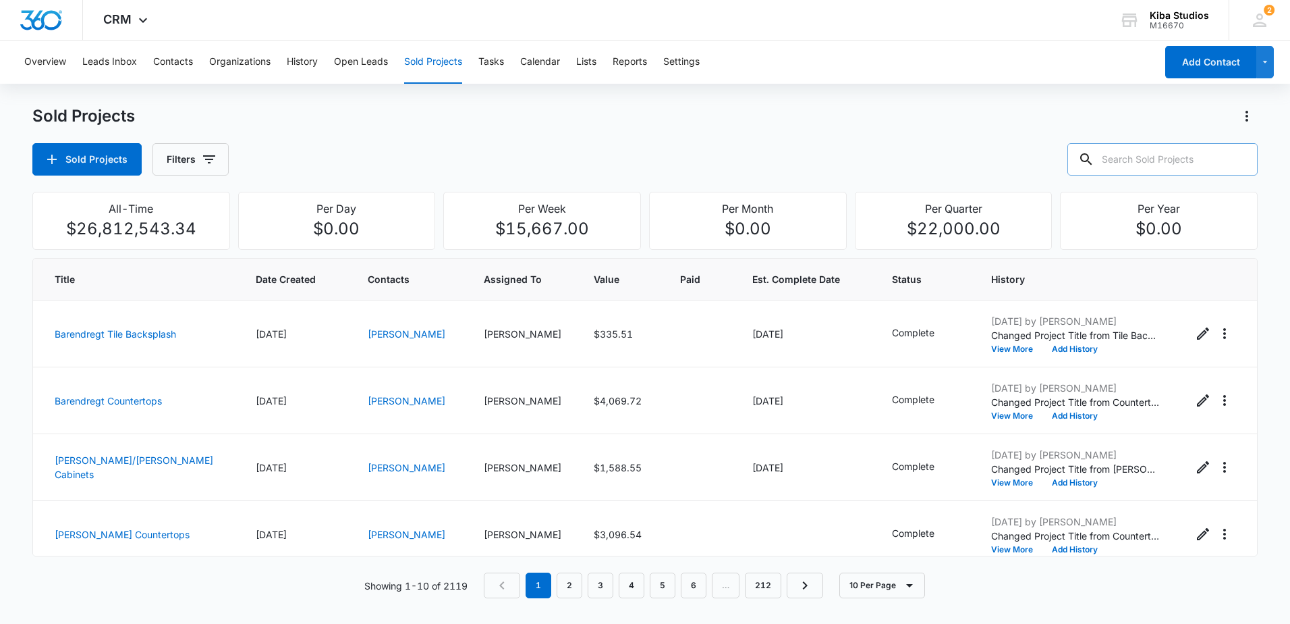
click at [1157, 163] on input "text" at bounding box center [1163, 159] width 190 height 32
type input "eric gorman"
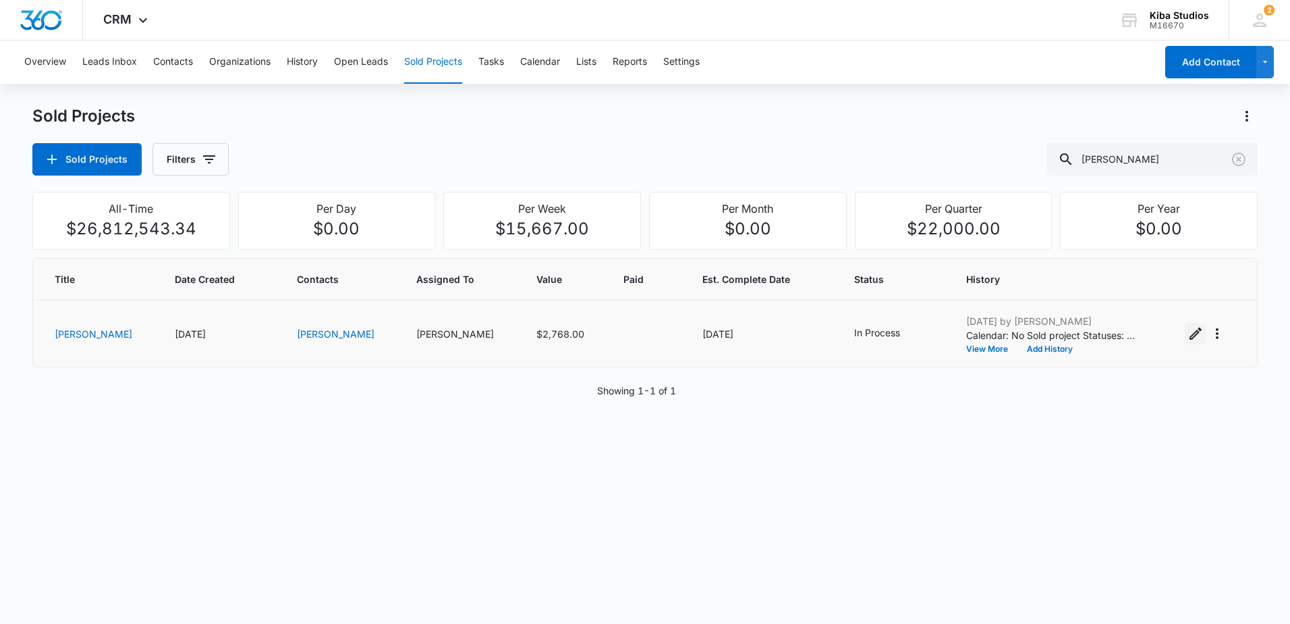
click at [1190, 333] on icon "Edit Sold Project" at bounding box center [1196, 333] width 12 height 12
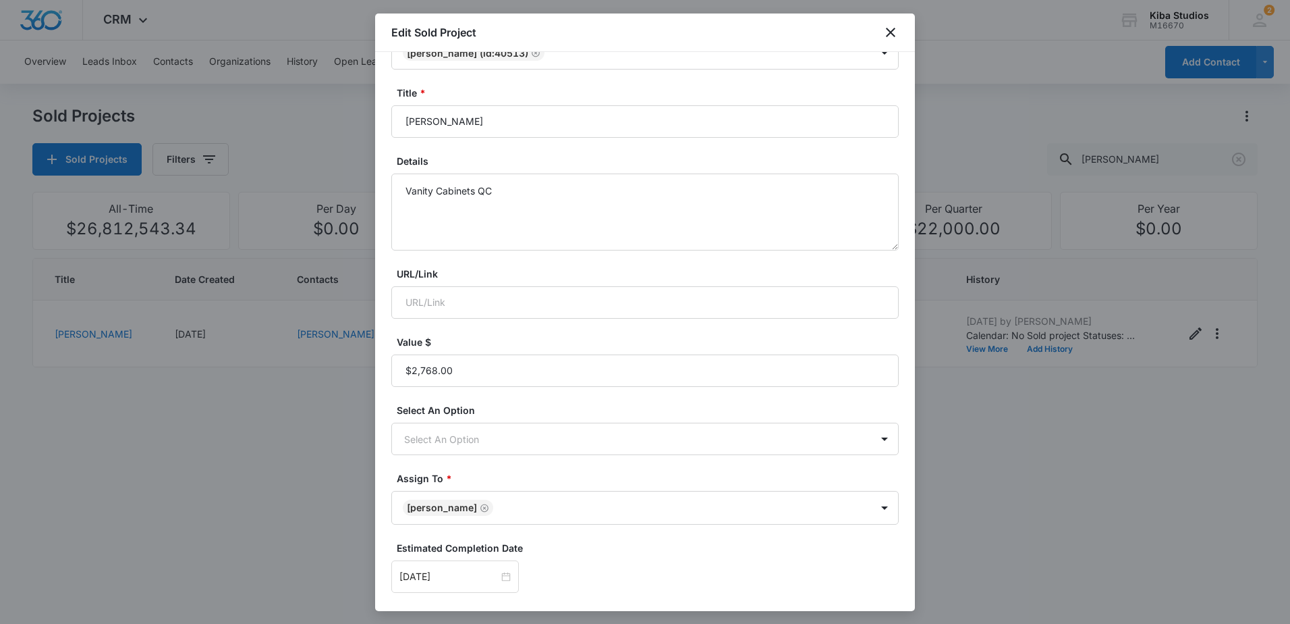
scroll to position [202, 0]
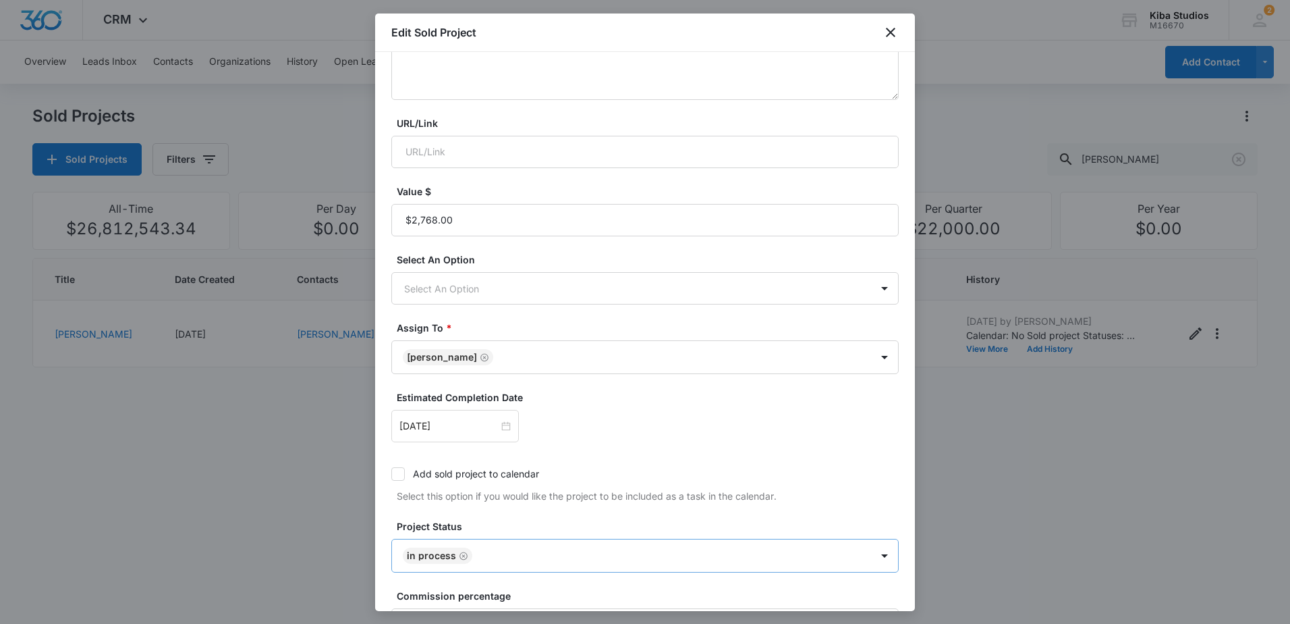
click at [463, 553] on icon "Remove In Process" at bounding box center [463, 556] width 9 height 10
click at [620, 561] on body "CRM Apps Reputation Websites Forms CRM Email Social Scheduling Content Ads Inte…" at bounding box center [645, 312] width 1290 height 624
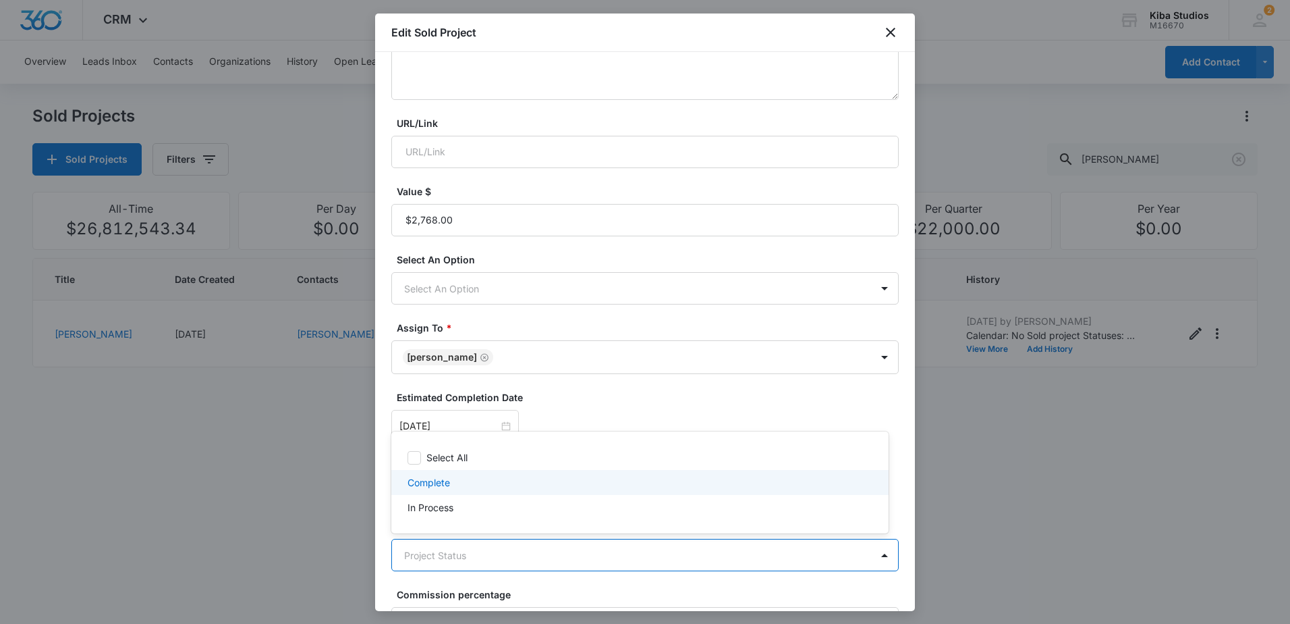
click at [519, 485] on div "Complete" at bounding box center [639, 482] width 462 height 14
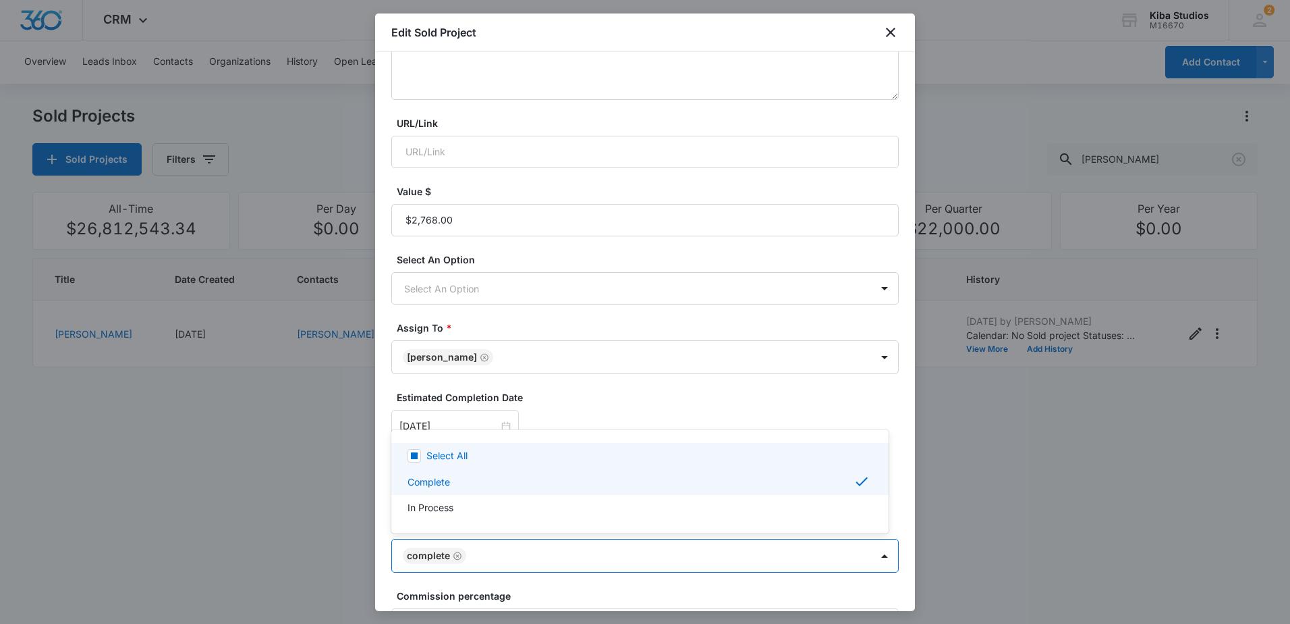
click at [575, 389] on div at bounding box center [645, 312] width 1290 height 624
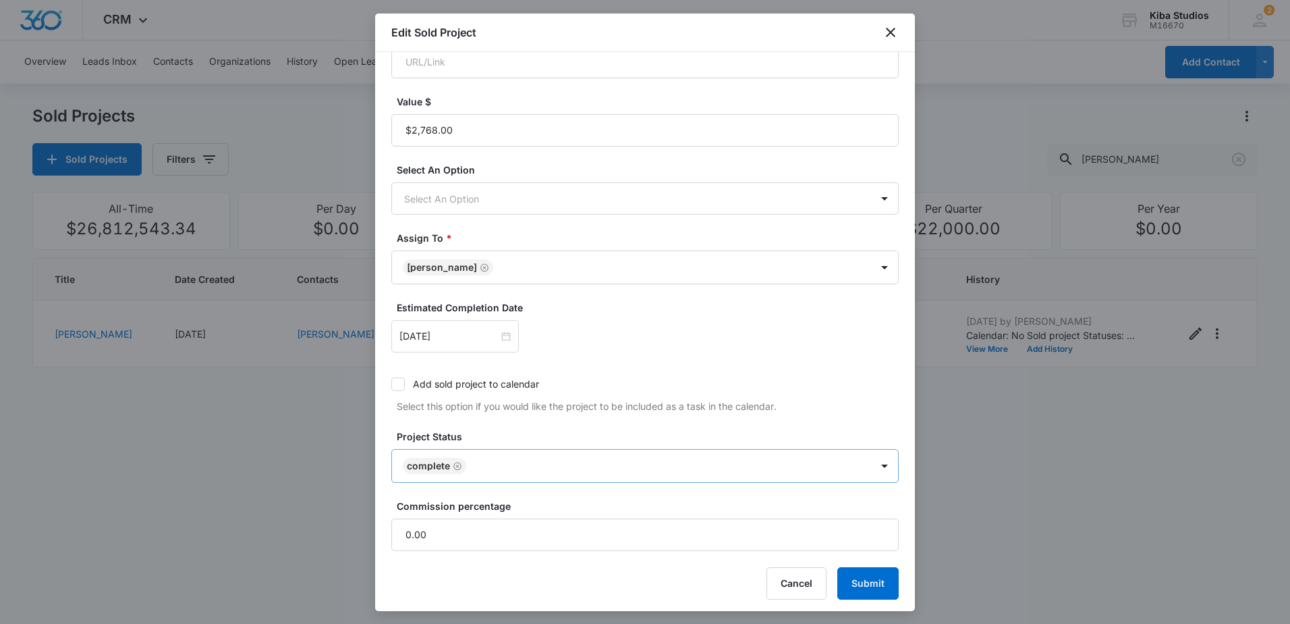
scroll to position [297, 0]
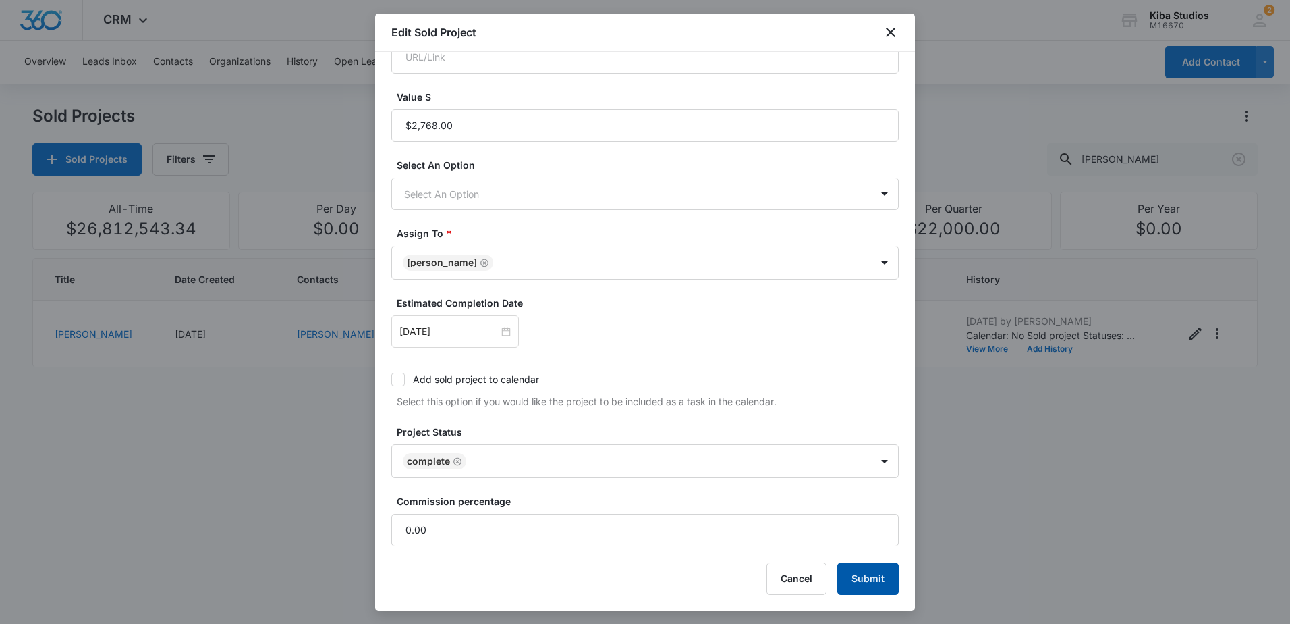
click at [862, 584] on button "Submit" at bounding box center [868, 578] width 61 height 32
